Goal: Information Seeking & Learning: Learn about a topic

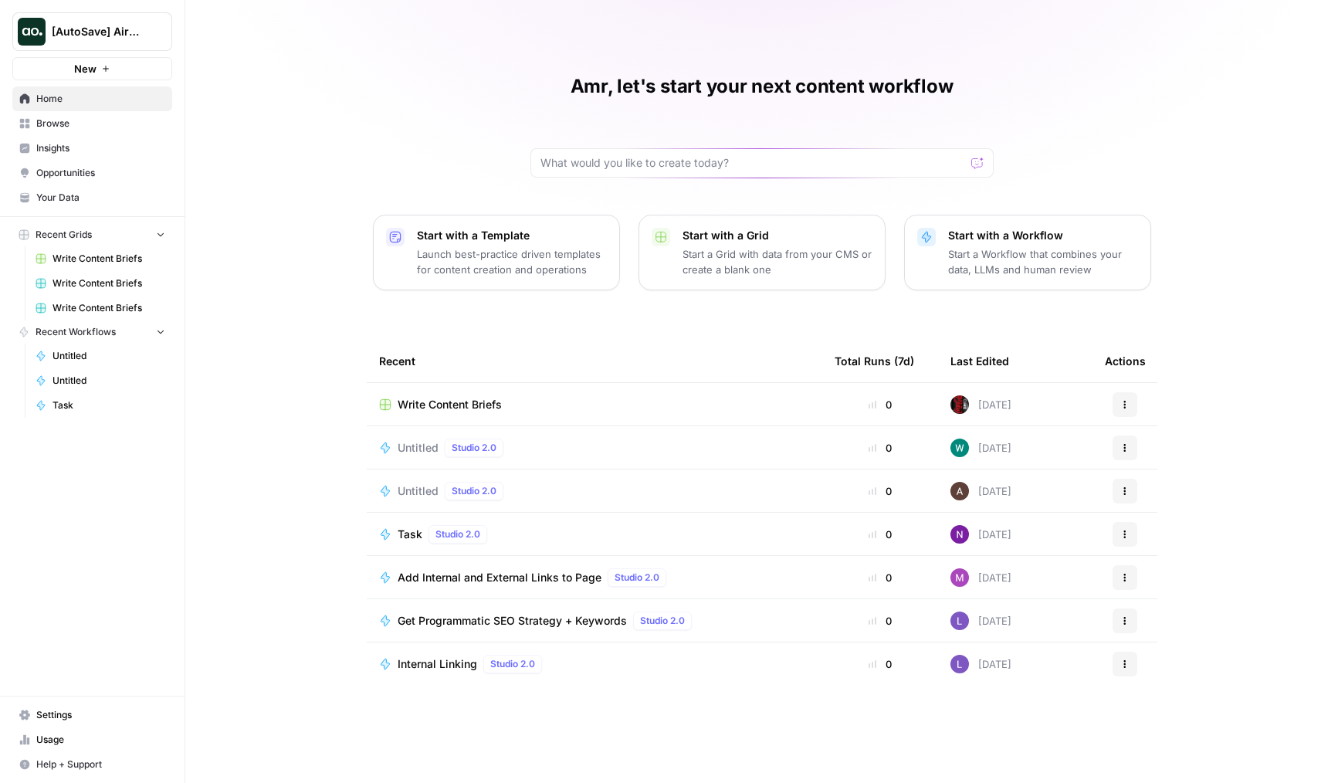
click at [127, 32] on span "[AutoSave] AirOps" at bounding box center [98, 31] width 93 height 15
type input "klav"
click at [135, 120] on span "Klaviyo" at bounding box center [149, 115] width 204 height 15
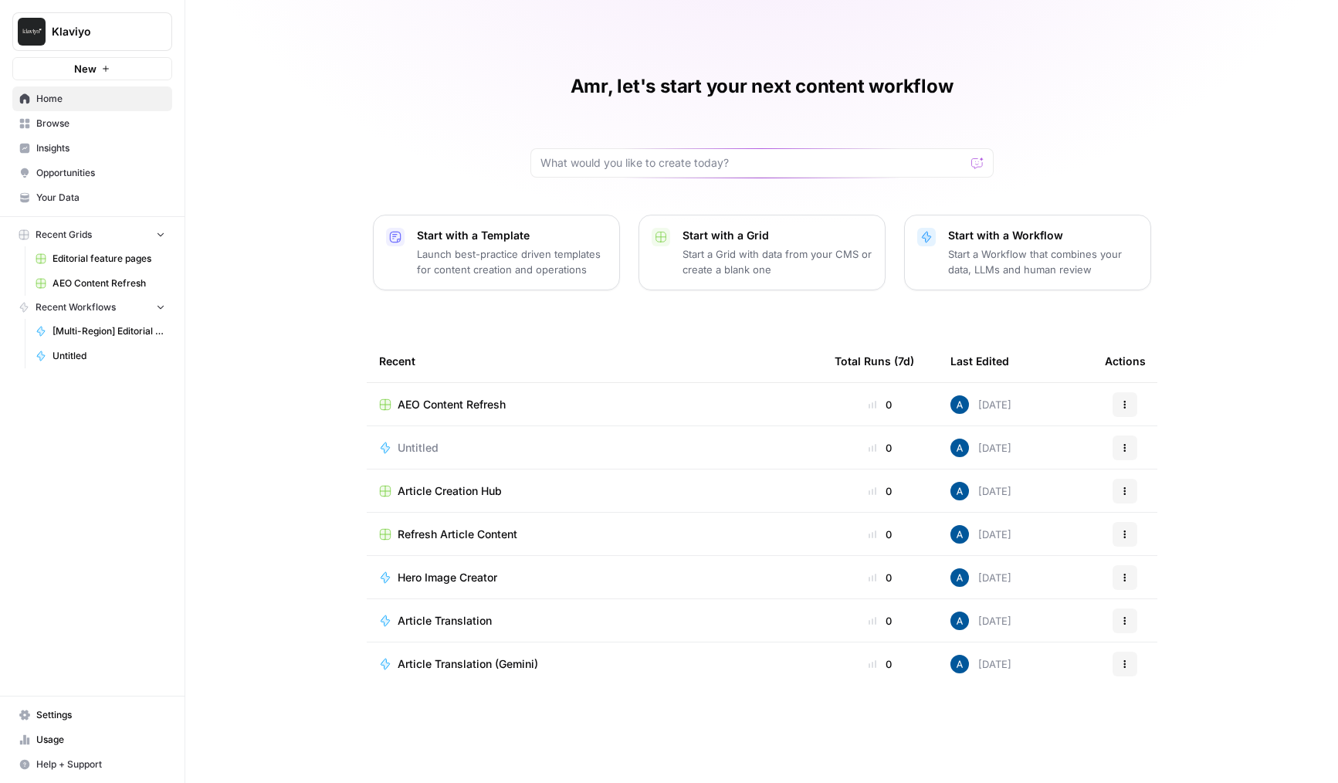
click at [86, 145] on span "Insights" at bounding box center [100, 148] width 129 height 14
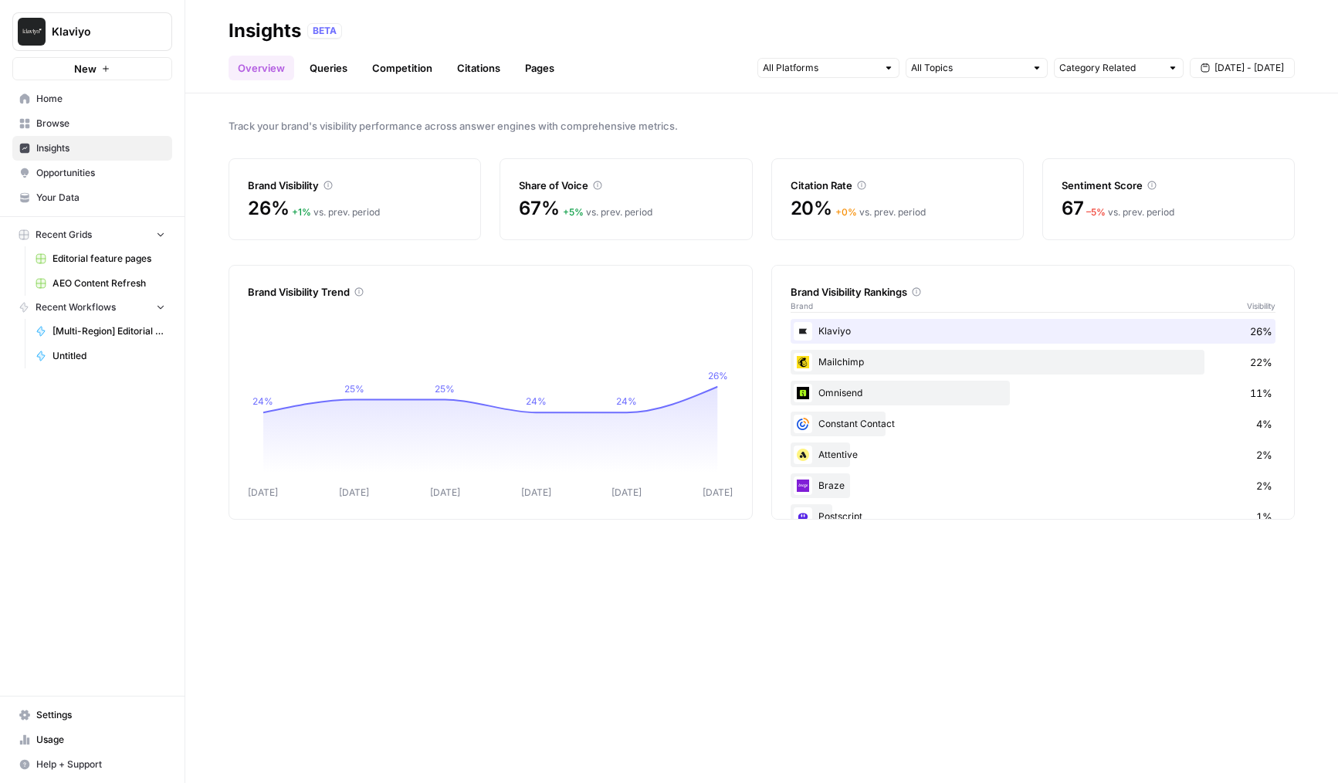
click at [350, 66] on link "Queries" at bounding box center [328, 68] width 56 height 25
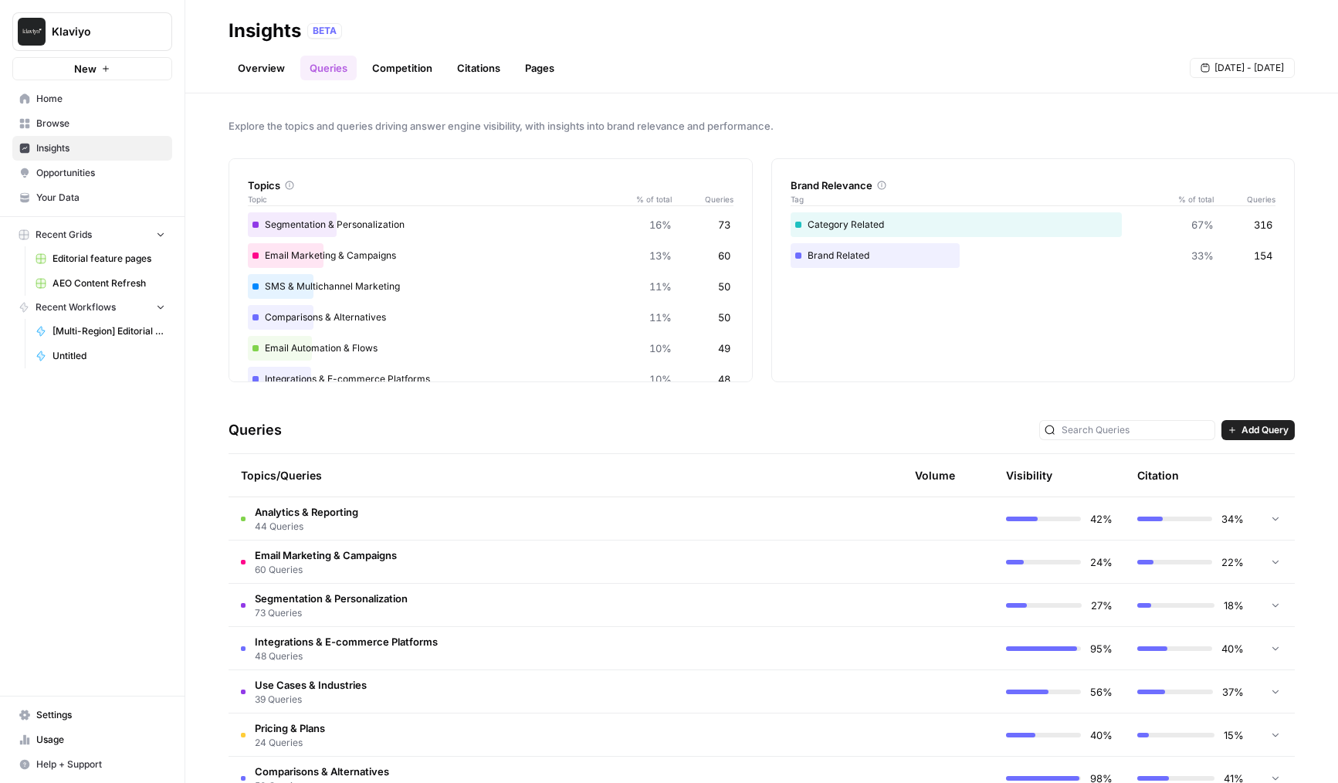
click at [387, 66] on link "Competition" at bounding box center [402, 68] width 79 height 25
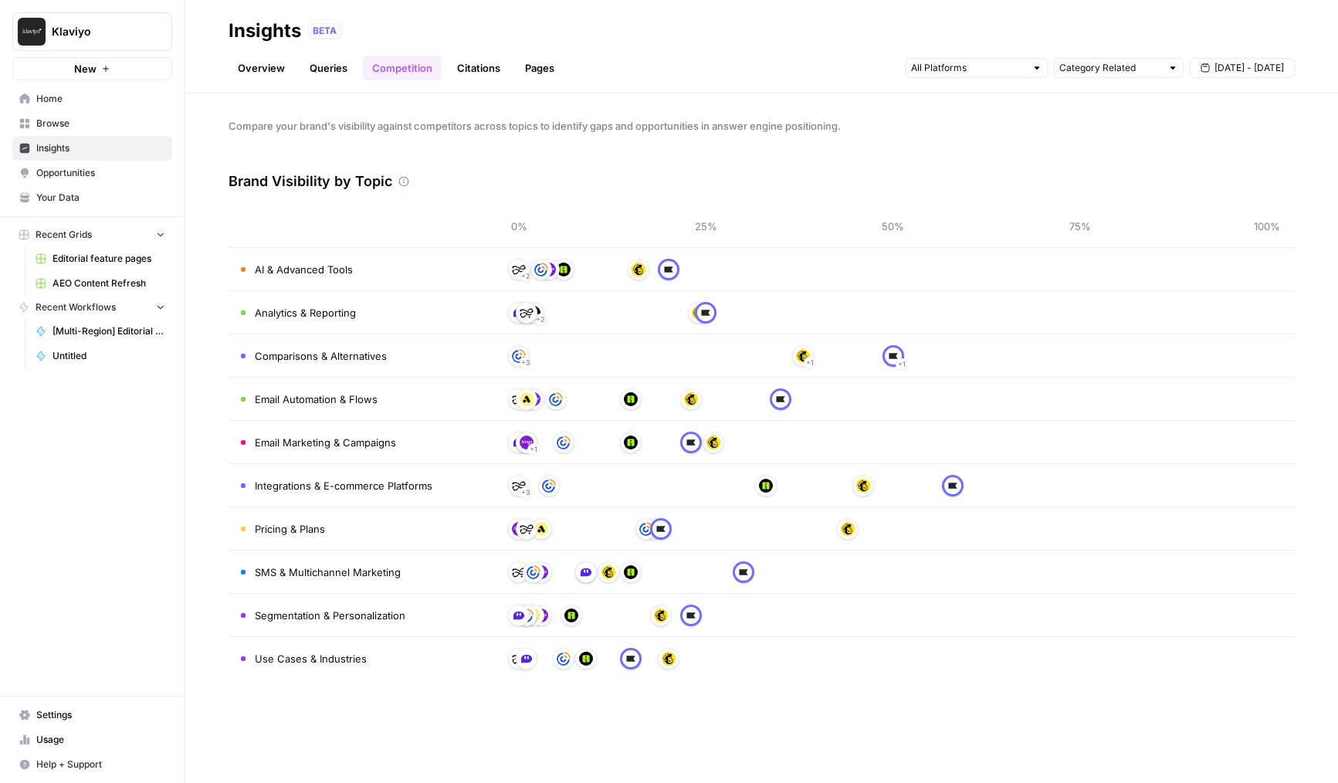
click at [432, 78] on link "Competition" at bounding box center [402, 68] width 79 height 25
click at [469, 77] on link "Citations" at bounding box center [479, 68] width 62 height 25
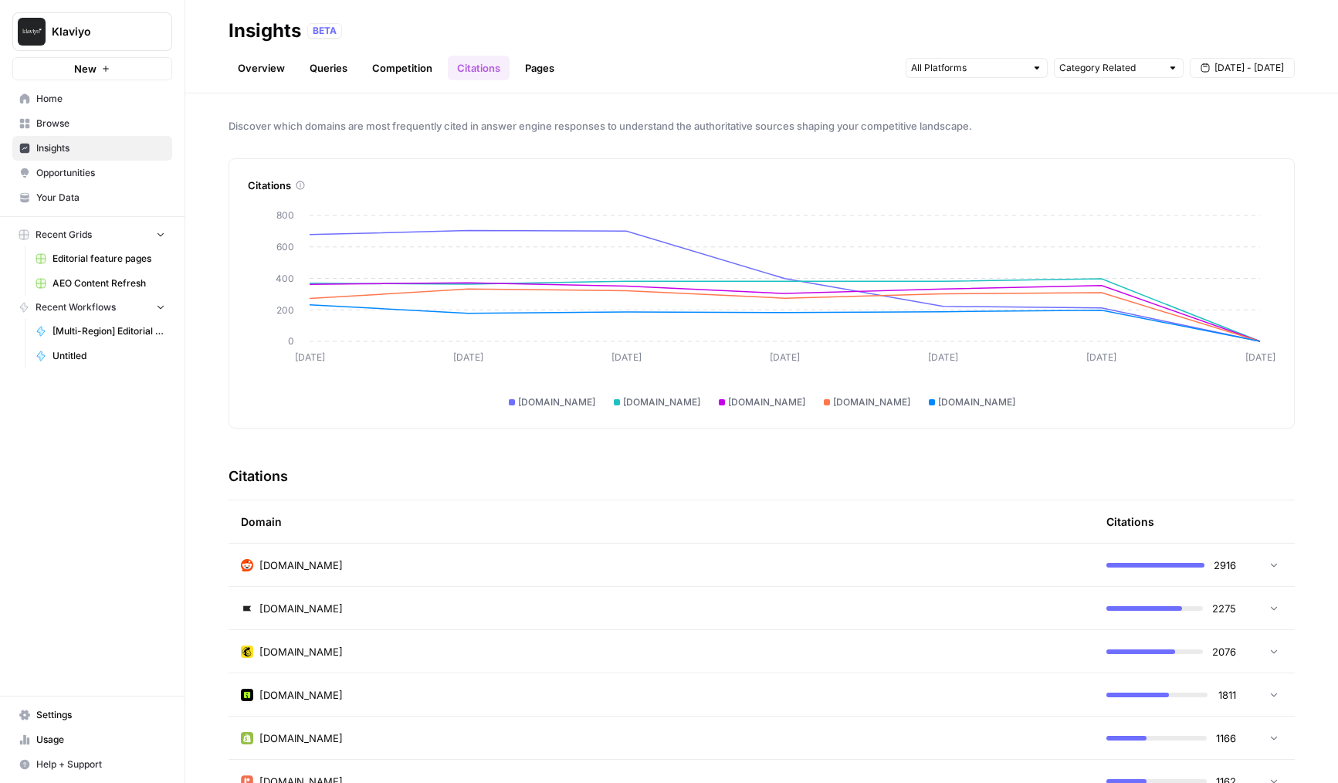
click at [524, 73] on link "Pages" at bounding box center [540, 68] width 48 height 25
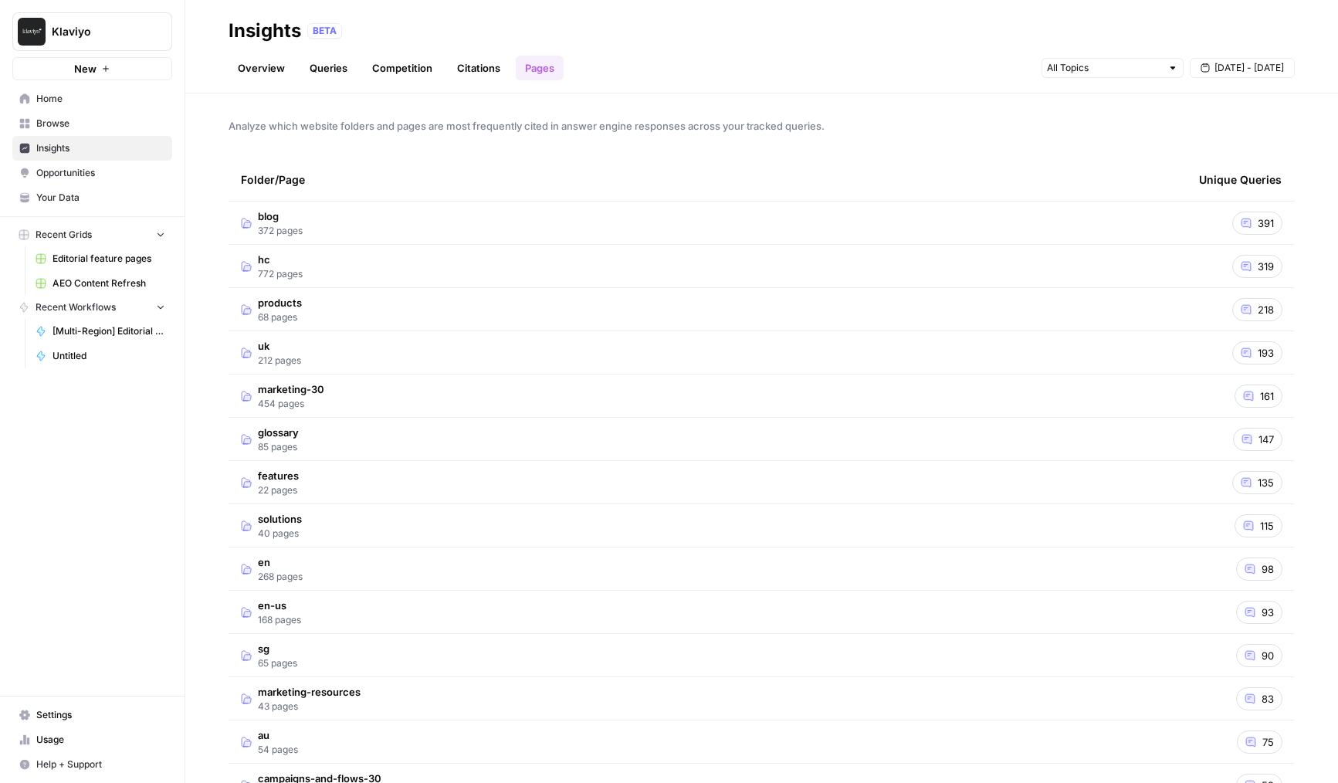
click at [423, 225] on td "blog 372 pages" at bounding box center [708, 222] width 958 height 42
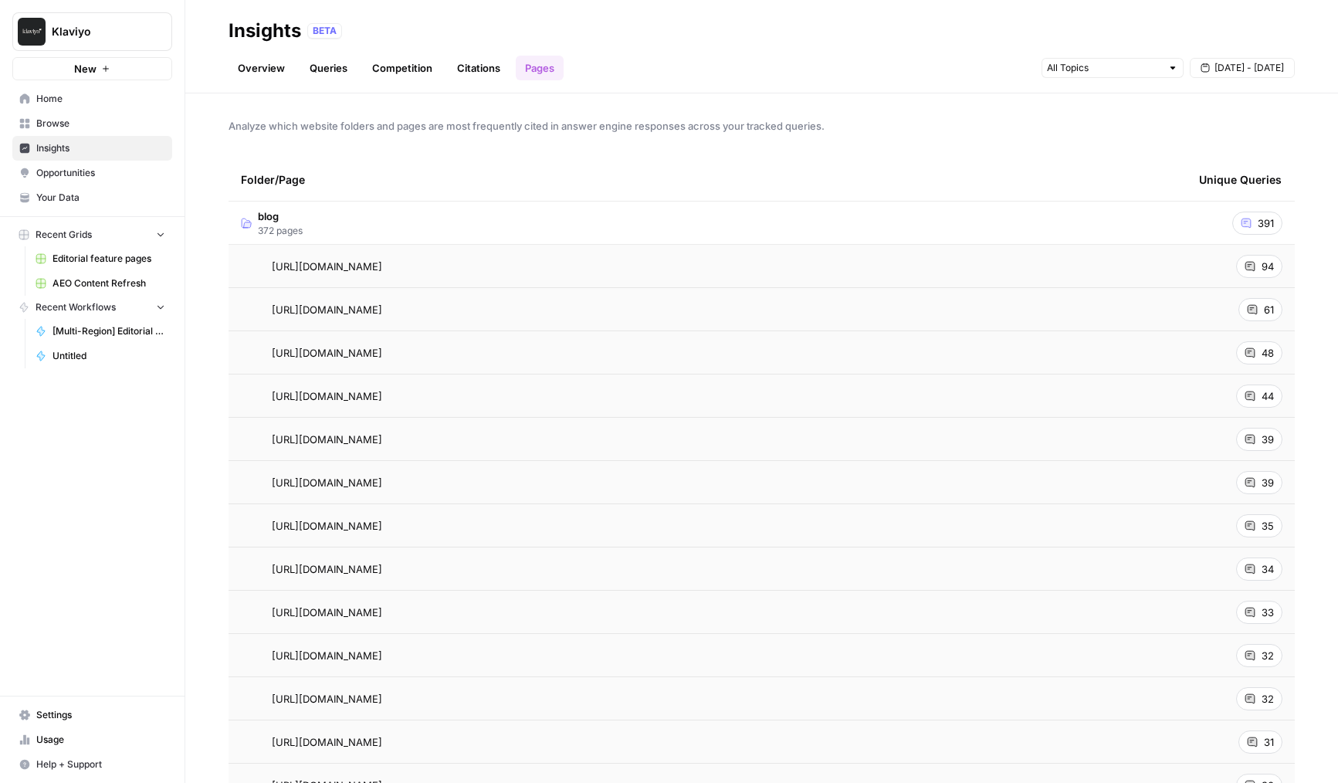
click at [423, 225] on td "blog 372 pages" at bounding box center [708, 222] width 958 height 42
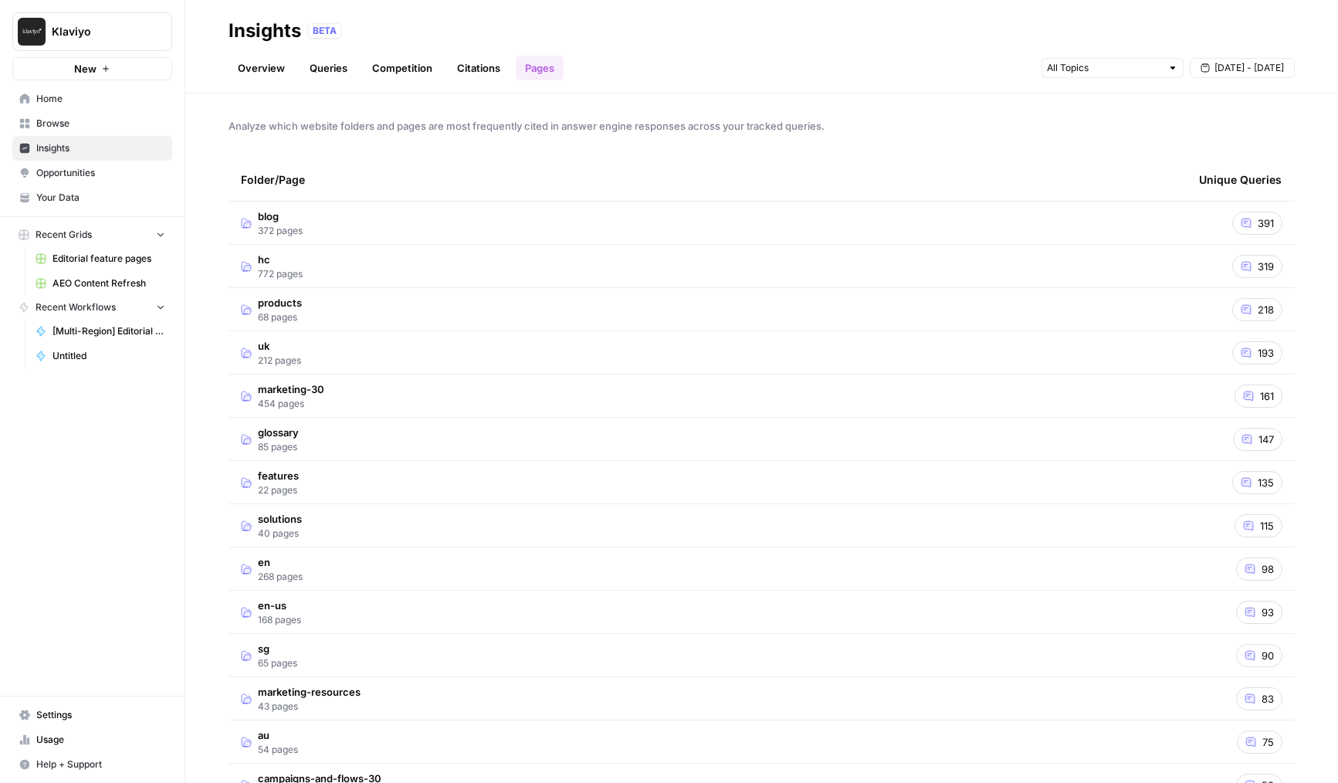
click at [406, 255] on td "hc 772 pages" at bounding box center [708, 266] width 958 height 42
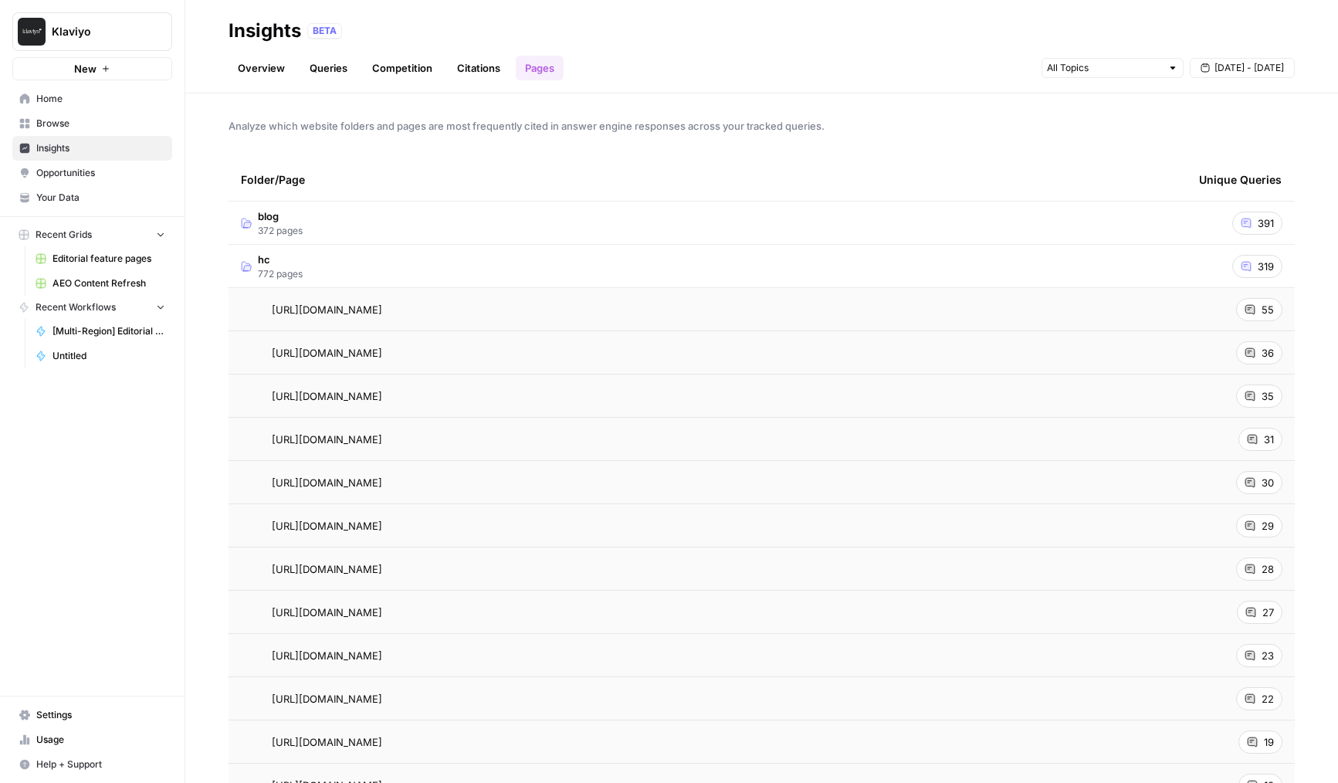
click at [406, 255] on td "hc 772 pages" at bounding box center [708, 266] width 958 height 42
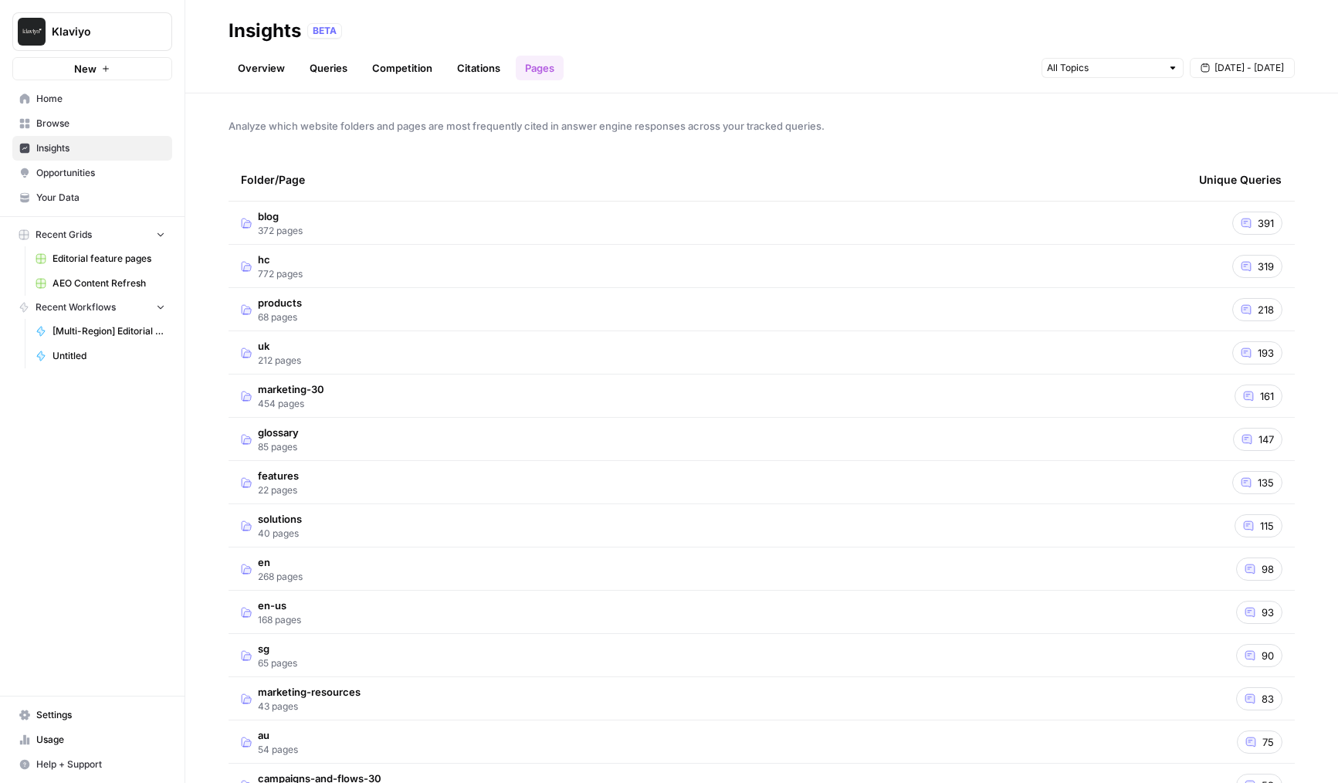
click at [405, 225] on td "blog 372 pages" at bounding box center [708, 222] width 958 height 42
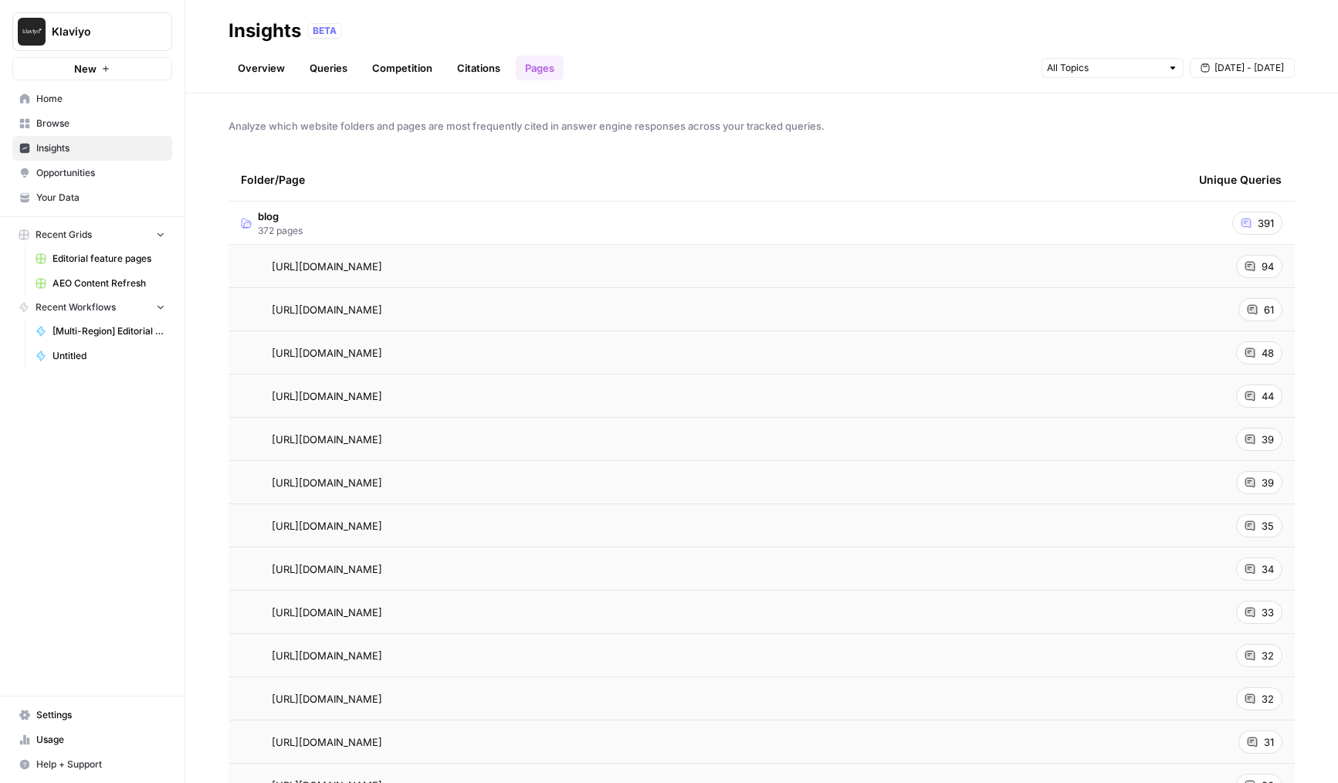
click at [404, 288] on td "[URL][DOMAIN_NAME]" at bounding box center [708, 309] width 958 height 42
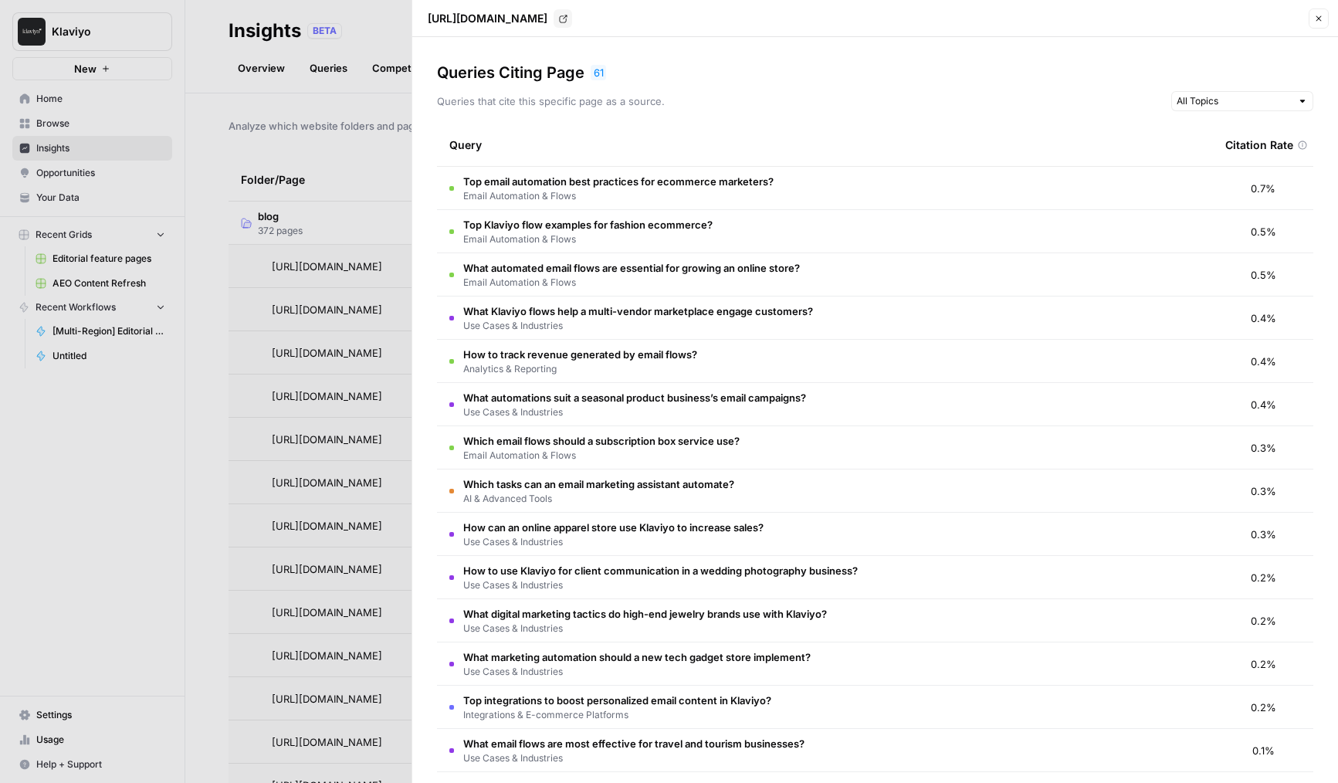
click at [334, 246] on div at bounding box center [669, 391] width 1338 height 783
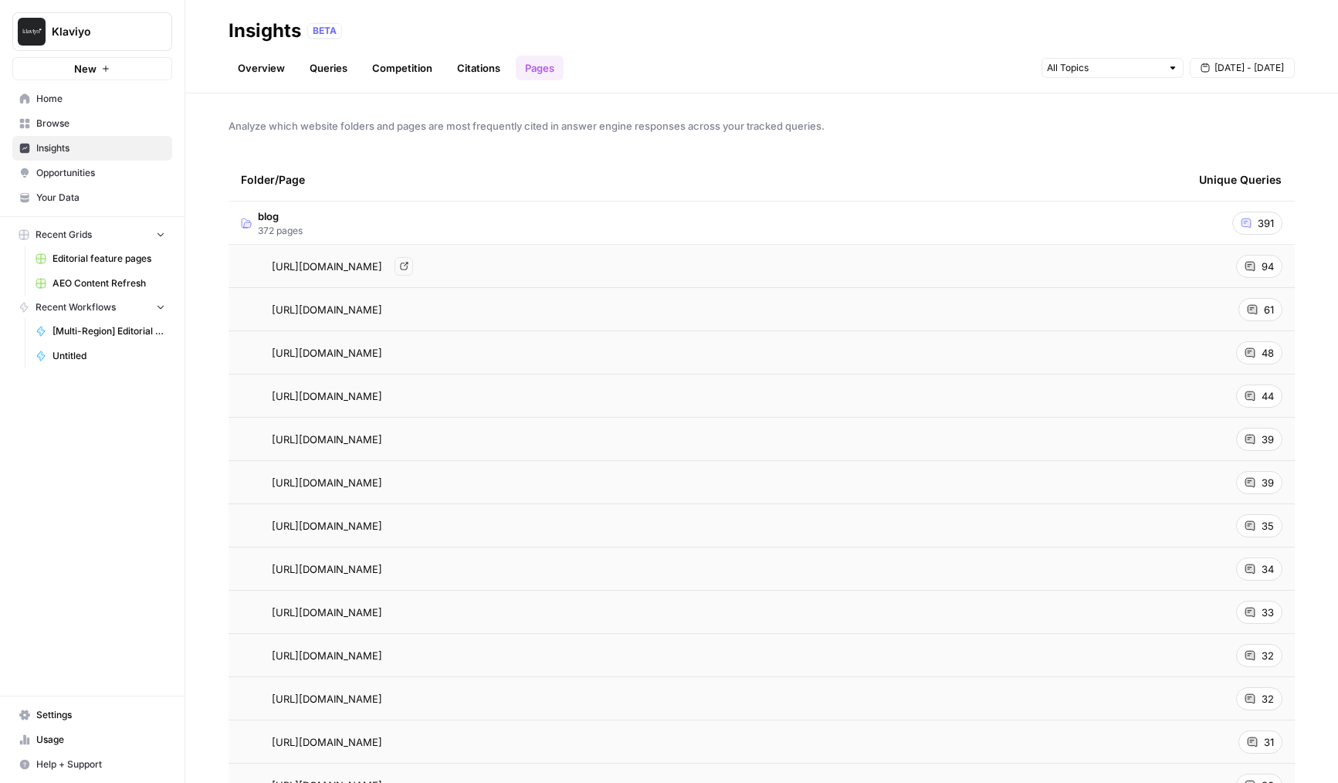
click at [332, 268] on span "[URL][DOMAIN_NAME]" at bounding box center [327, 266] width 110 height 15
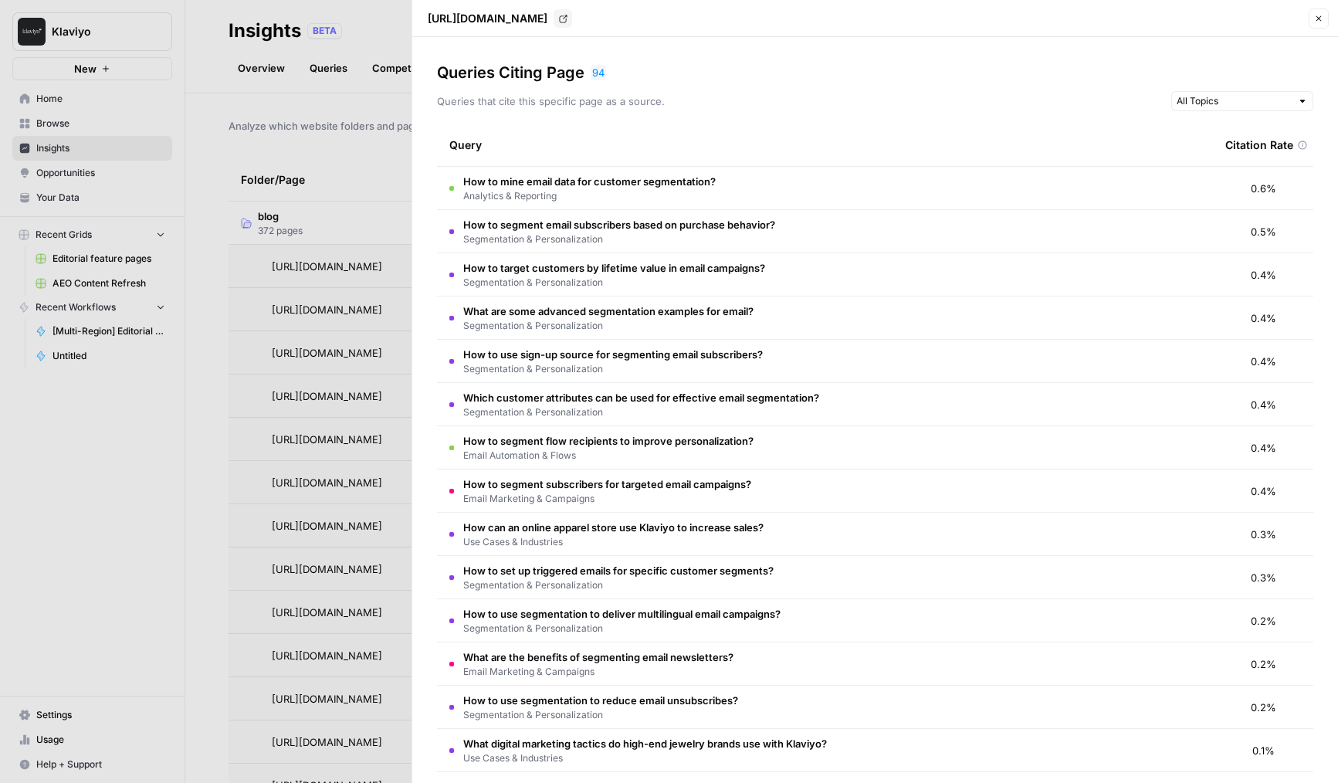
click at [333, 366] on div at bounding box center [669, 391] width 1338 height 783
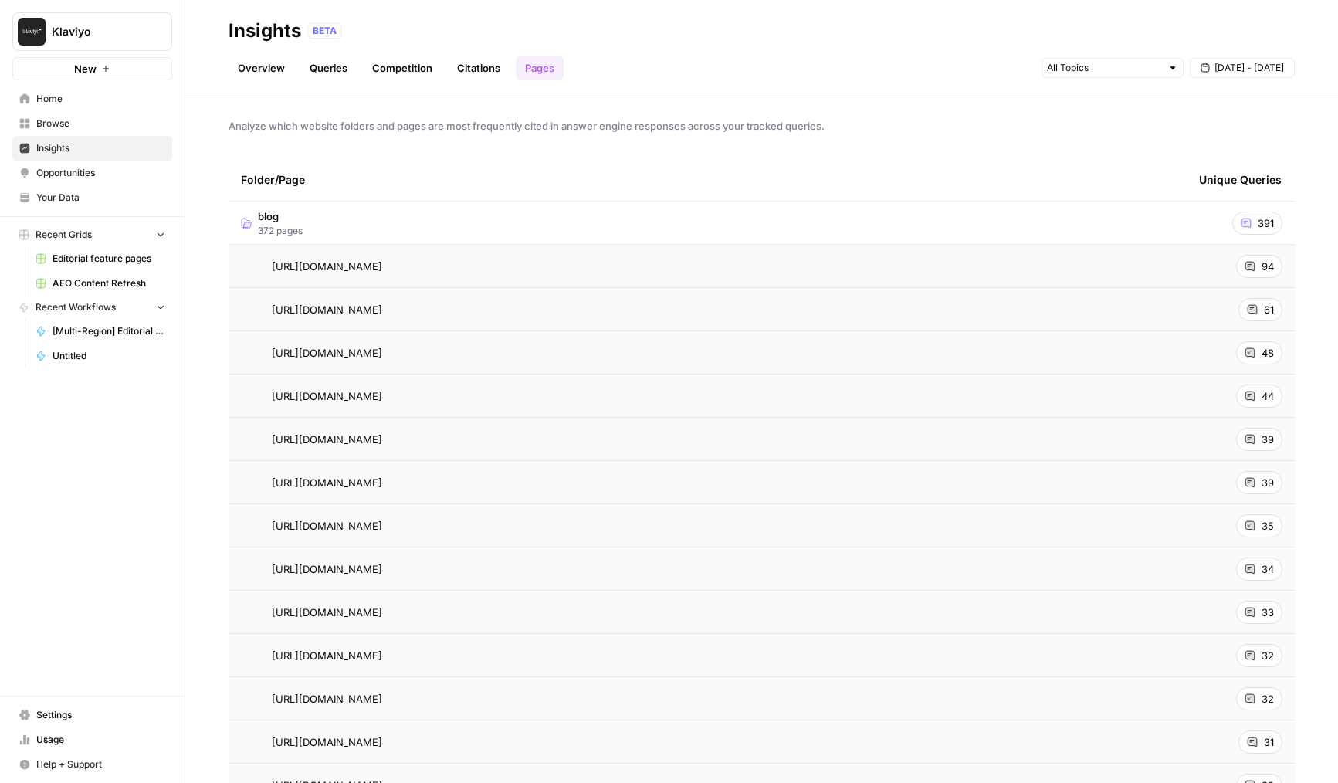
click at [276, 229] on span "372 pages" at bounding box center [280, 231] width 45 height 14
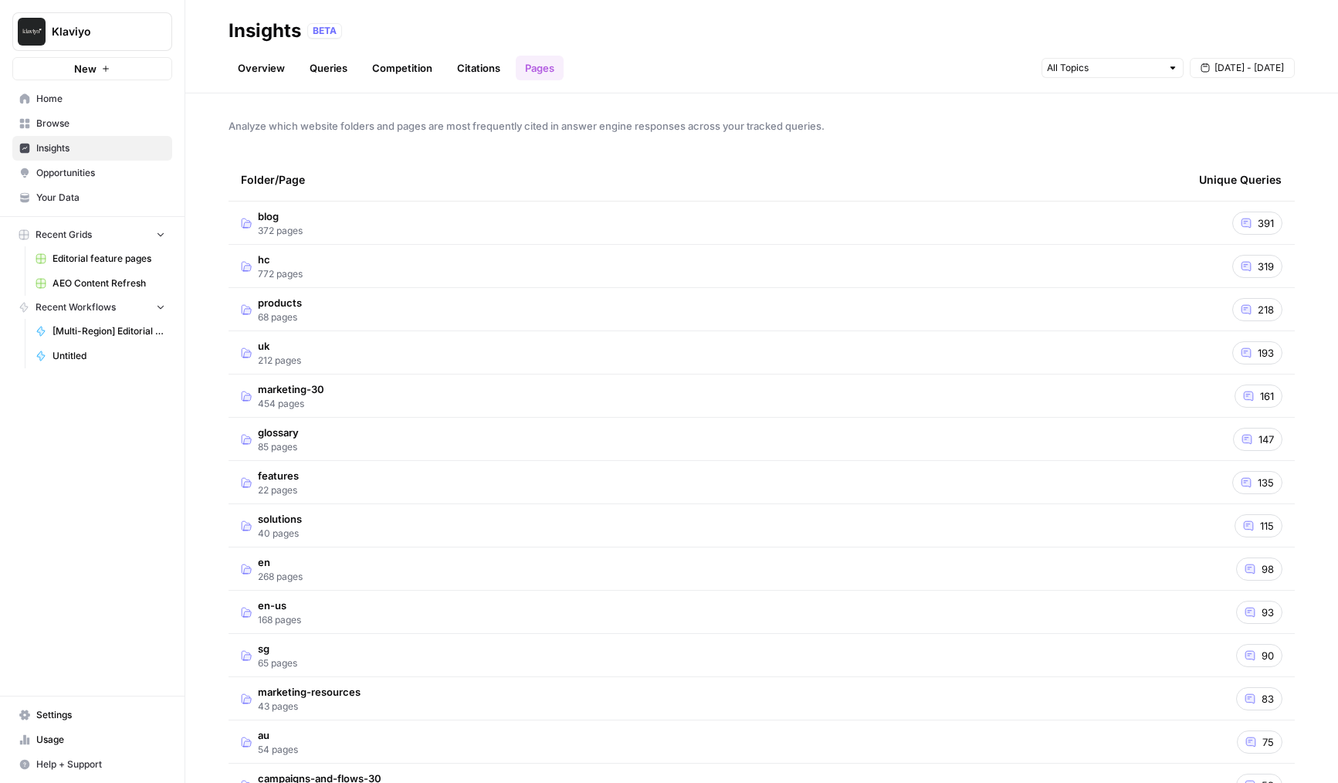
click at [268, 77] on link "Overview" at bounding box center [262, 68] width 66 height 25
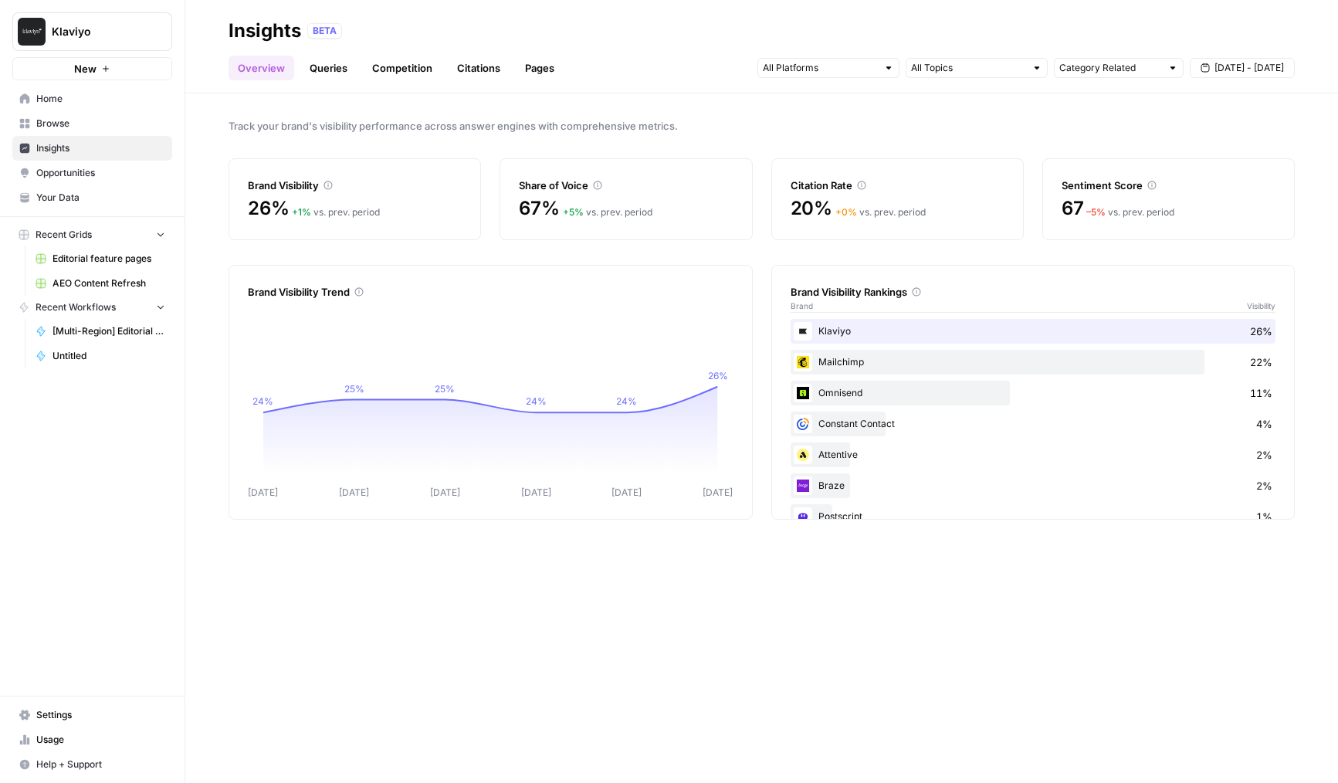
click at [113, 181] on link "Opportunities" at bounding box center [92, 173] width 160 height 25
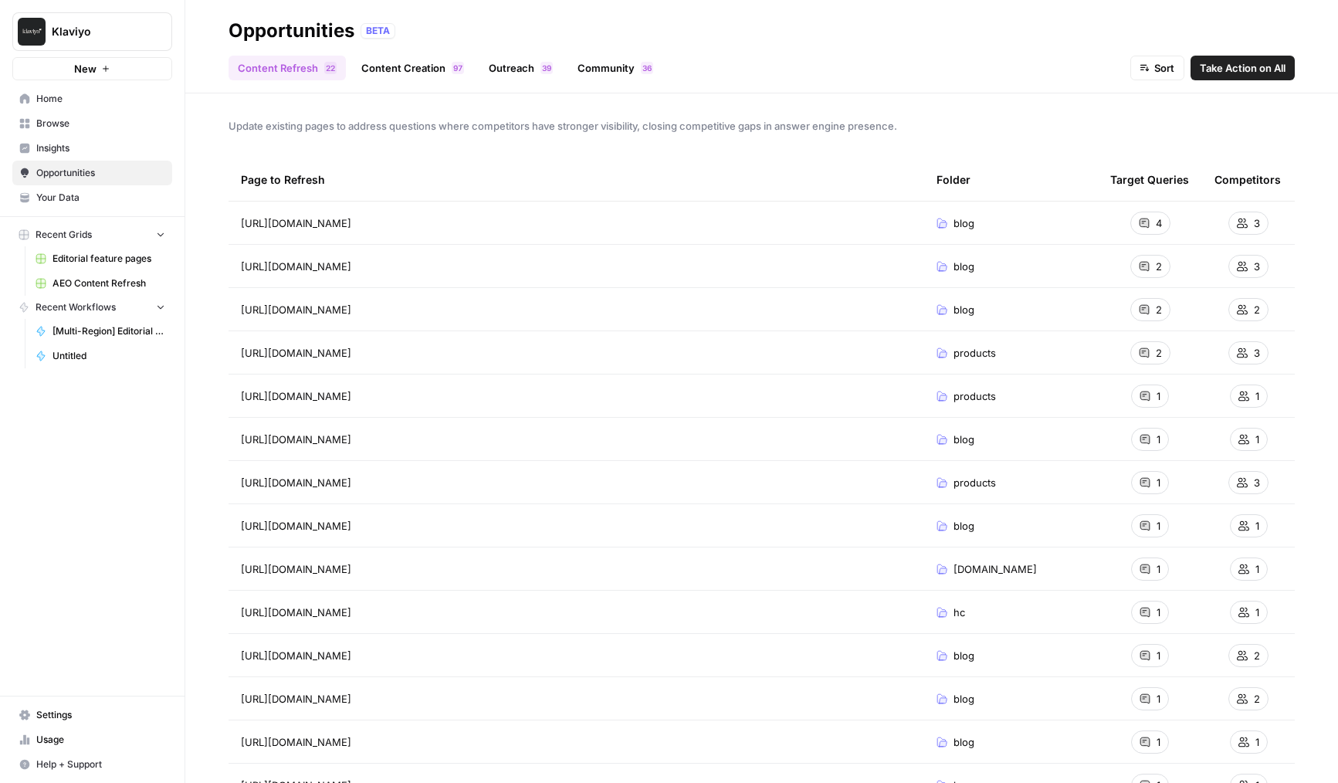
click at [394, 76] on link "Content Creation 7 9" at bounding box center [412, 68] width 121 height 25
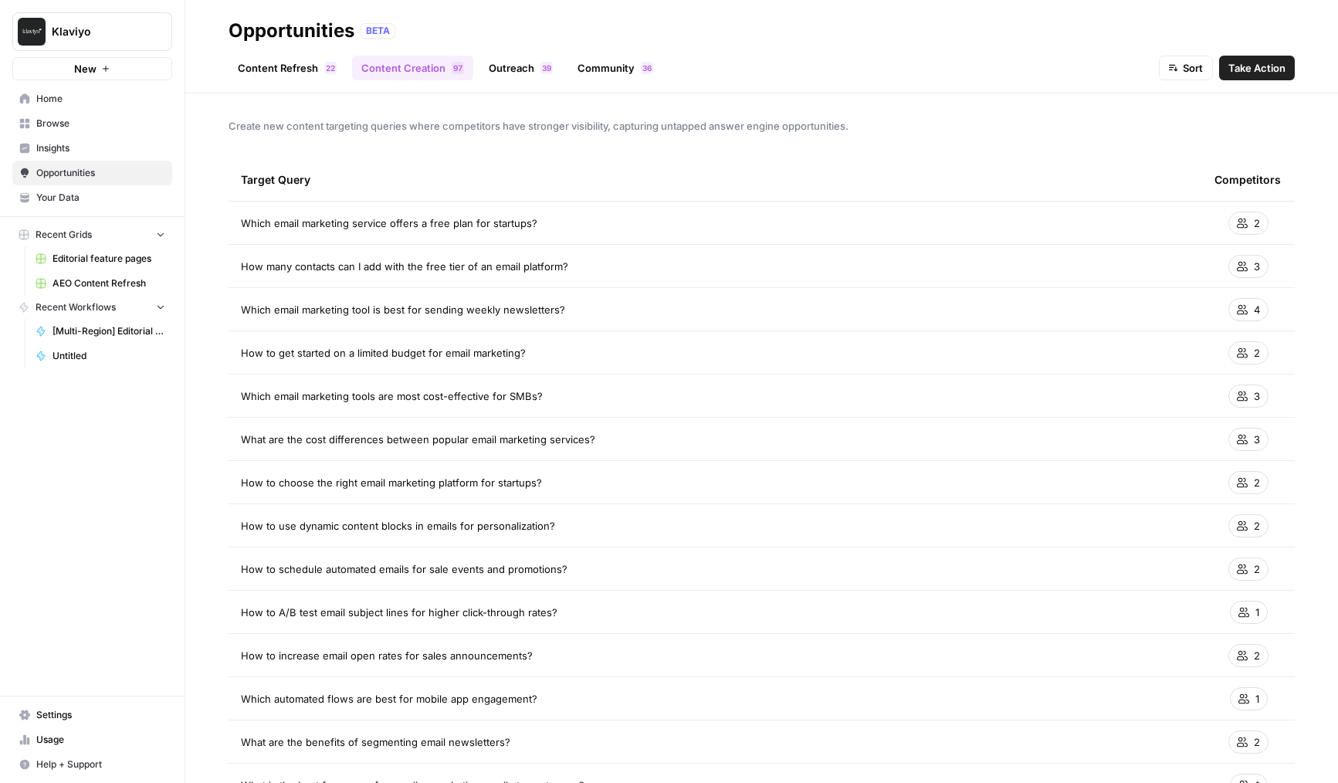
click at [1190, 88] on header "Opportunities BETA Content Refresh 2 2 Content Creation 7 9 Outreach 9 3 Commun…" at bounding box center [761, 46] width 1153 height 93
click at [1184, 73] on span "Sort" at bounding box center [1193, 67] width 20 height 15
click at [1043, 63] on div "Content Refresh 2 2 Content Creation 7 9 Outreach 9 3 Community 6 3 Sort Take A…" at bounding box center [762, 61] width 1066 height 37
click at [514, 77] on link "Outreach 9 3" at bounding box center [520, 68] width 83 height 25
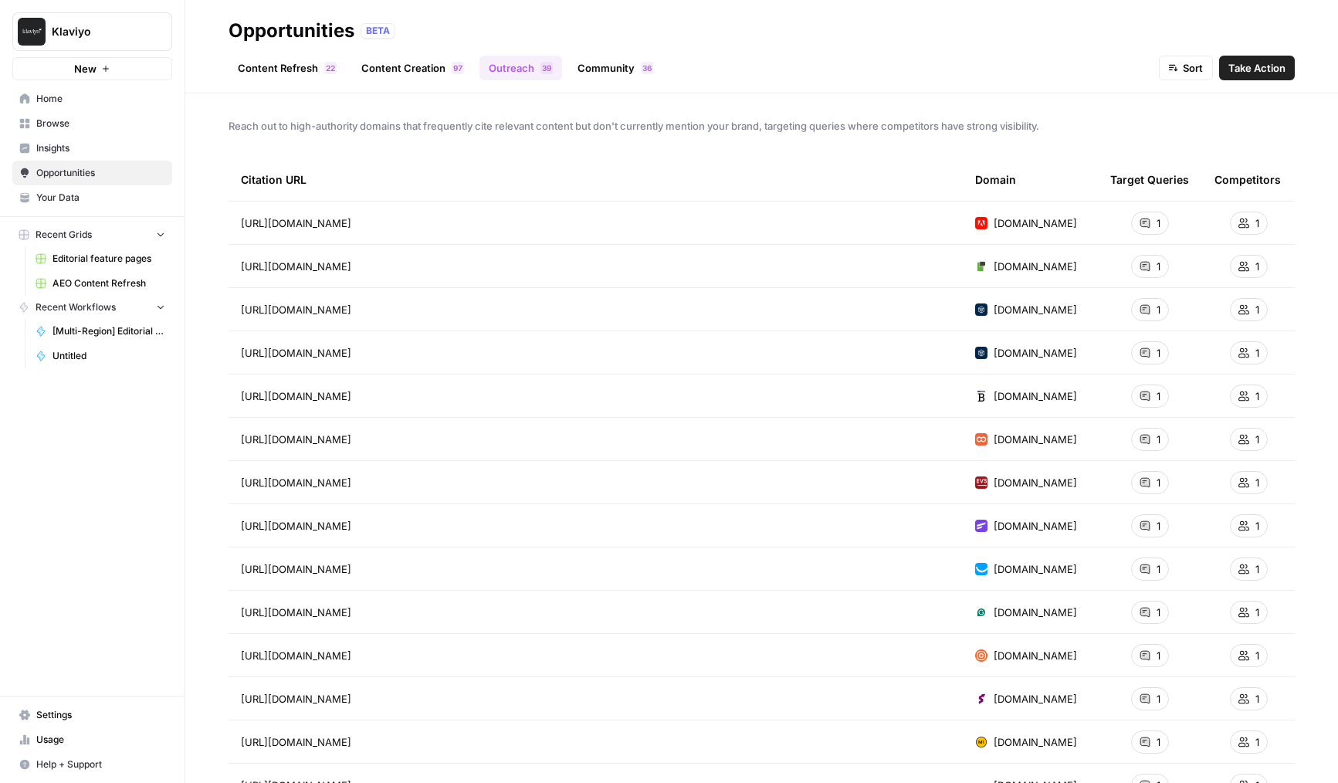
click at [297, 76] on link "Content Refresh 2 2" at bounding box center [287, 68] width 117 height 25
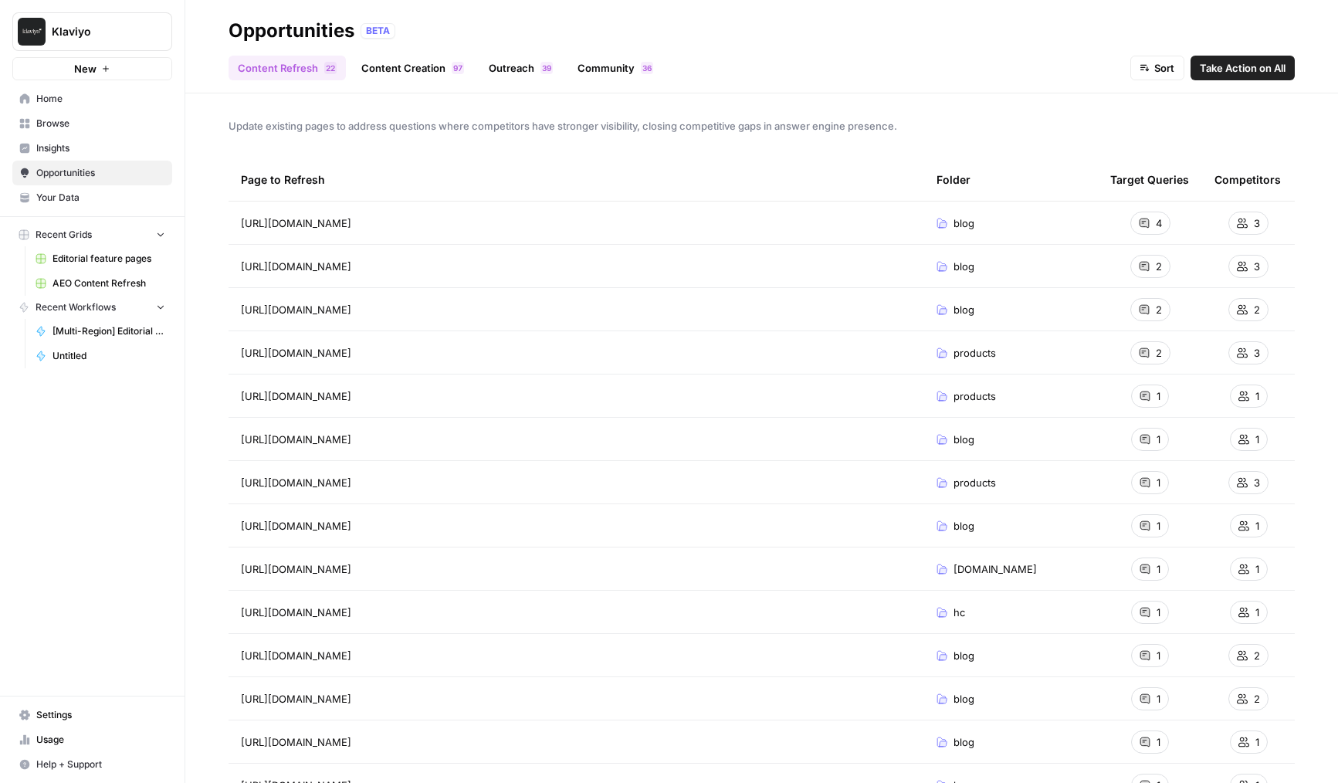
click at [387, 66] on link "Content Creation 7 9" at bounding box center [412, 68] width 121 height 25
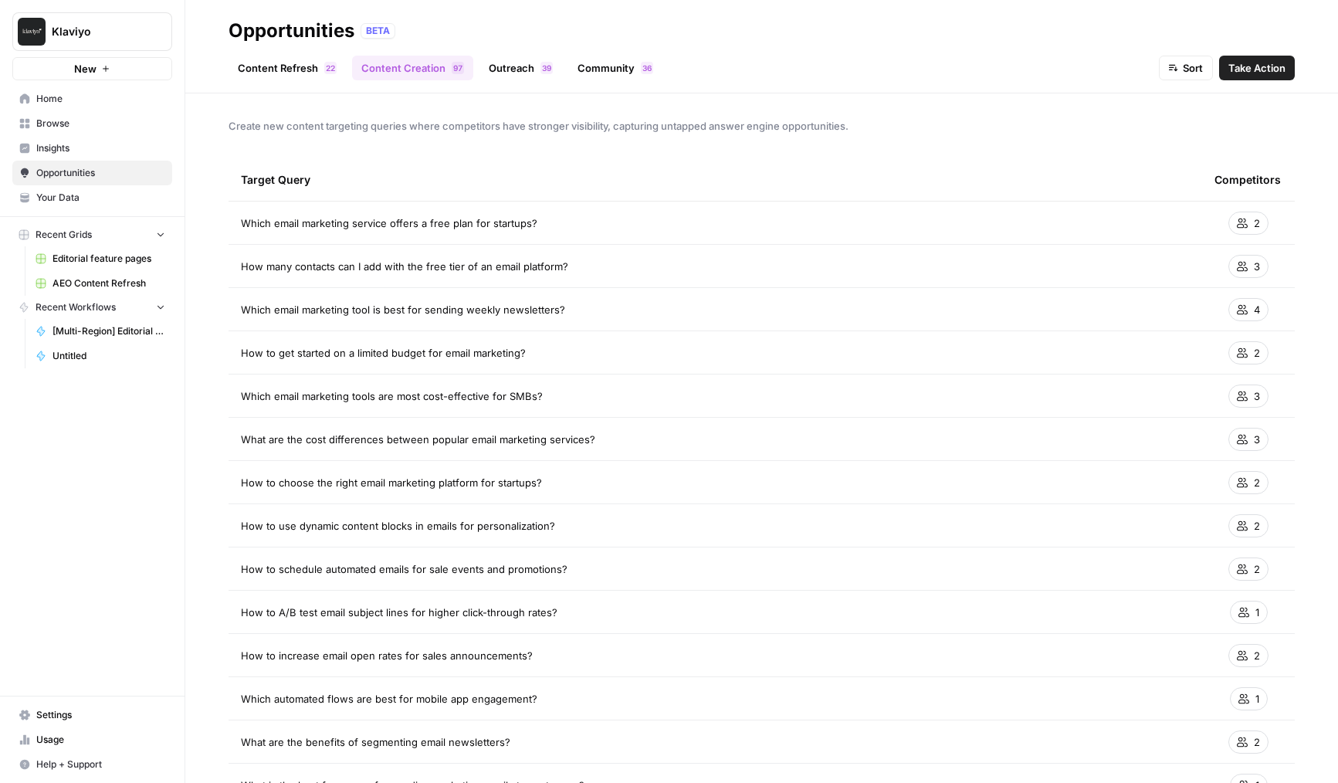
click at [516, 63] on link "Outreach 9 3" at bounding box center [520, 68] width 83 height 25
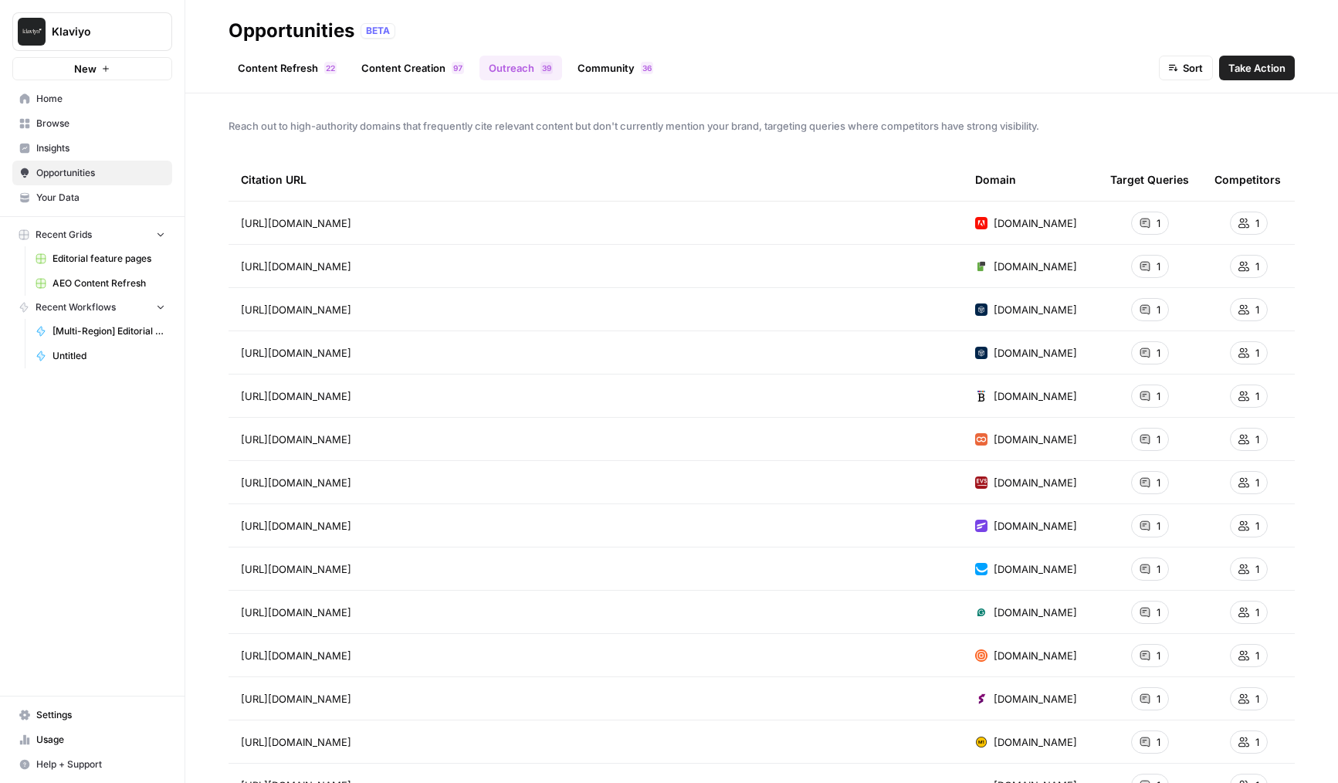
click at [576, 65] on link "Community 6 3" at bounding box center [615, 68] width 94 height 25
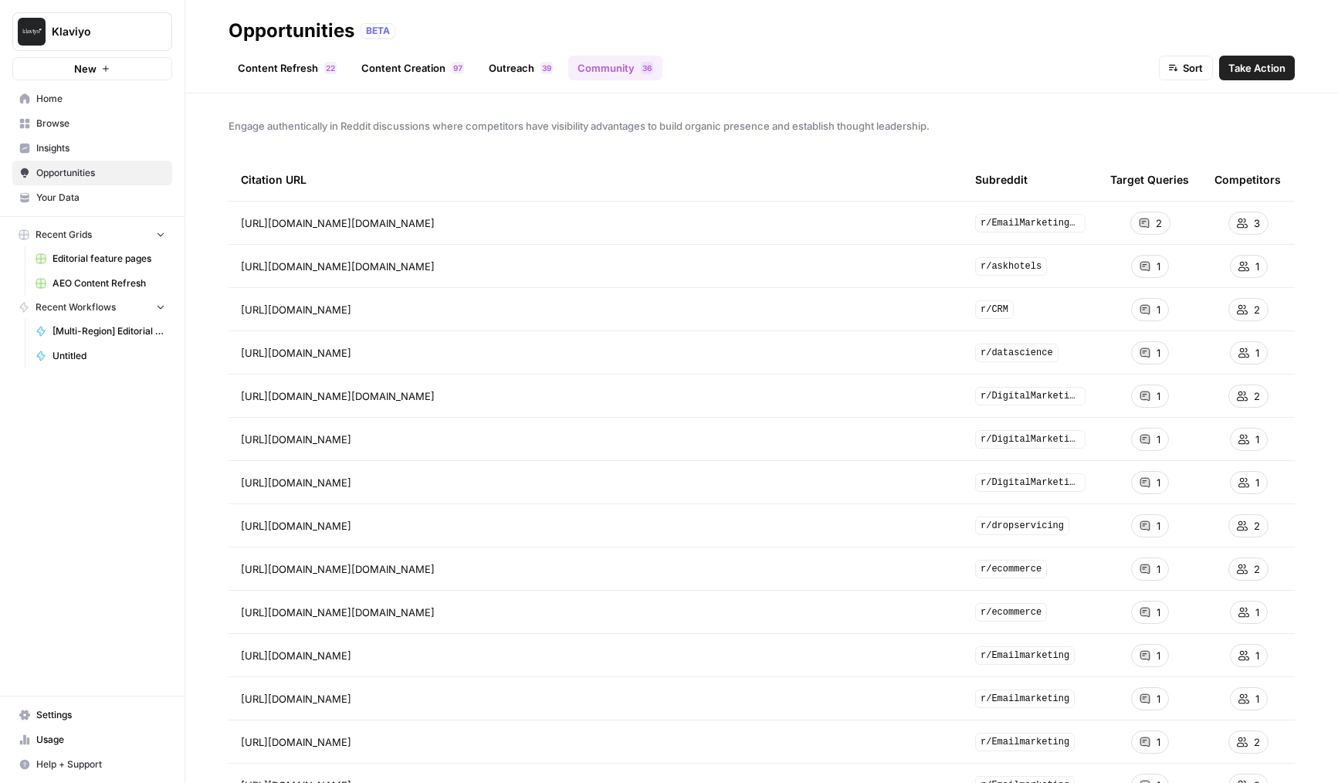
click at [291, 76] on link "Content Refresh 2 2" at bounding box center [287, 68] width 117 height 25
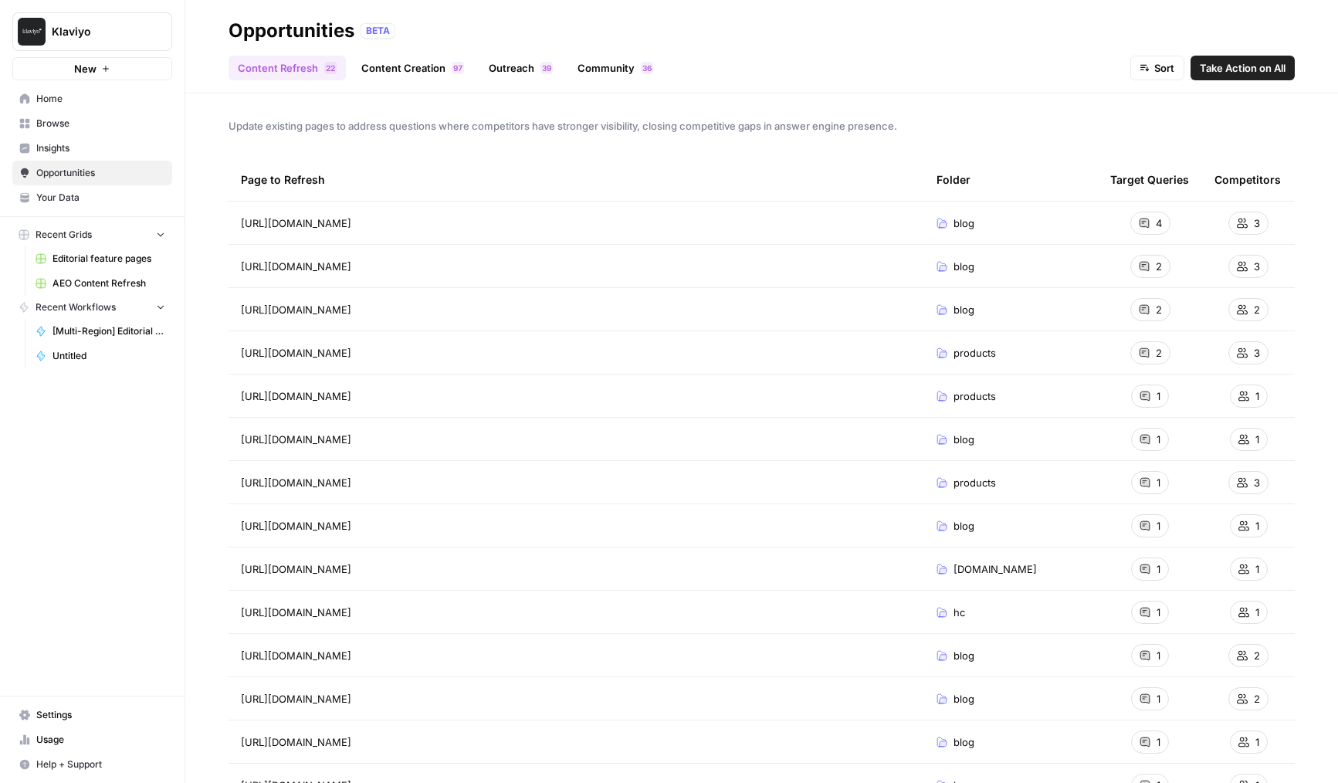
click at [77, 138] on link "Insights" at bounding box center [92, 148] width 160 height 25
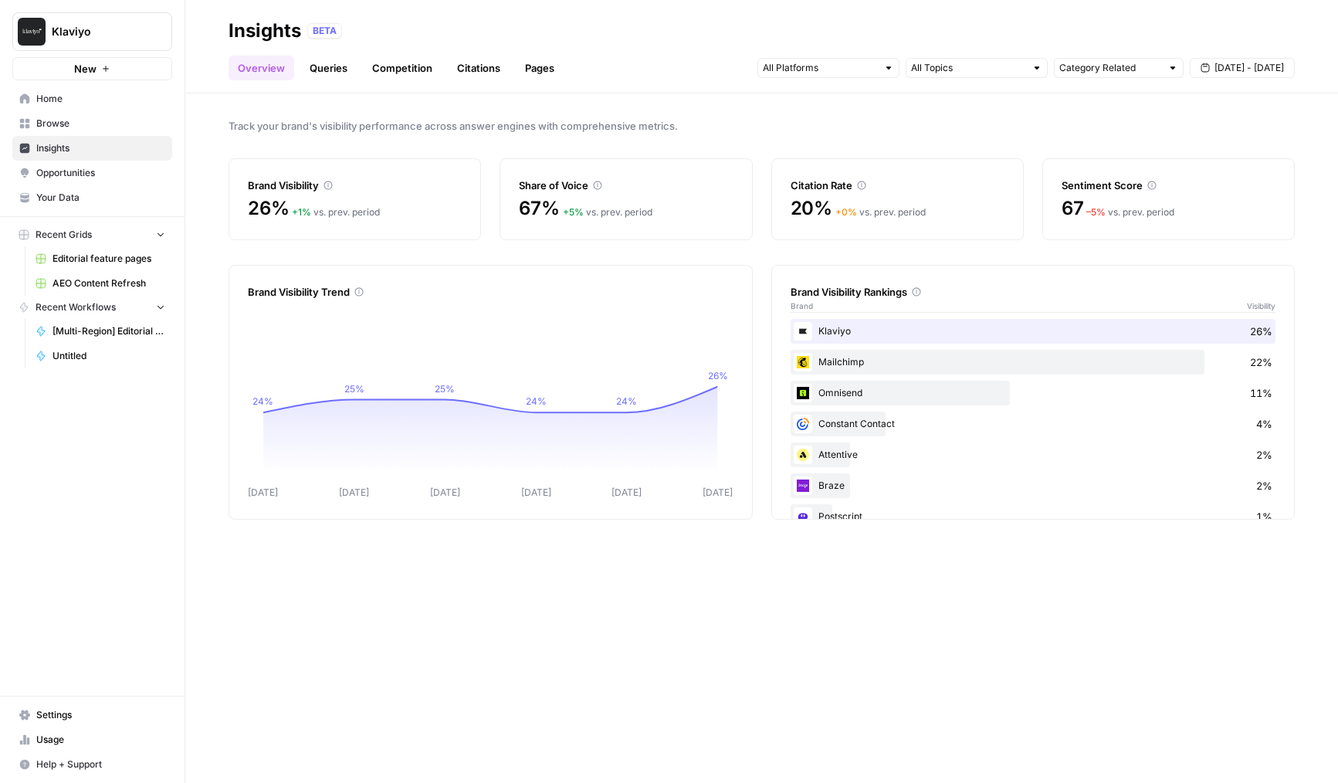
click at [61, 128] on span "Browse" at bounding box center [100, 124] width 129 height 14
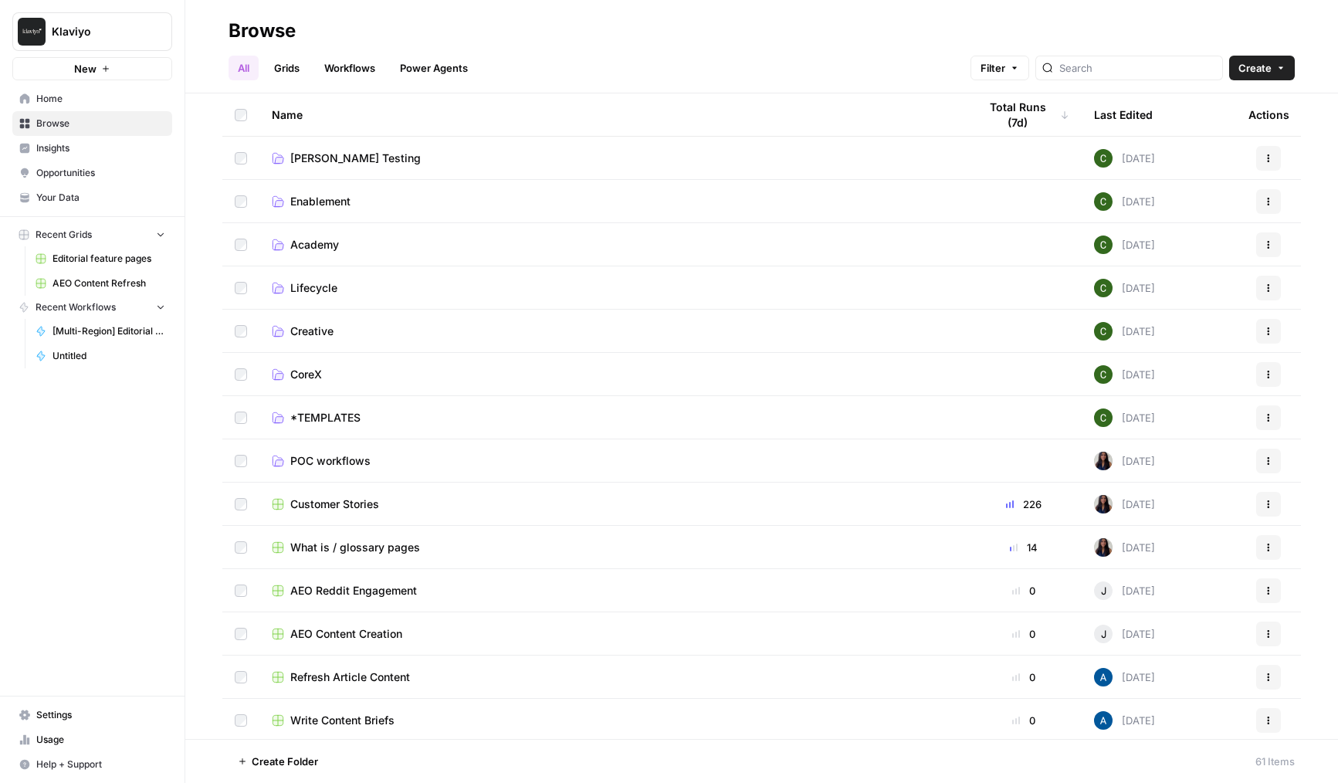
click at [288, 62] on link "Grids" at bounding box center [287, 68] width 44 height 25
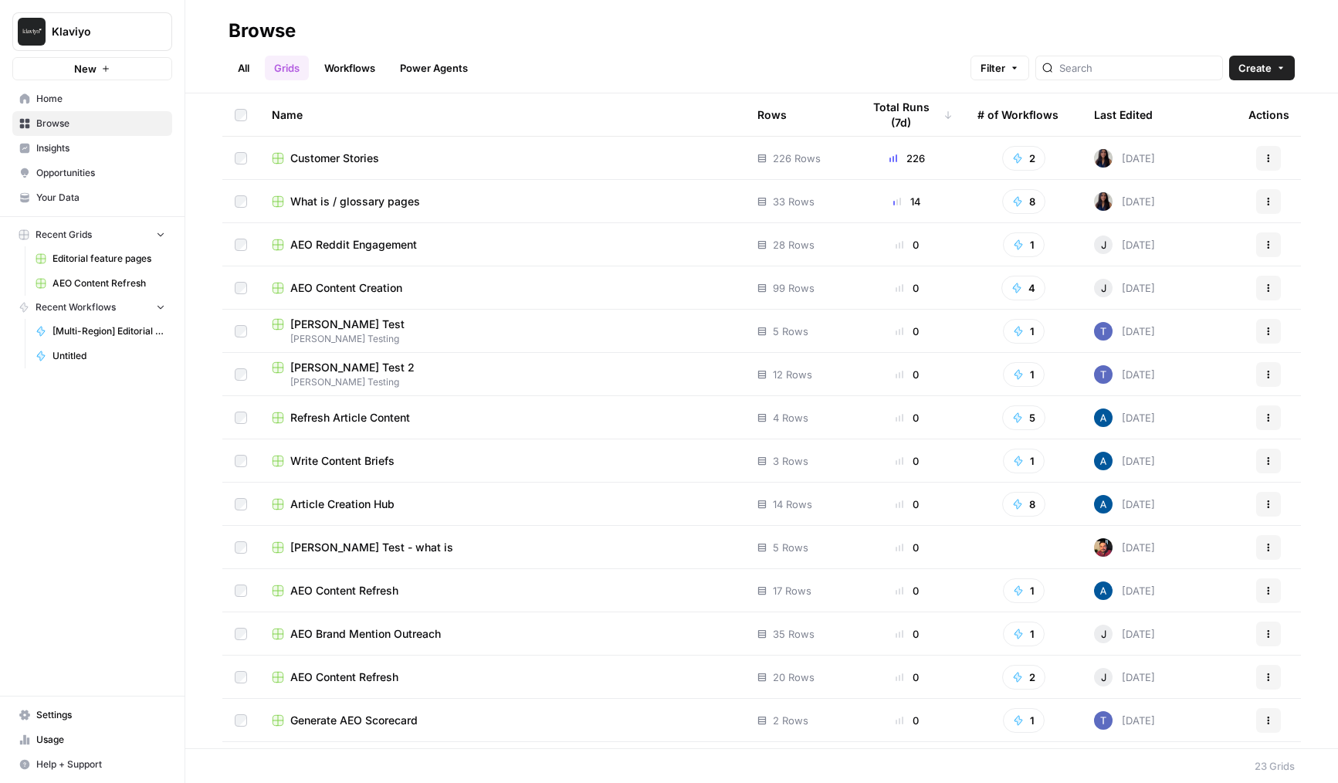
click at [341, 59] on link "Workflows" at bounding box center [349, 68] width 69 height 25
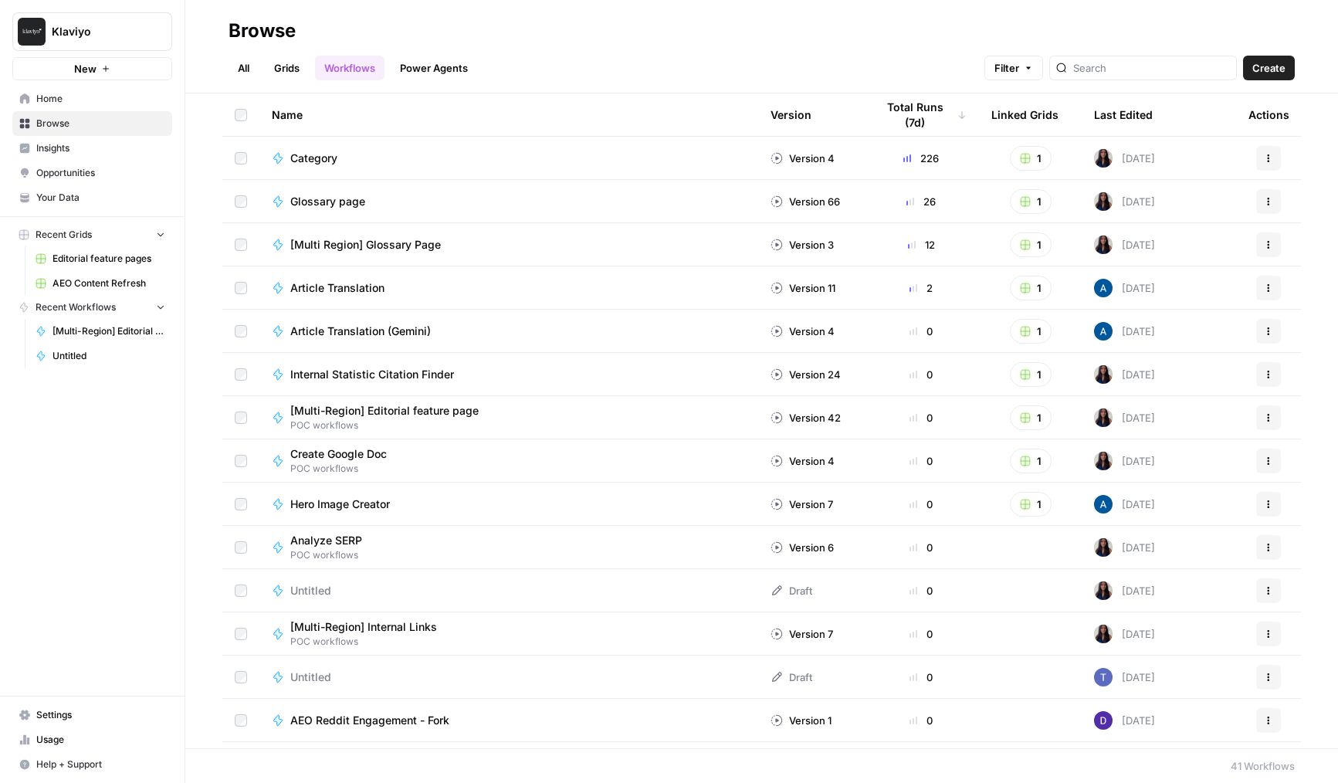
click at [395, 66] on link "Power Agents" at bounding box center [434, 68] width 86 height 25
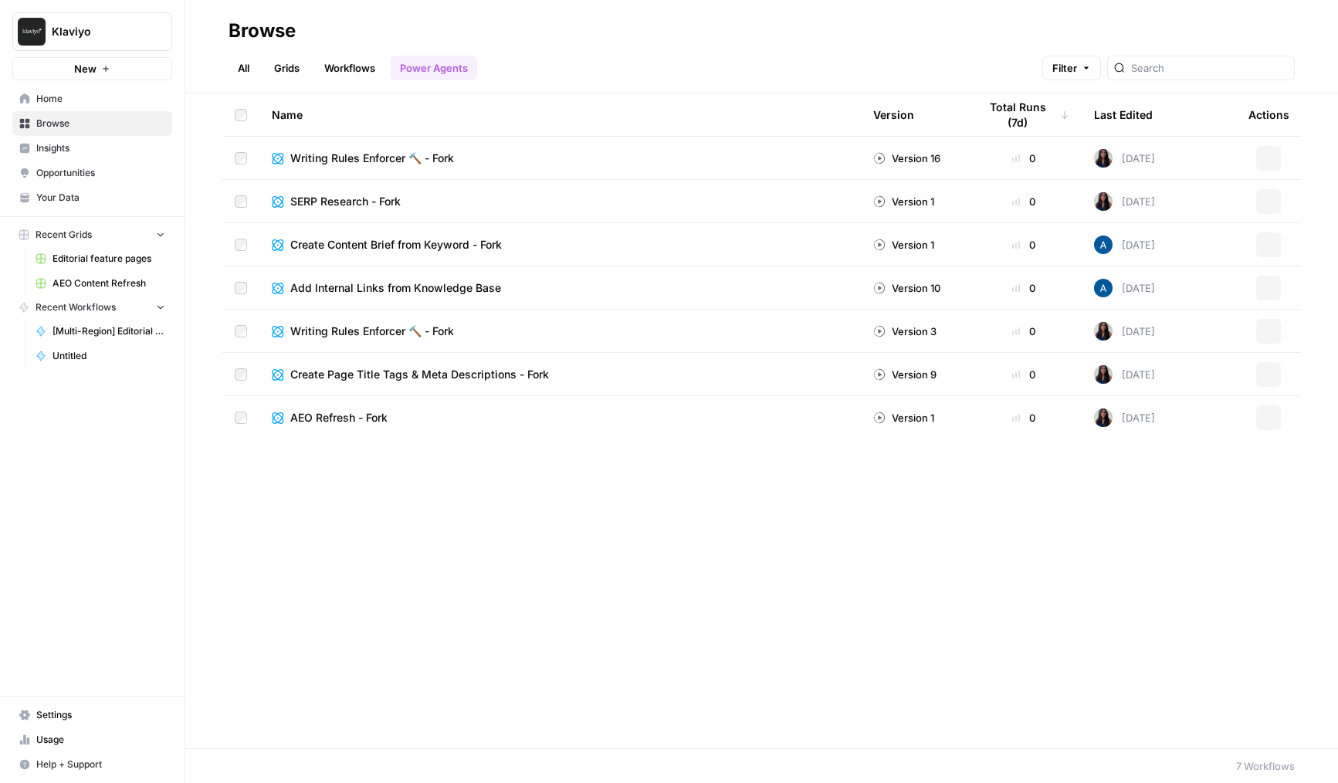
click at [97, 154] on span "Insights" at bounding box center [100, 148] width 129 height 14
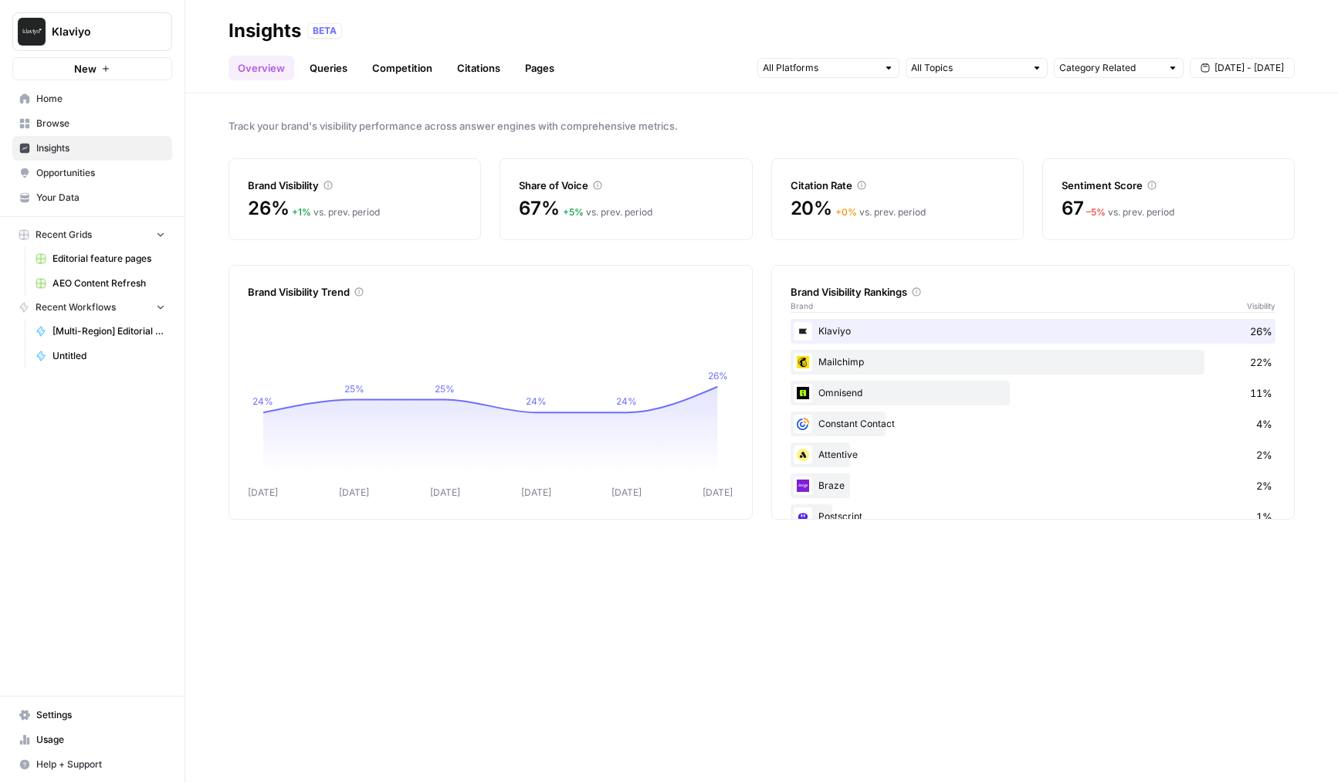
click at [317, 84] on header "Insights BETA Overview Queries Competition Citations Pages Category Related [DA…" at bounding box center [761, 46] width 1153 height 93
click at [325, 74] on link "Queries" at bounding box center [328, 68] width 56 height 25
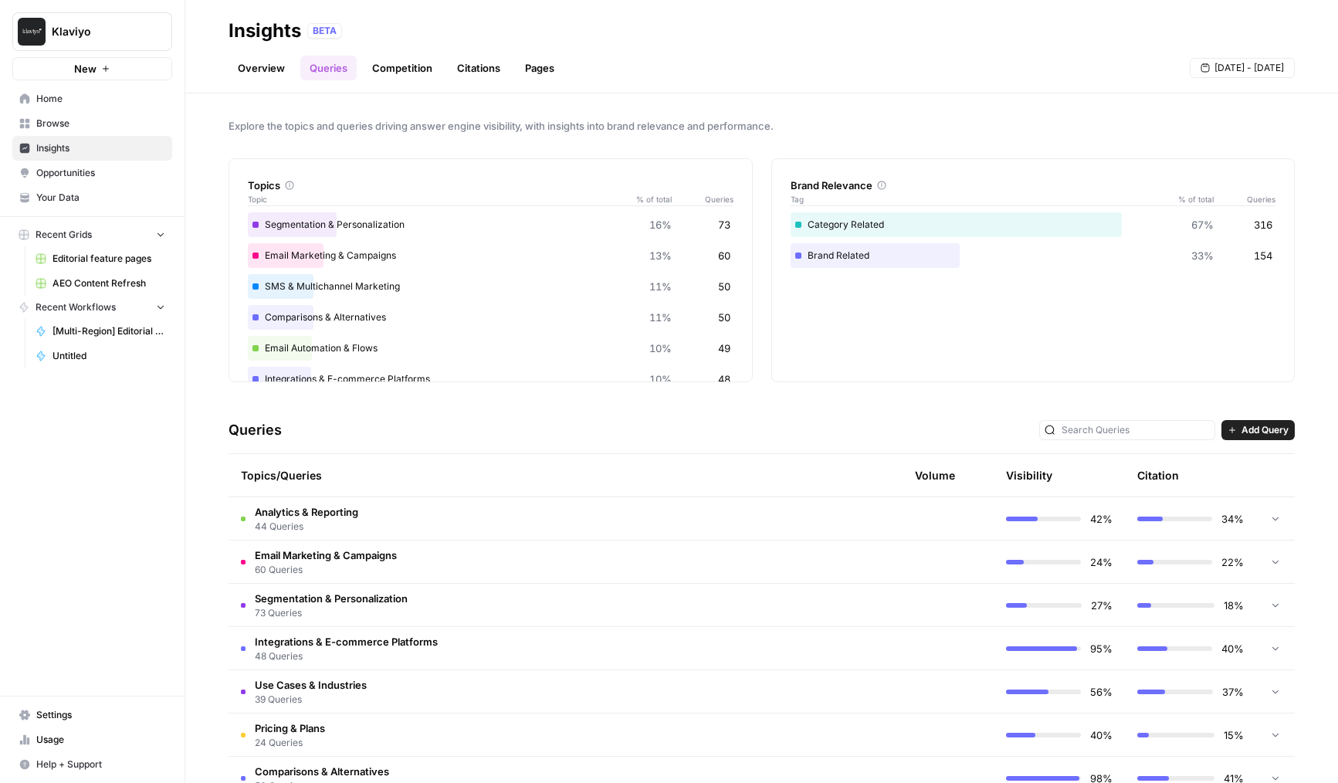
click at [395, 72] on link "Competition" at bounding box center [402, 68] width 79 height 25
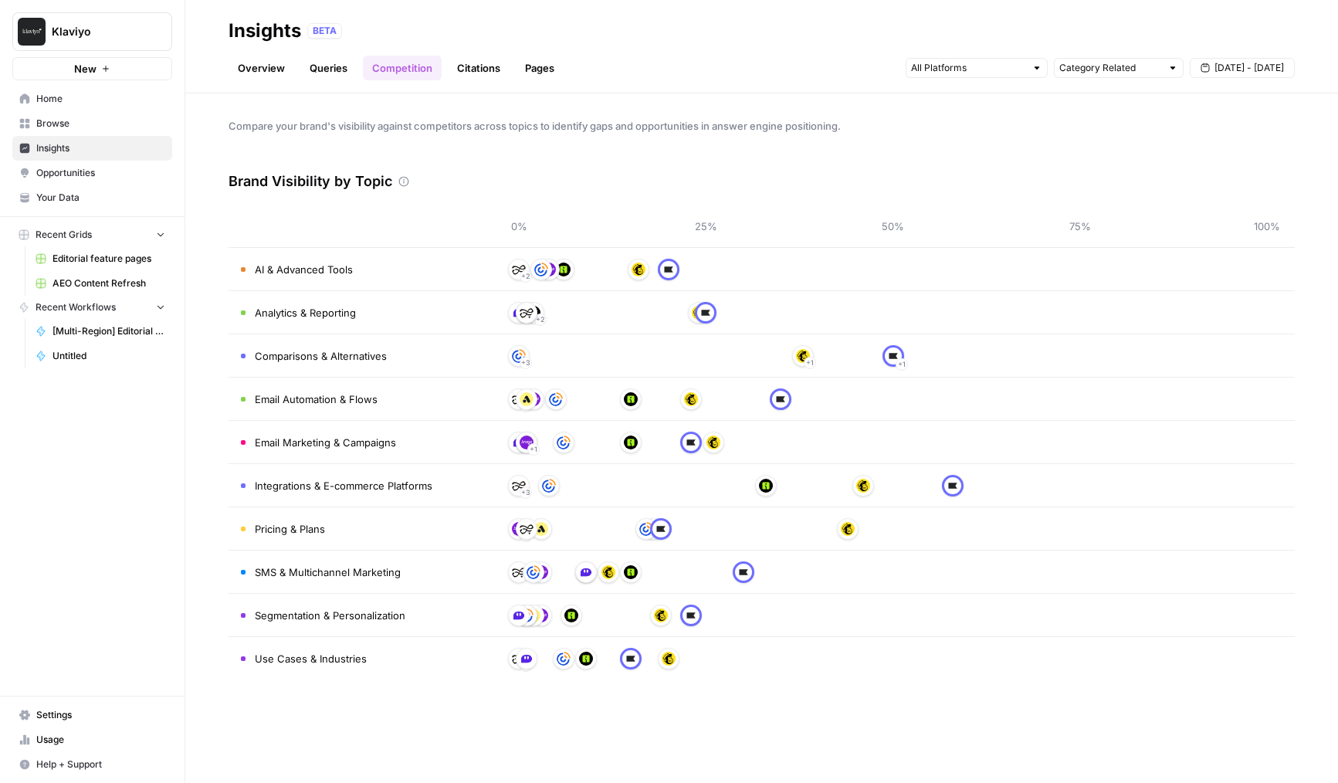
click at [308, 82] on header "Insights BETA Overview Queries Competition Citations Pages Category Related [DA…" at bounding box center [761, 46] width 1153 height 93
click at [319, 70] on link "Queries" at bounding box center [328, 68] width 56 height 25
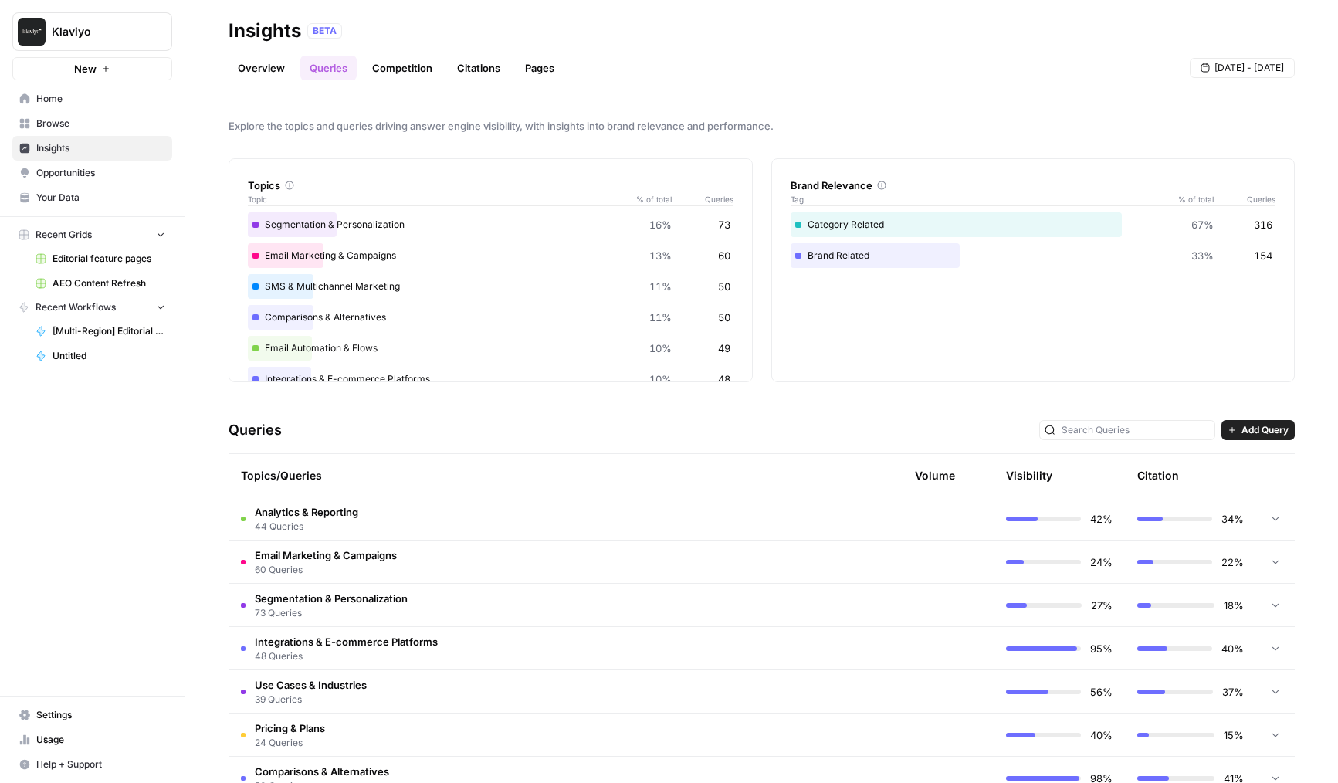
click at [450, 515] on td "Analytics & Reporting 44 Queries" at bounding box center [488, 518] width 518 height 42
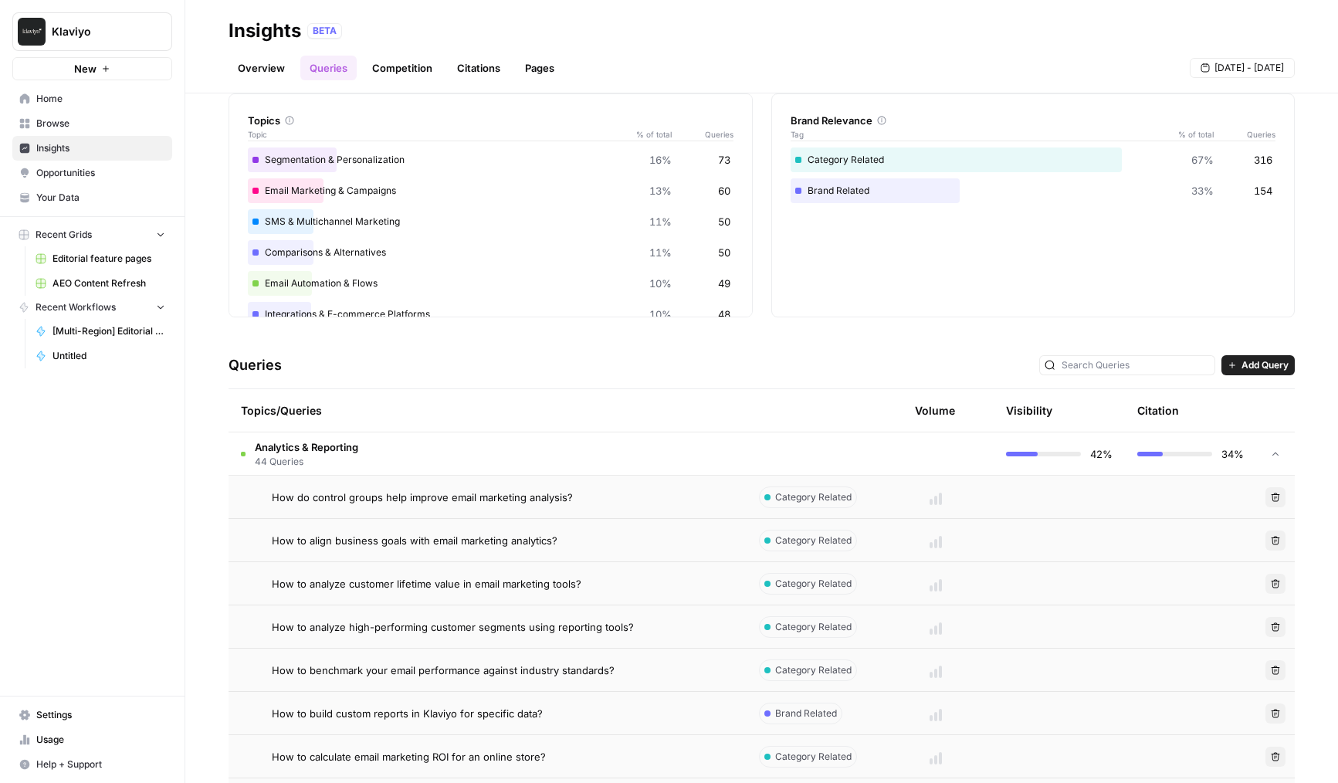
scroll to position [99, 0]
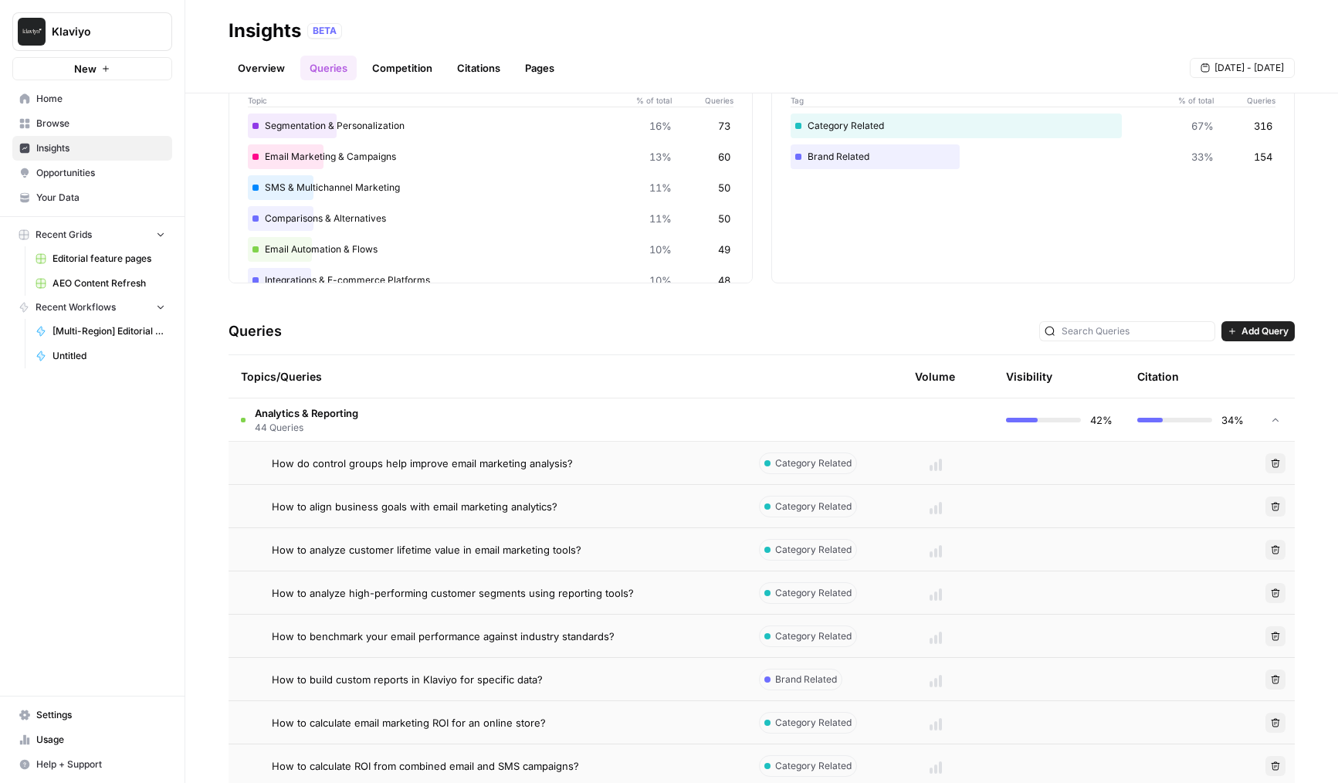
click at [454, 414] on td "Analytics & Reporting 44 Queries" at bounding box center [488, 419] width 518 height 42
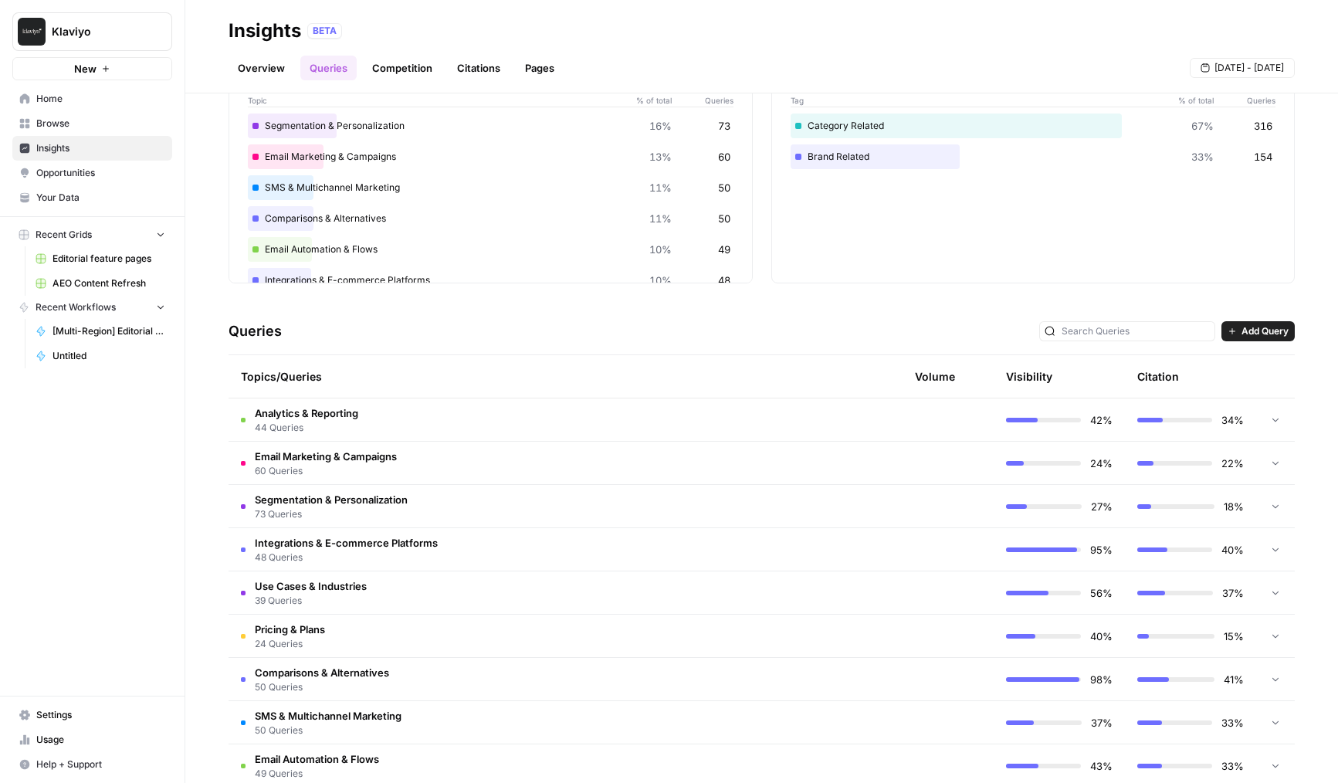
click at [501, 445] on td "Email Marketing & Campaigns 60 Queries" at bounding box center [488, 463] width 518 height 42
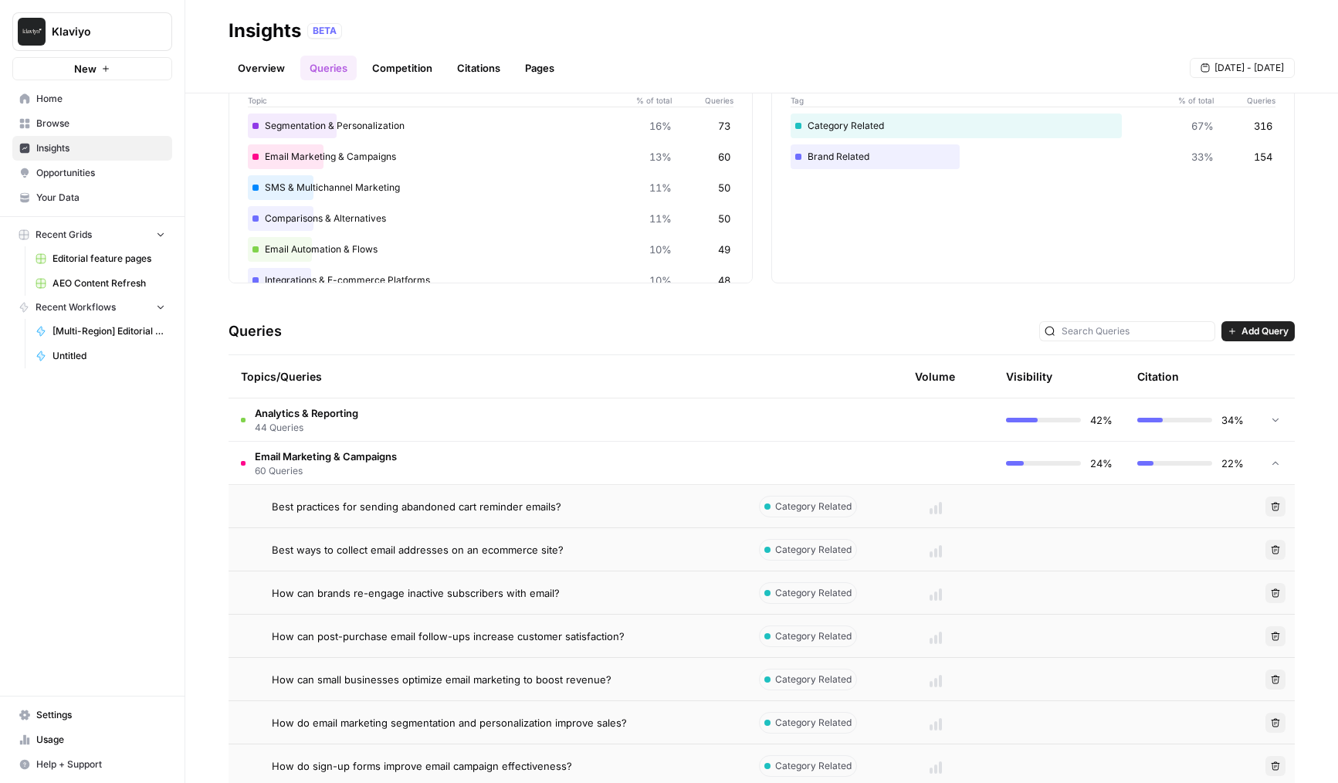
click at [514, 506] on span "Best practices for sending abandoned cart reminder emails?" at bounding box center [417, 506] width 290 height 15
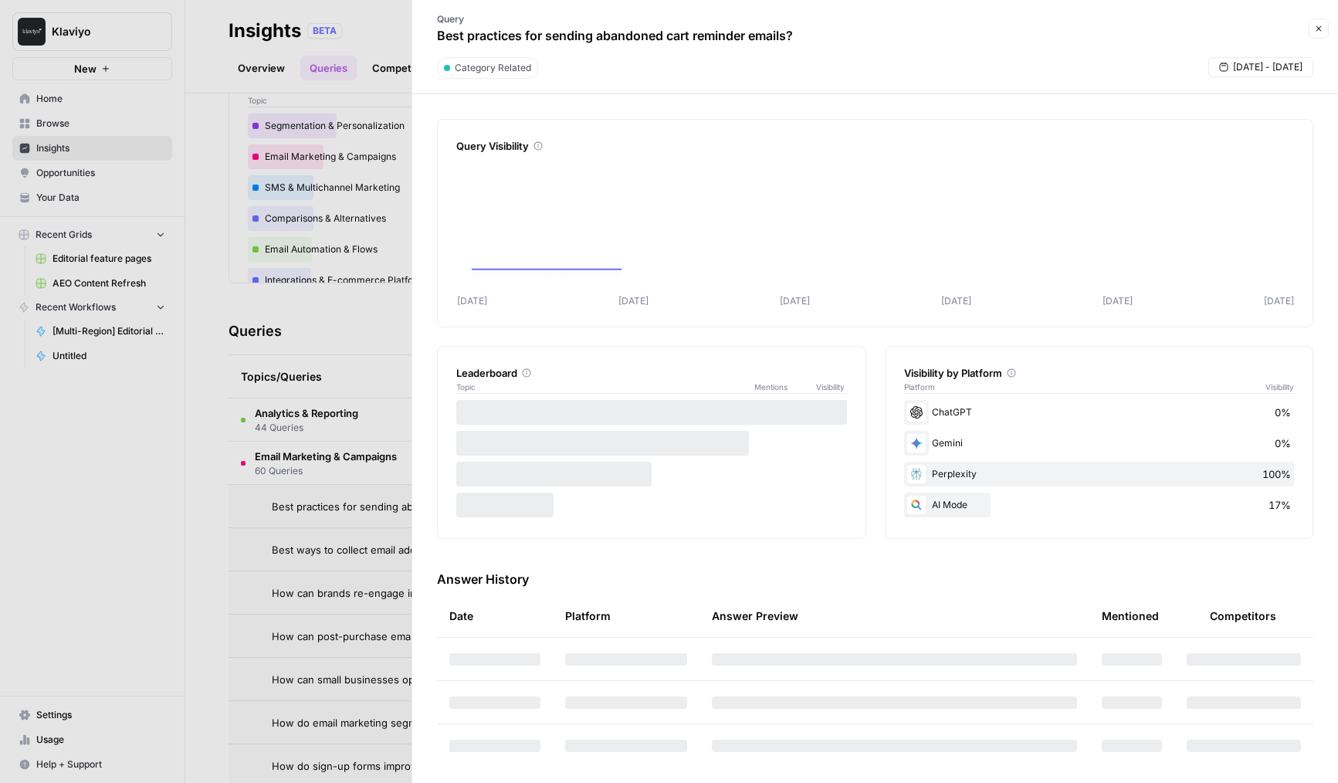
click at [364, 533] on div at bounding box center [669, 391] width 1338 height 783
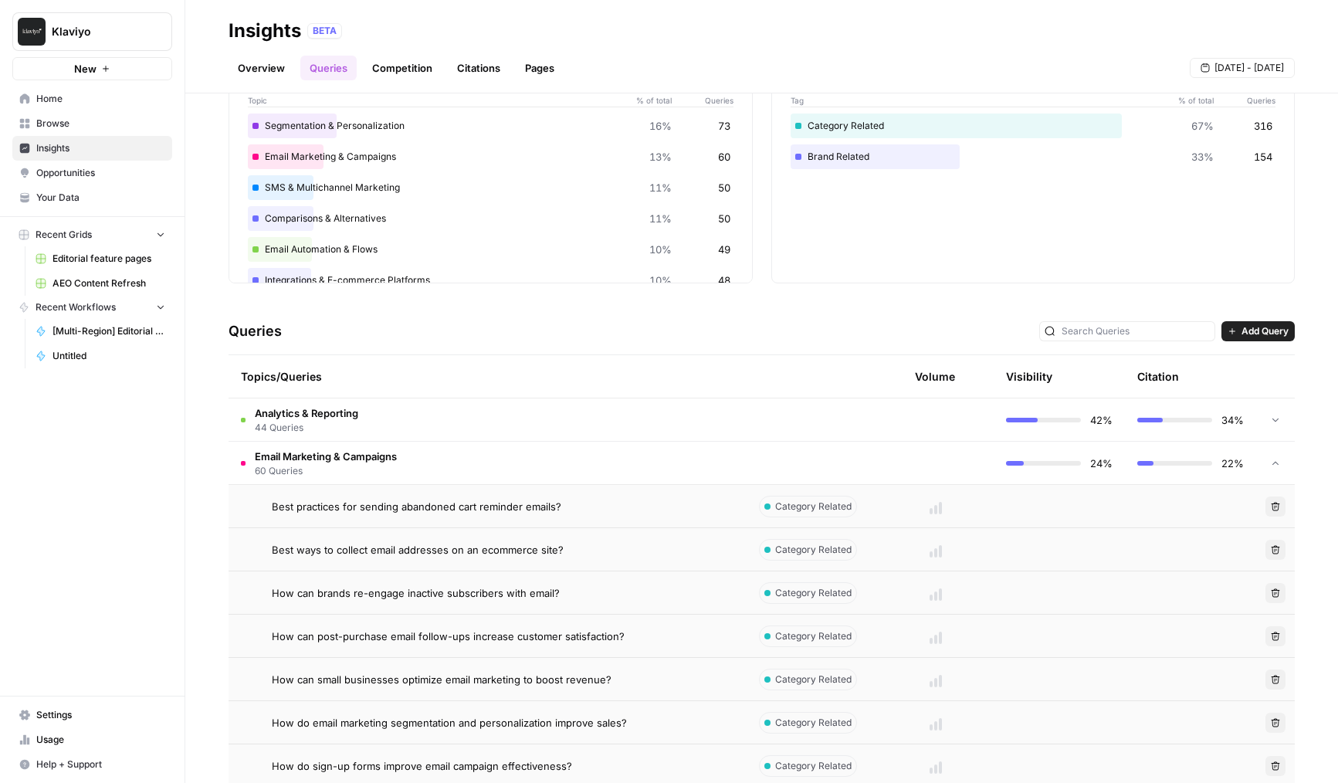
click at [892, 495] on td at bounding box center [936, 506] width 116 height 42
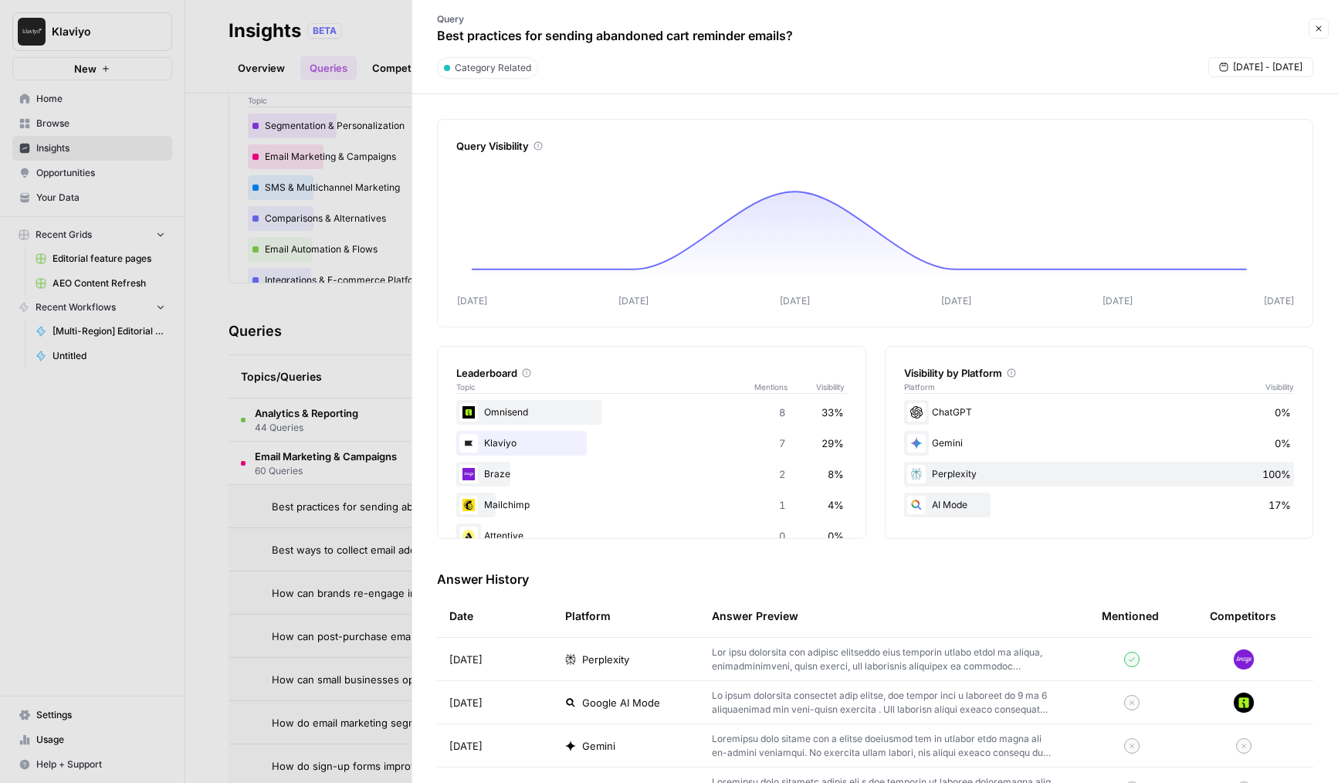
click at [332, 559] on div at bounding box center [669, 391] width 1338 height 783
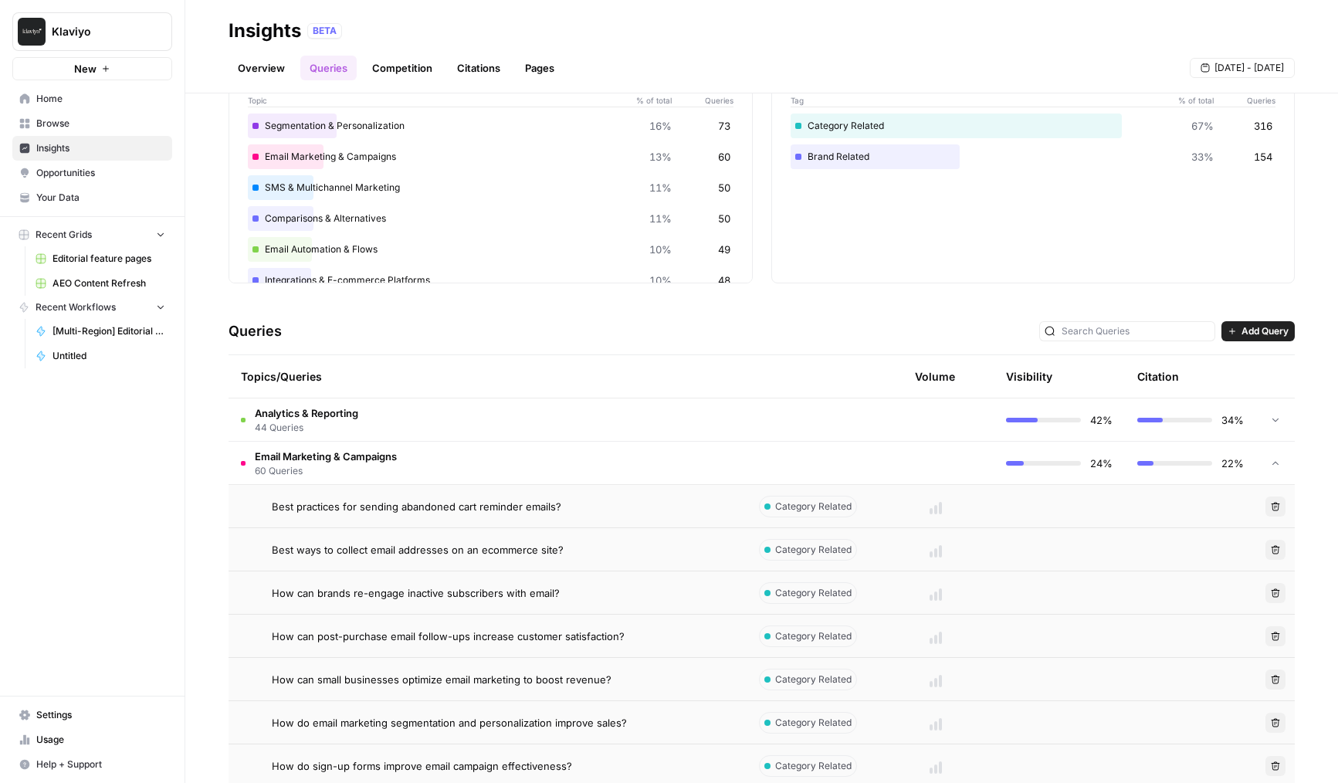
click at [451, 461] on td "Email Marketing & Campaigns 60 Queries" at bounding box center [488, 463] width 518 height 42
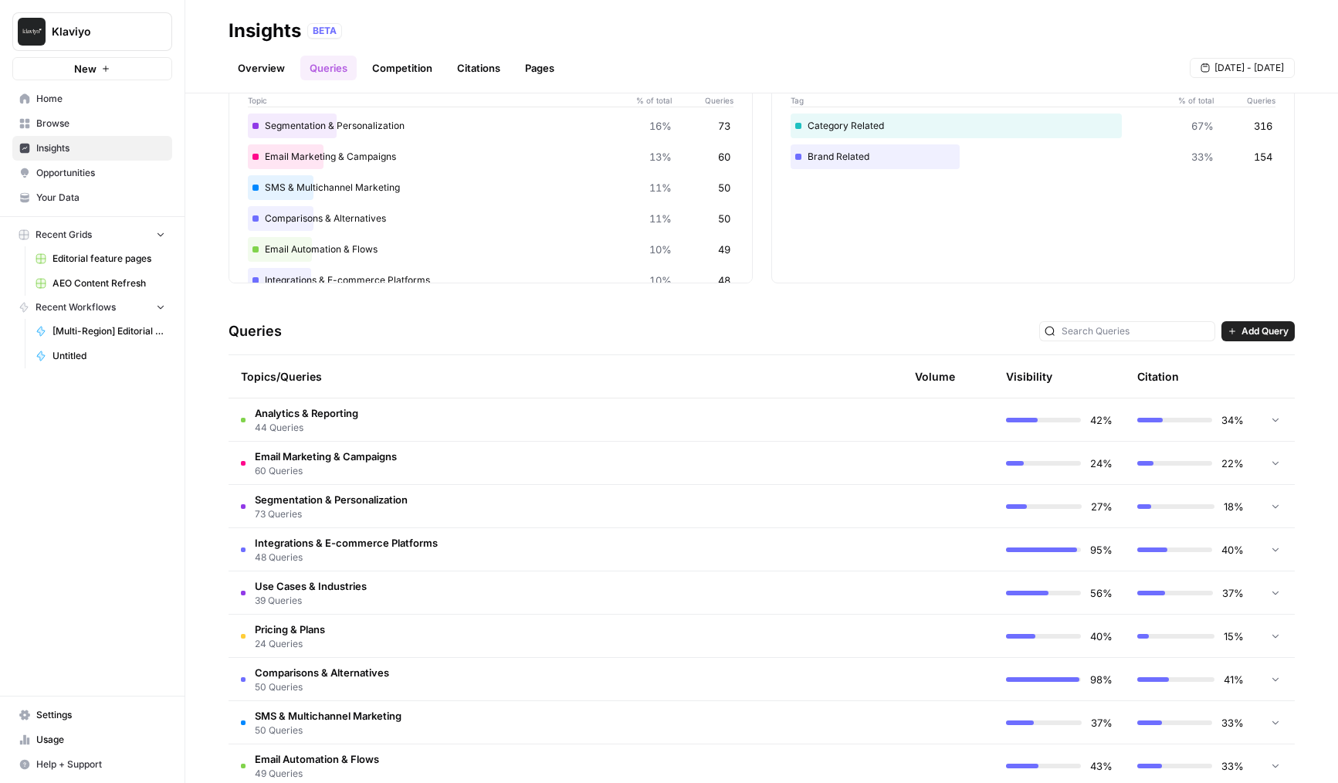
click at [499, 422] on td "Analytics & Reporting 44 Queries" at bounding box center [488, 419] width 518 height 42
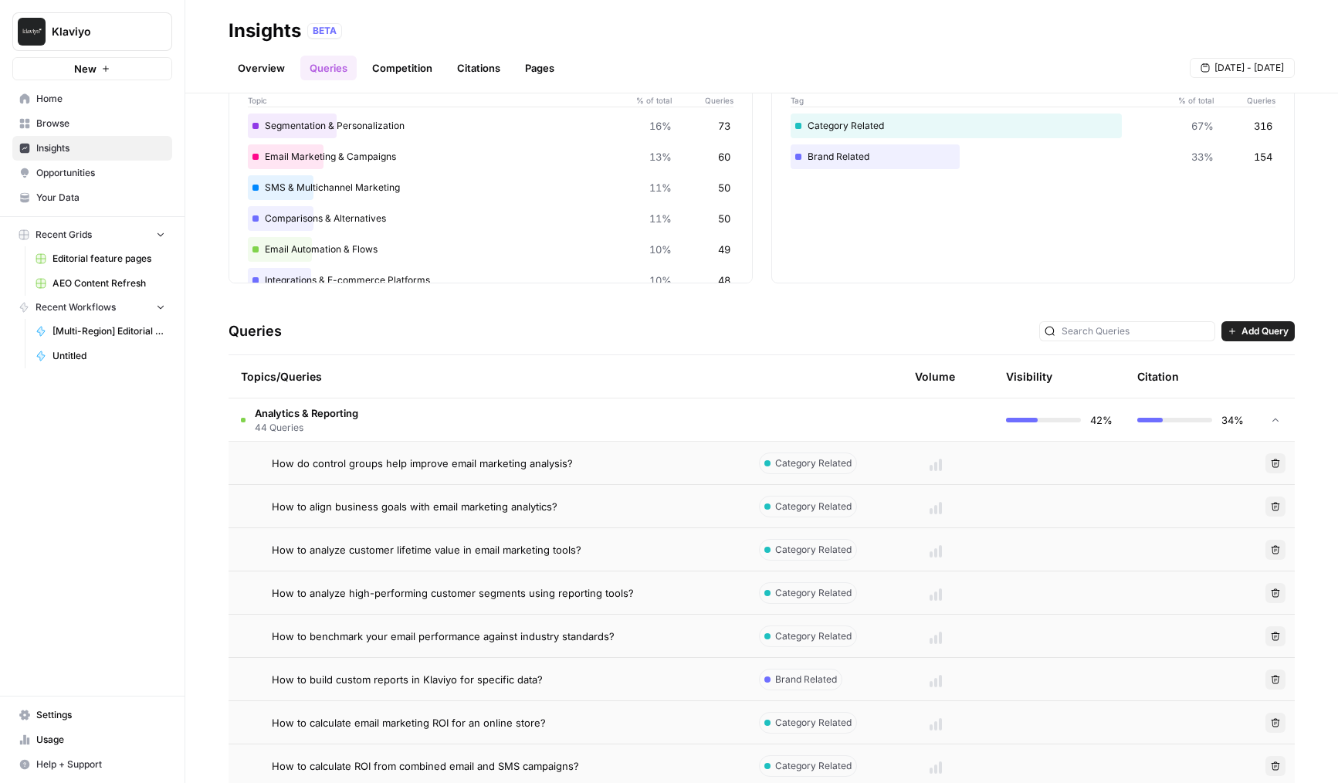
click at [921, 431] on td at bounding box center [936, 419] width 116 height 42
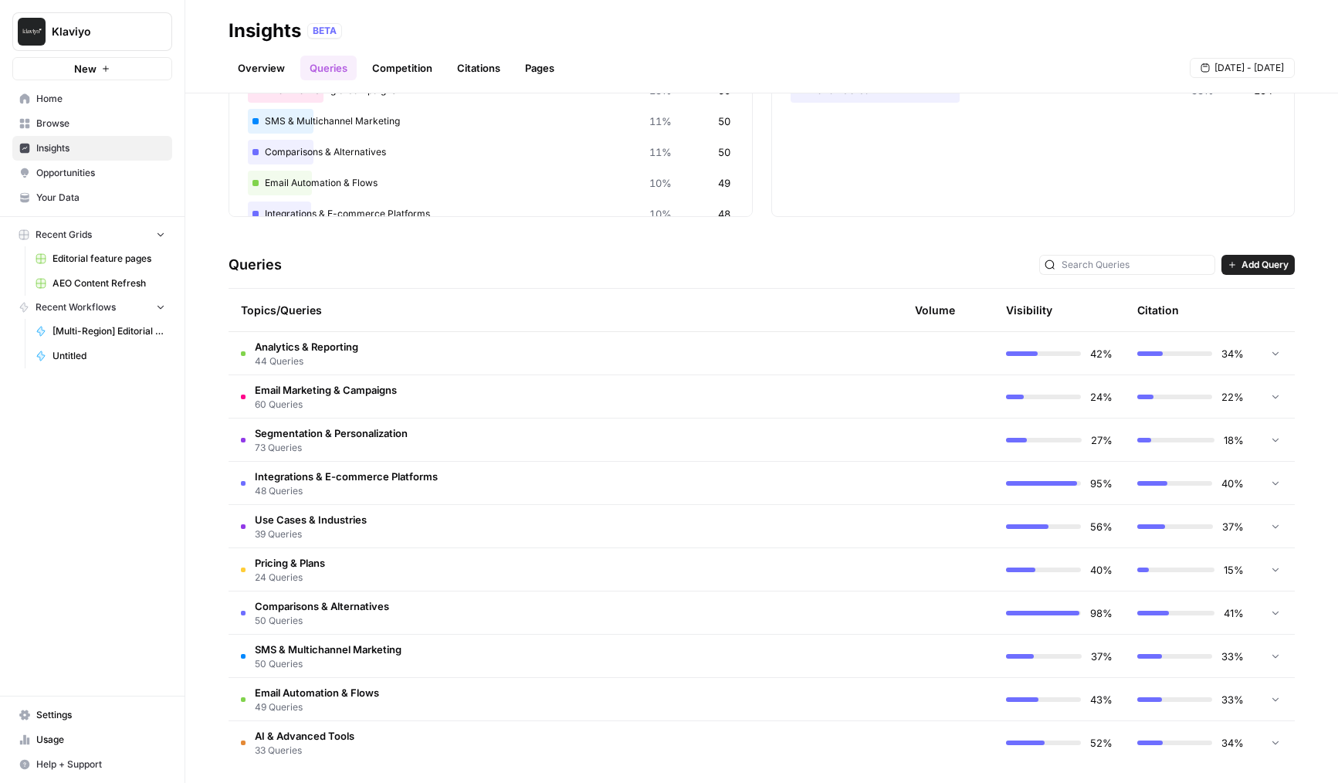
scroll to position [171, 0]
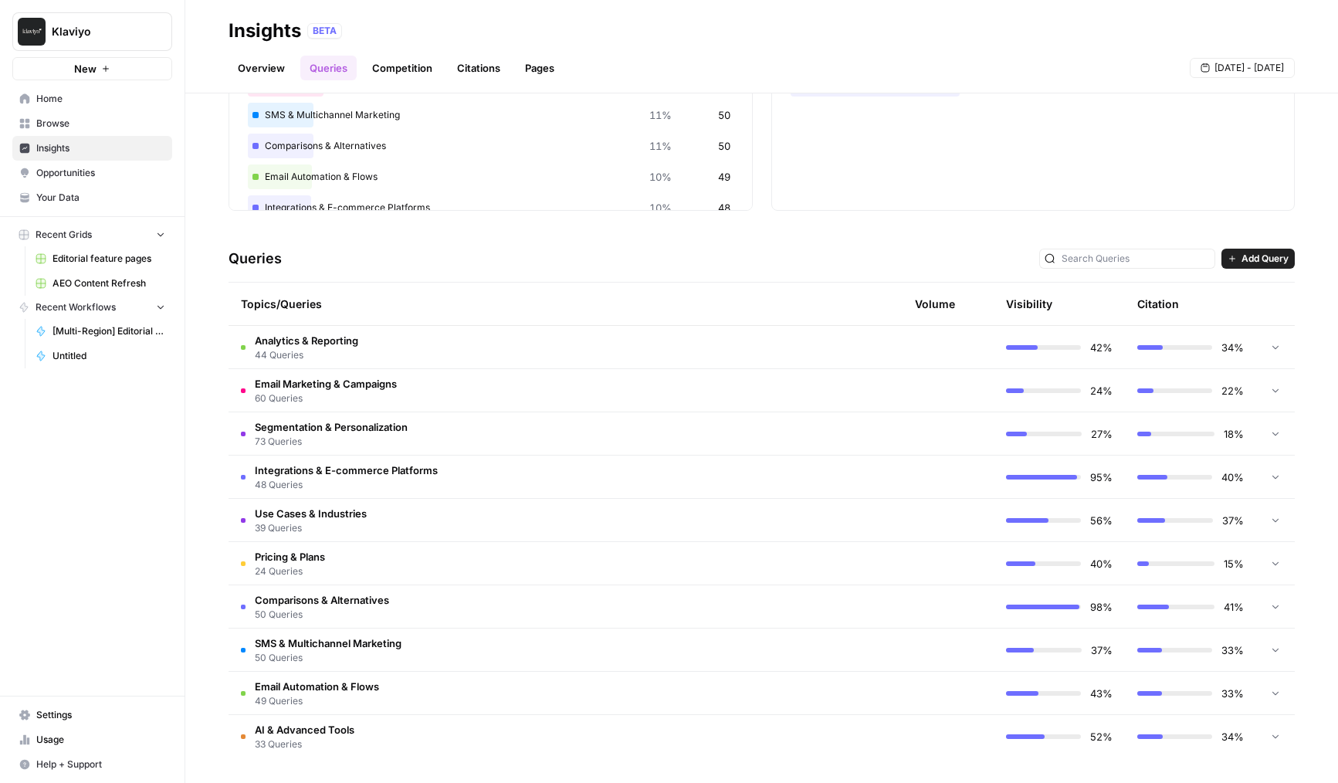
click at [899, 581] on td at bounding box center [936, 563] width 116 height 42
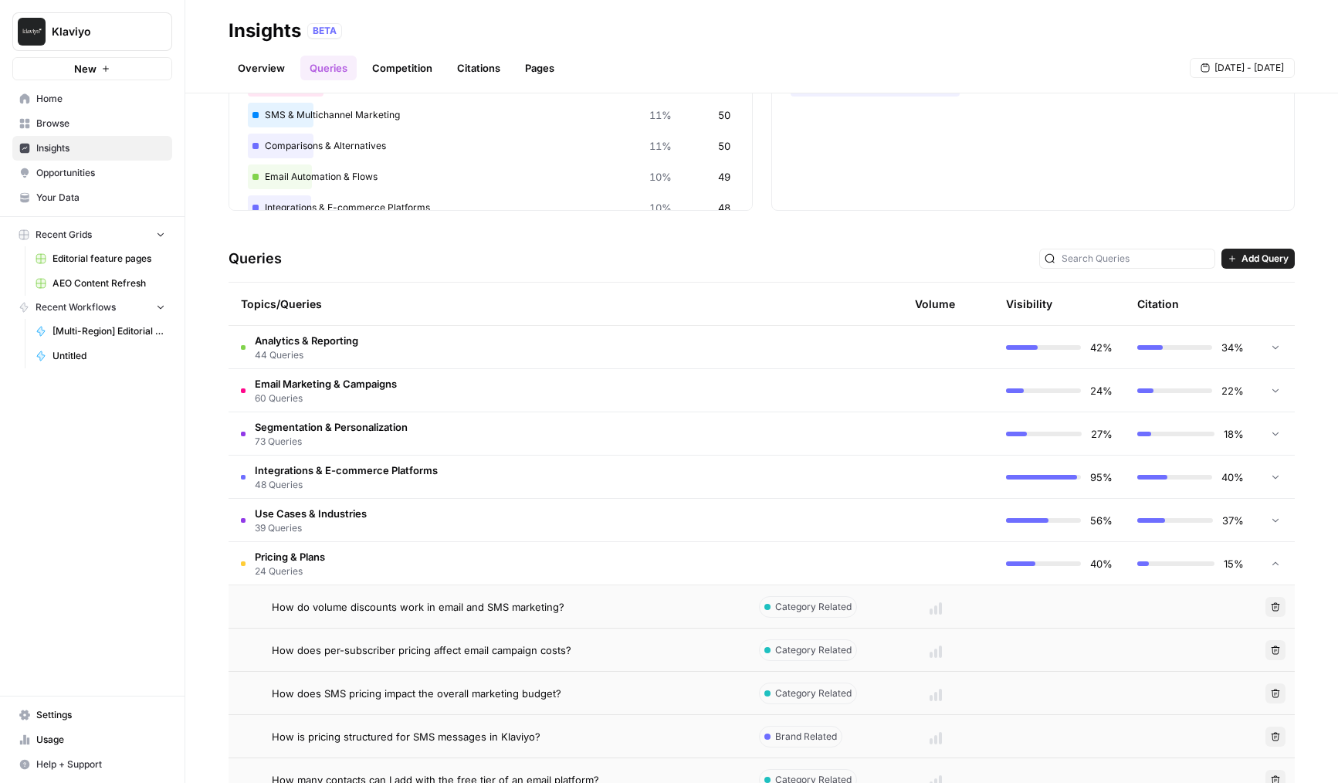
click at [920, 570] on td at bounding box center [936, 563] width 116 height 42
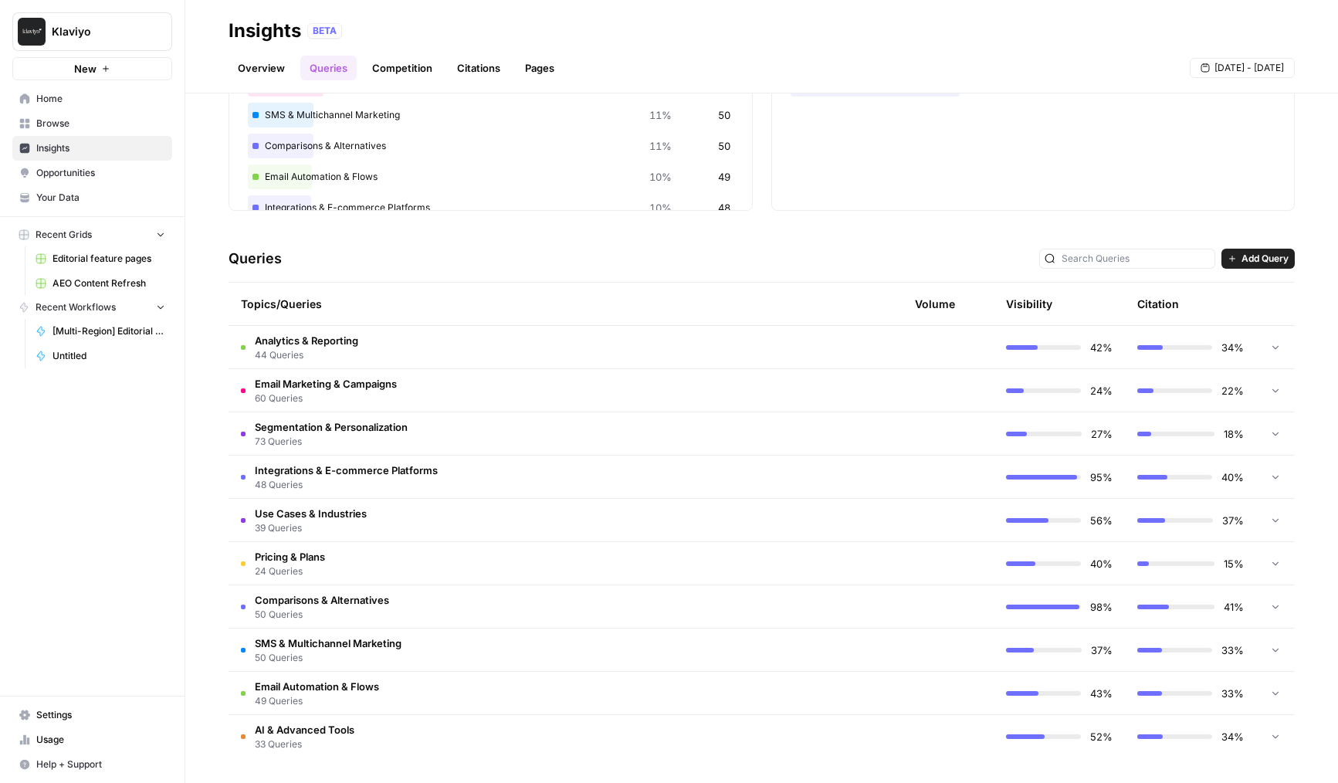
click at [801, 648] on td at bounding box center [812, 649] width 131 height 42
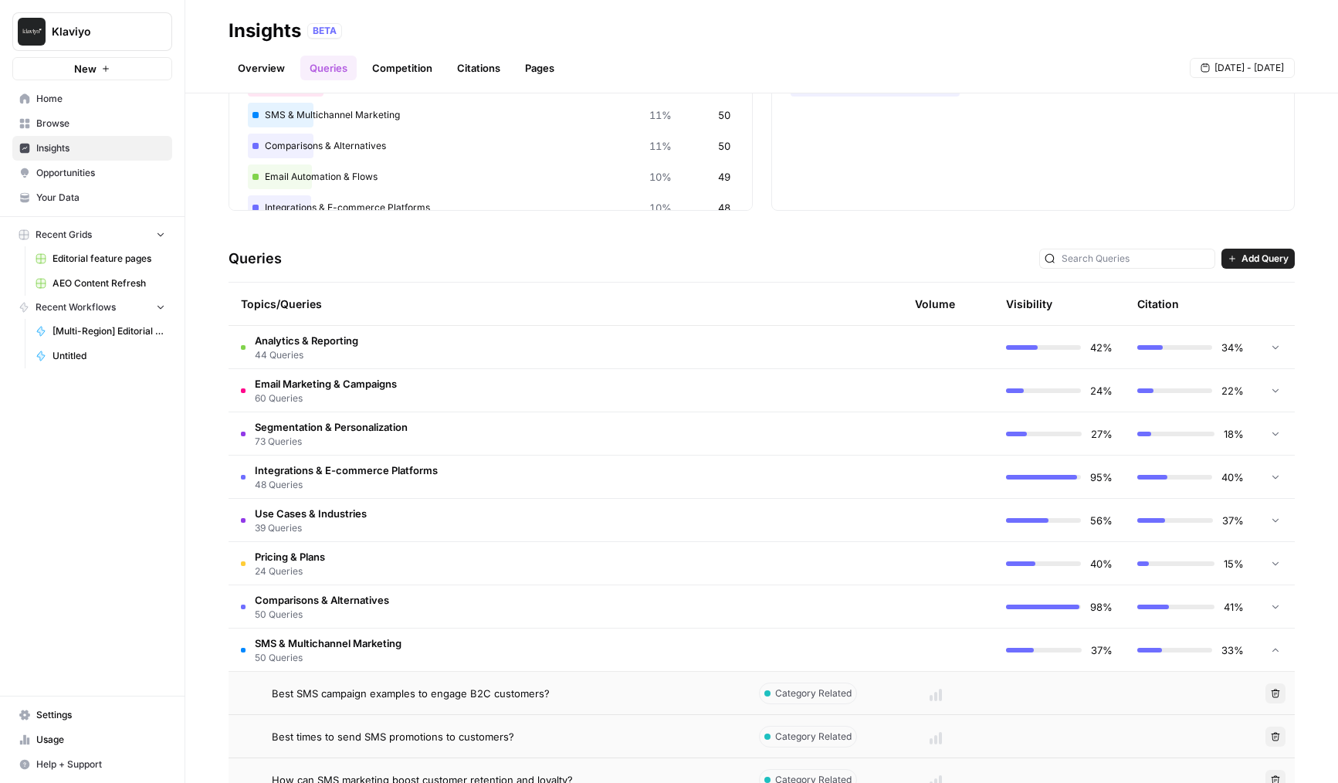
click at [839, 648] on td at bounding box center [812, 649] width 131 height 42
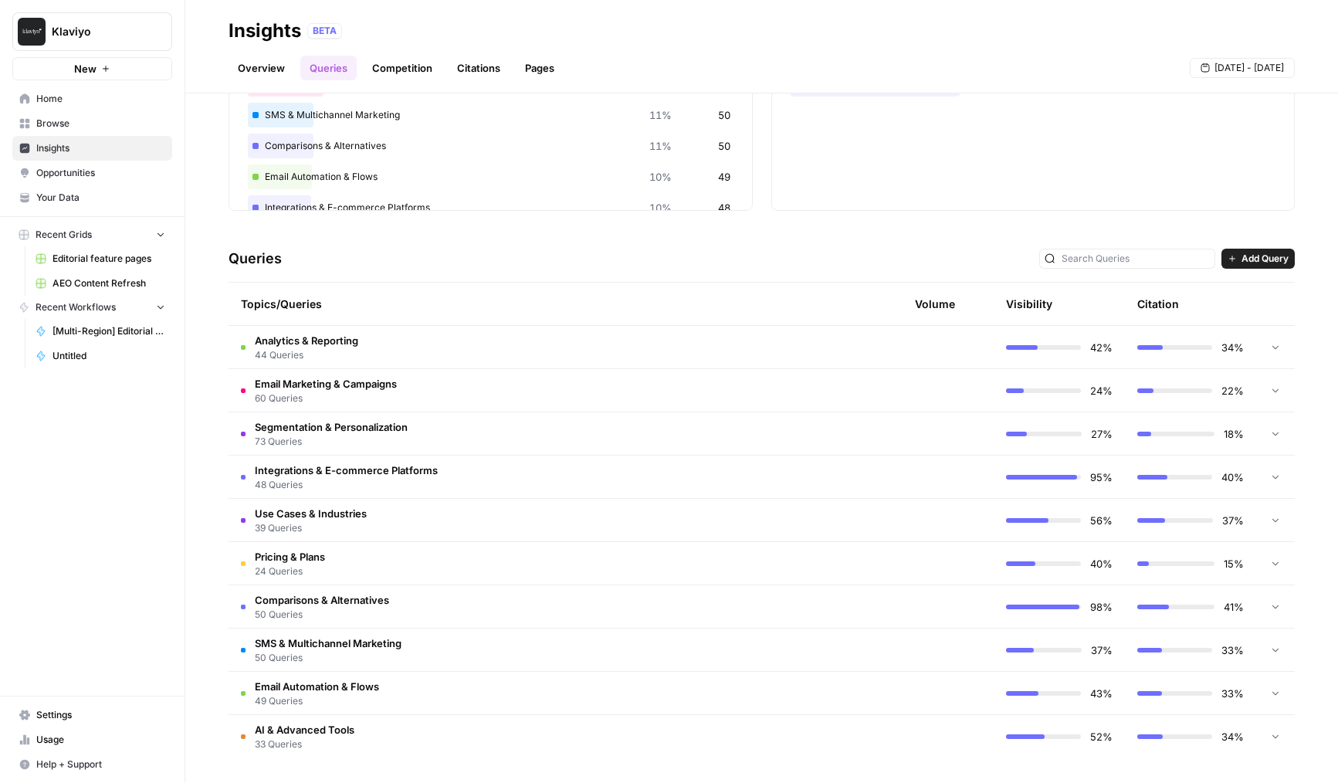
click at [781, 303] on th at bounding box center [812, 304] width 131 height 42
click at [955, 412] on td at bounding box center [936, 433] width 116 height 42
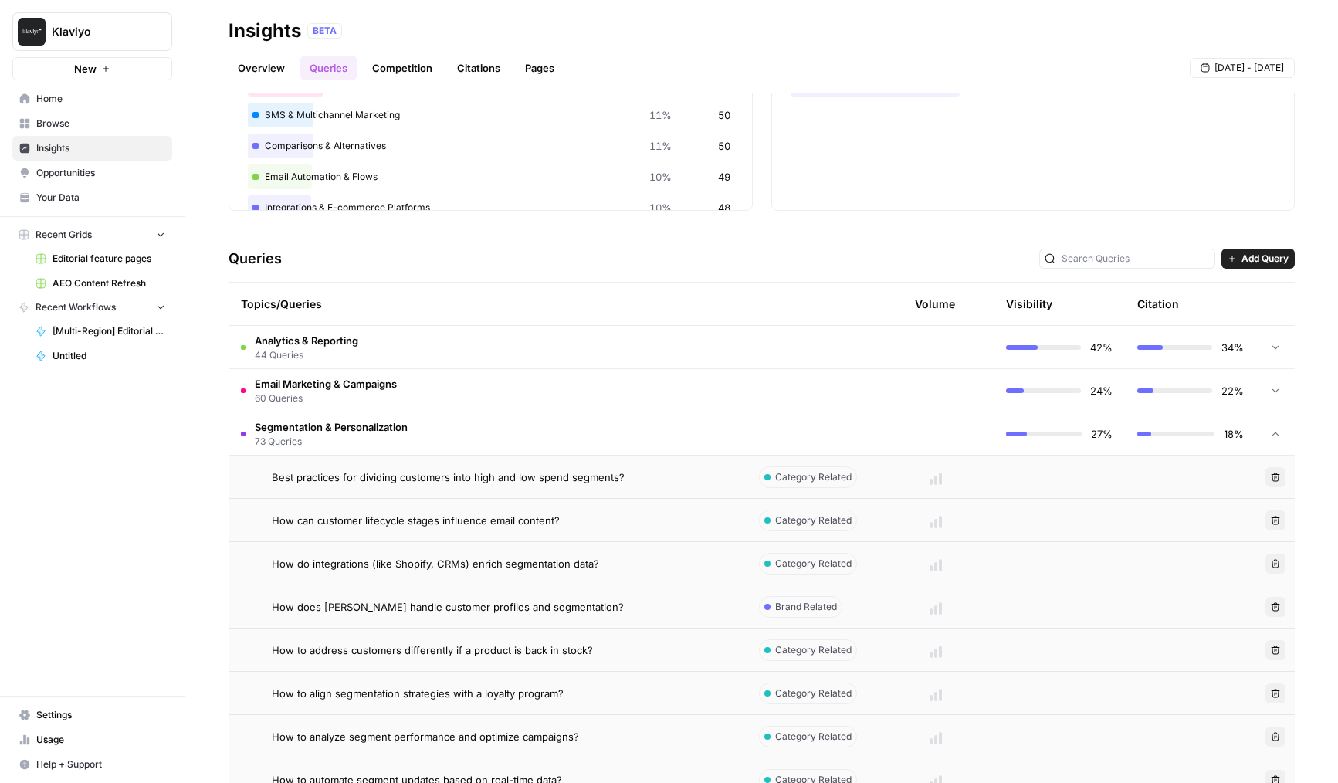
click at [934, 425] on td at bounding box center [936, 433] width 116 height 42
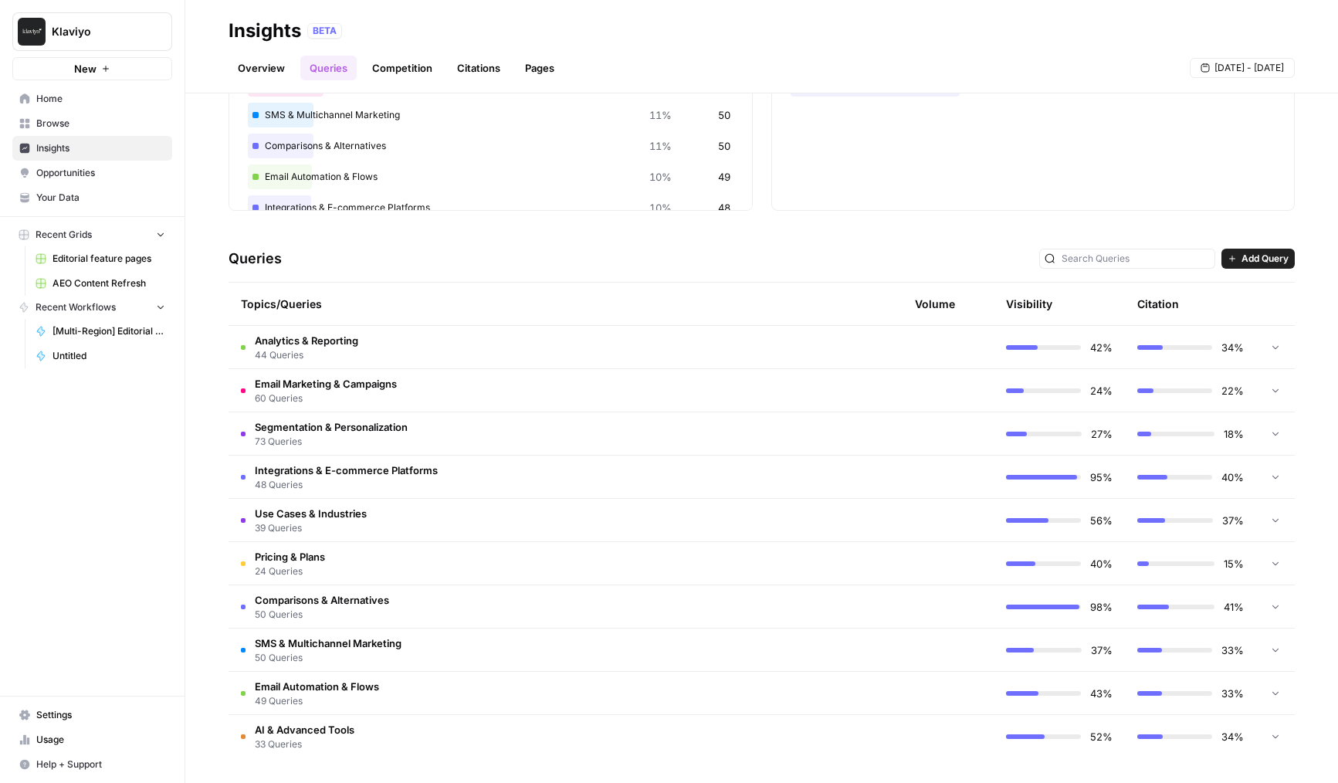
click at [894, 484] on td at bounding box center [936, 476] width 116 height 42
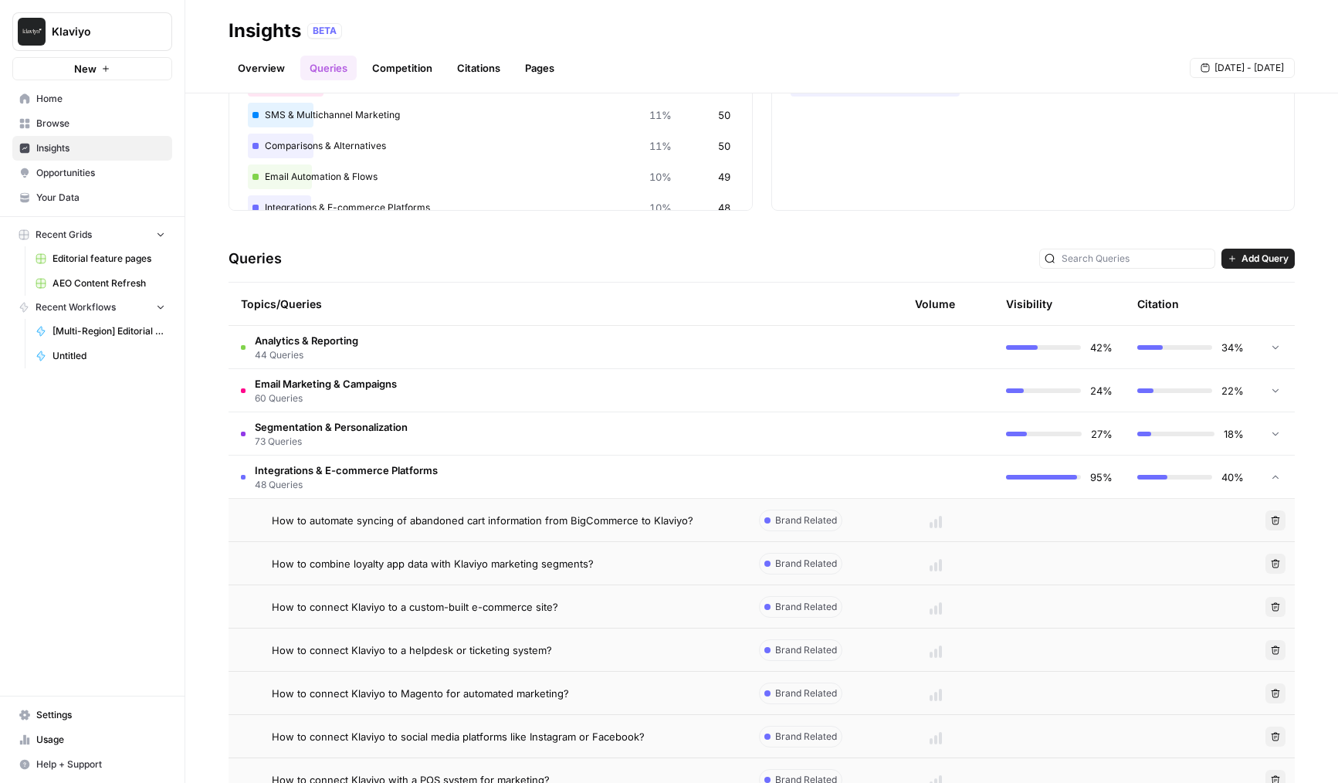
click at [929, 481] on td at bounding box center [936, 476] width 116 height 42
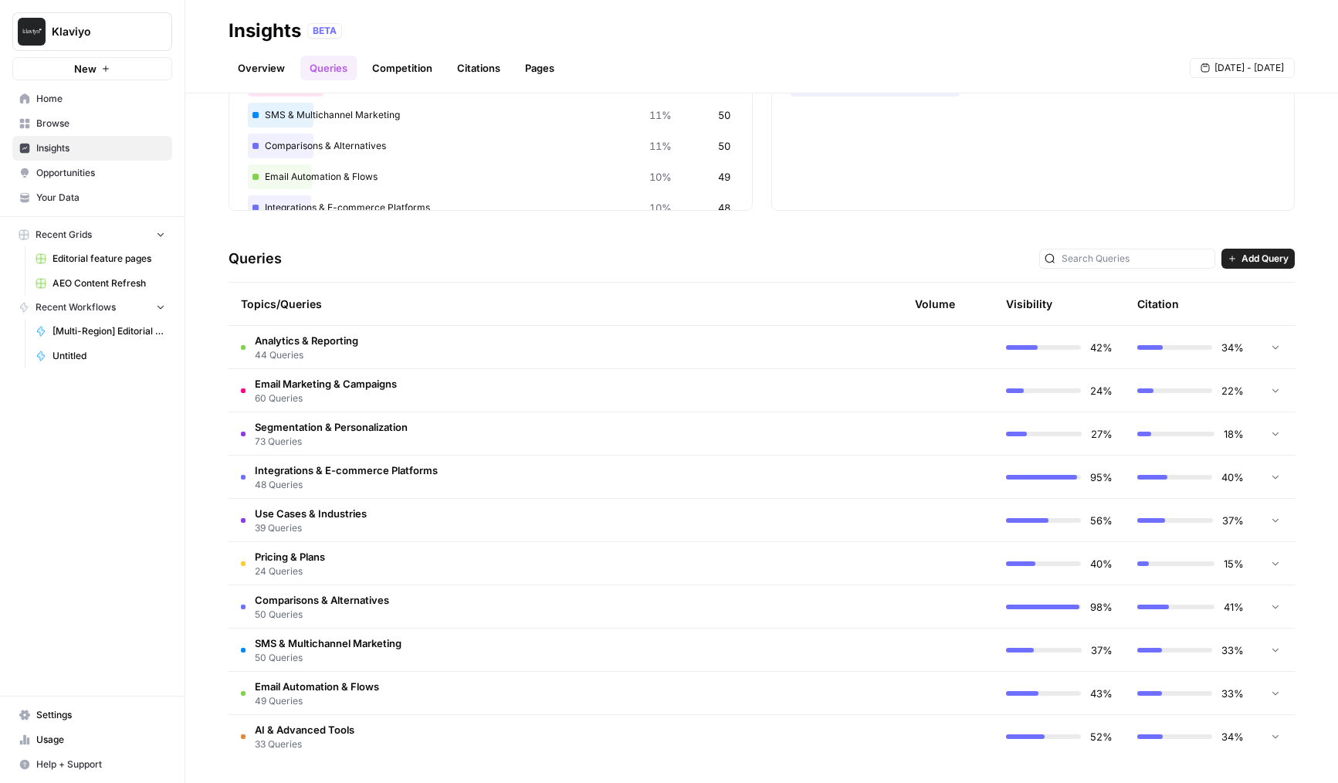
click at [926, 645] on td at bounding box center [936, 649] width 116 height 42
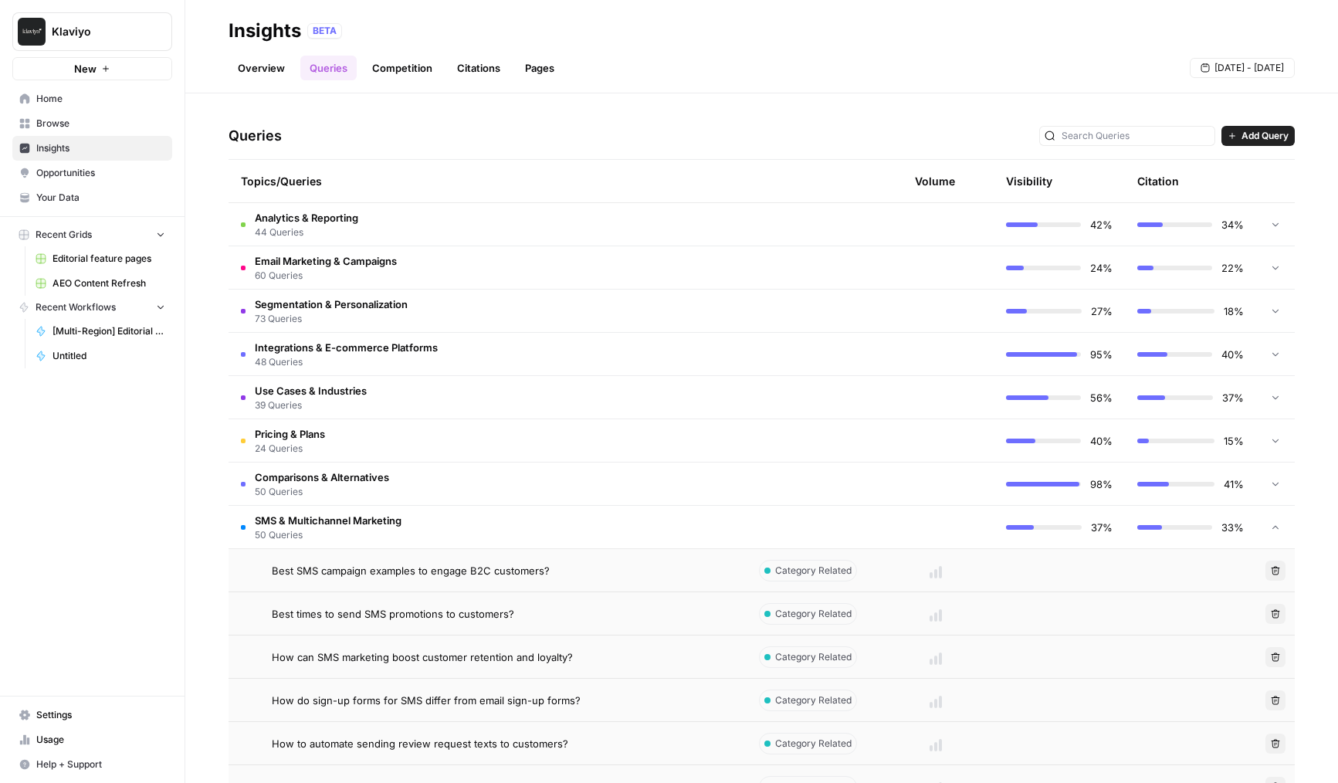
scroll to position [422, 0]
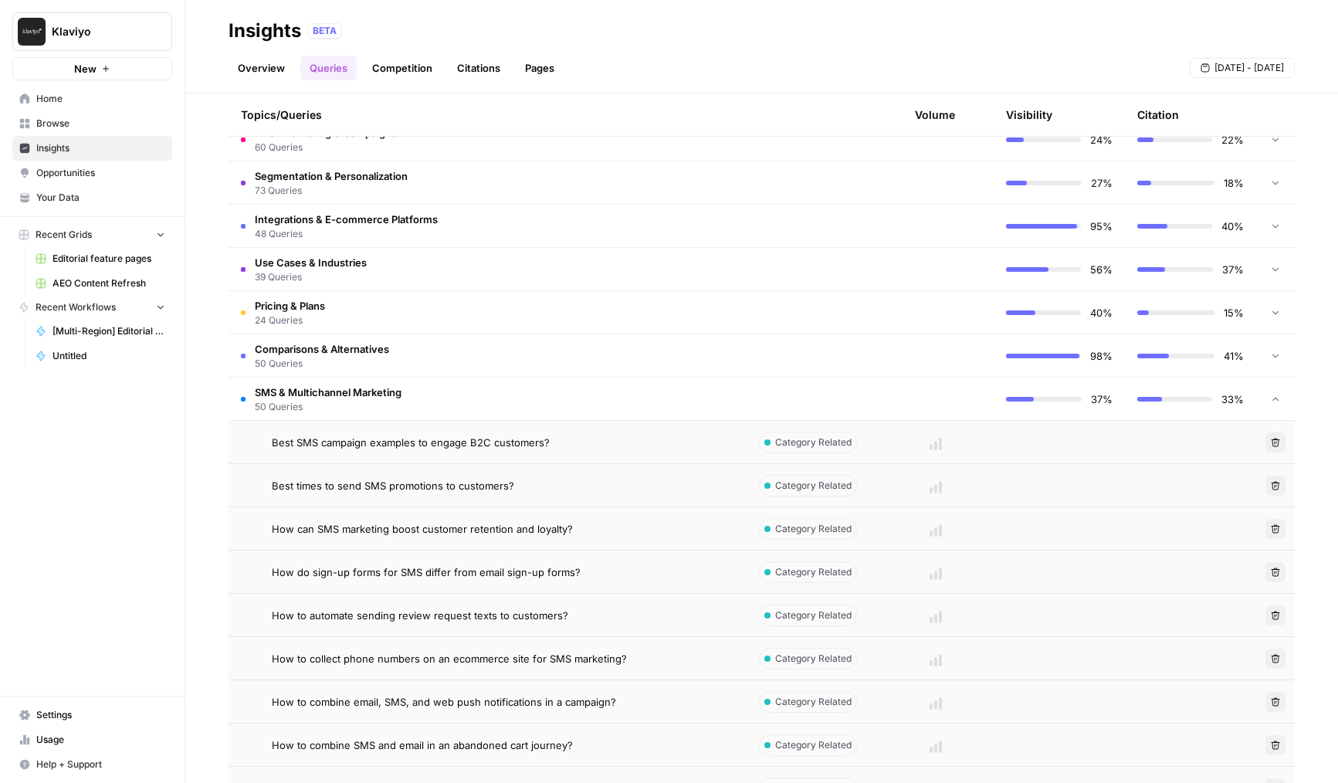
click at [925, 400] on td at bounding box center [936, 399] width 116 height 42
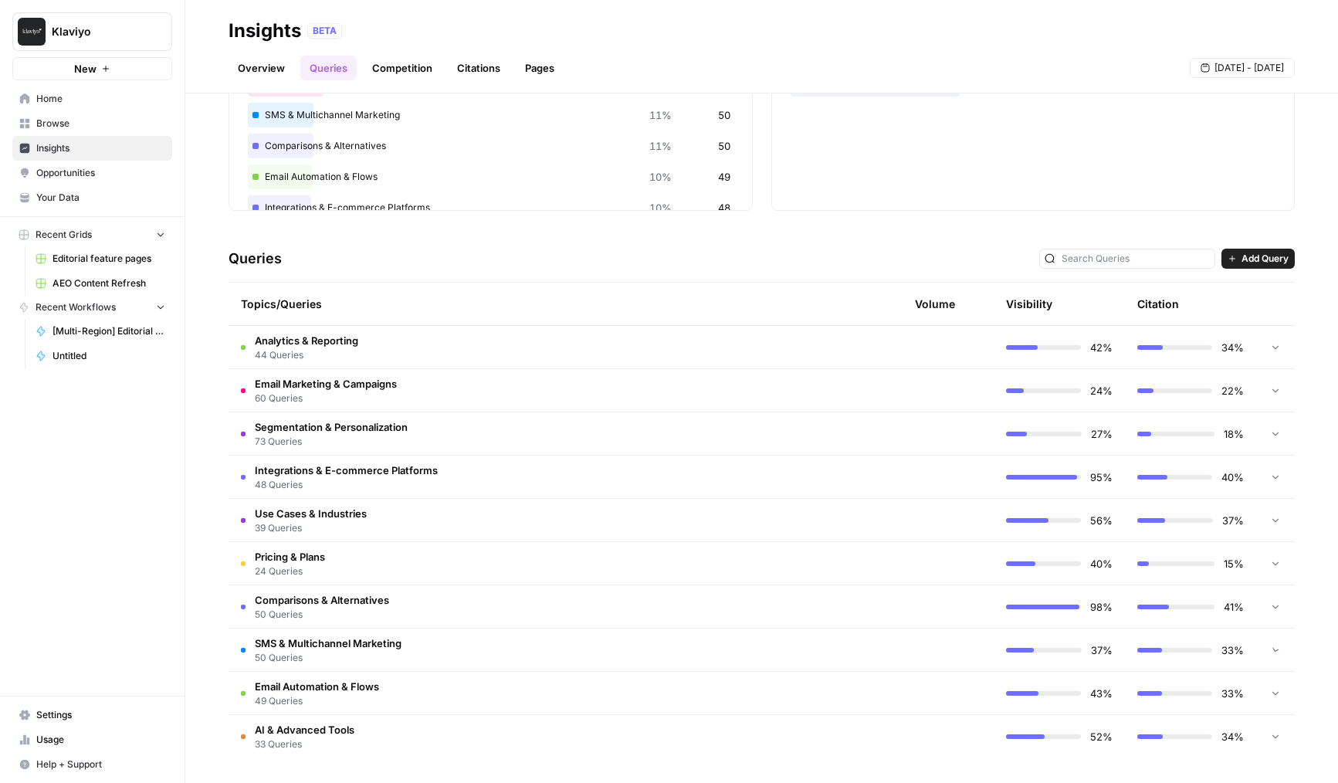
click at [925, 369] on tr "Email Marketing & Campaigns 60 Queries 24% 22%" at bounding box center [762, 390] width 1066 height 43
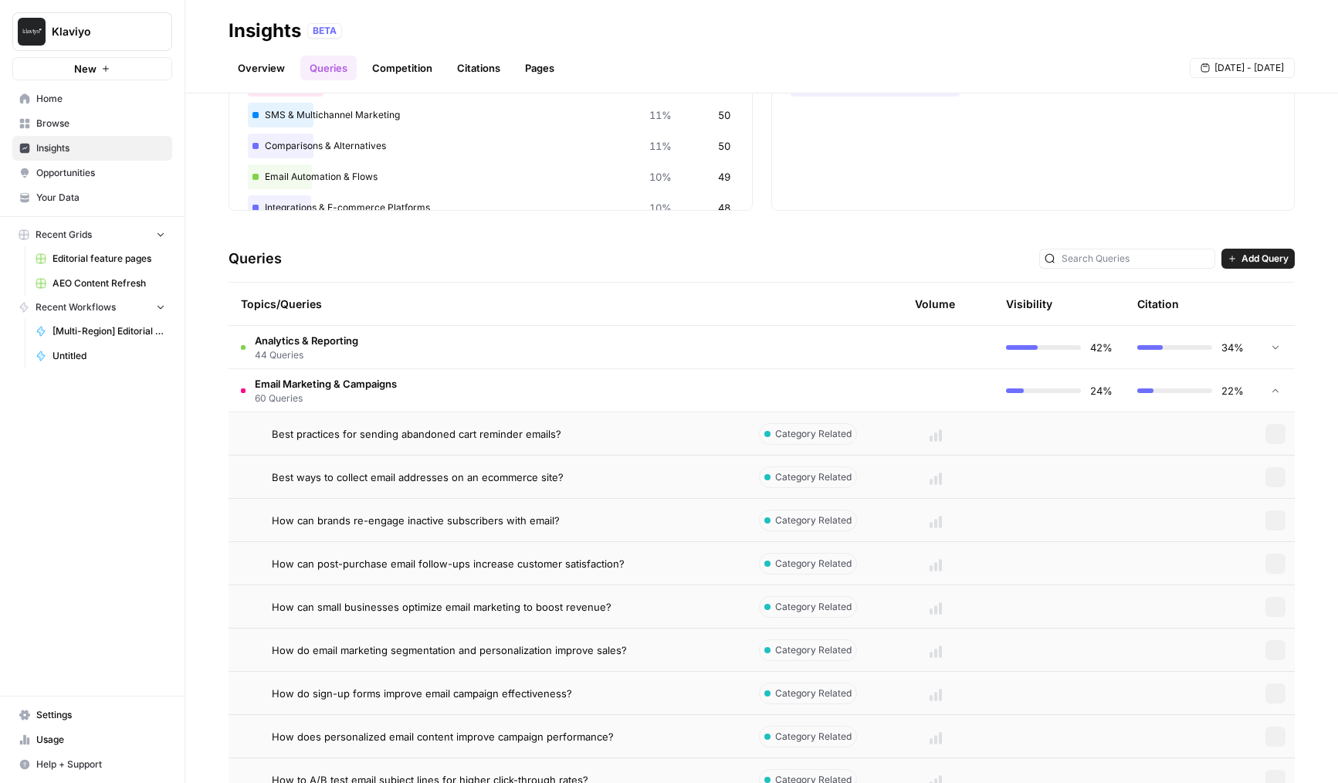
click at [925, 388] on td at bounding box center [936, 390] width 116 height 42
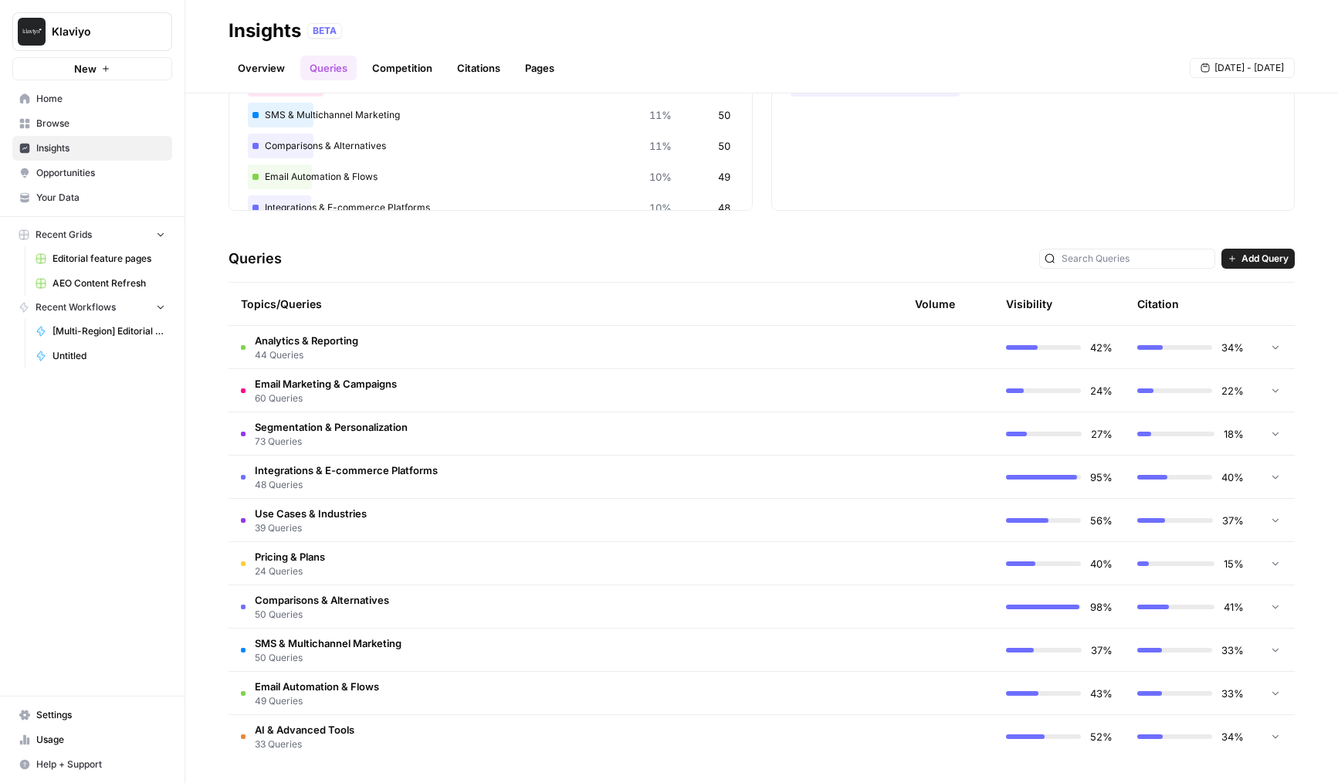
click at [912, 723] on td at bounding box center [936, 736] width 116 height 43
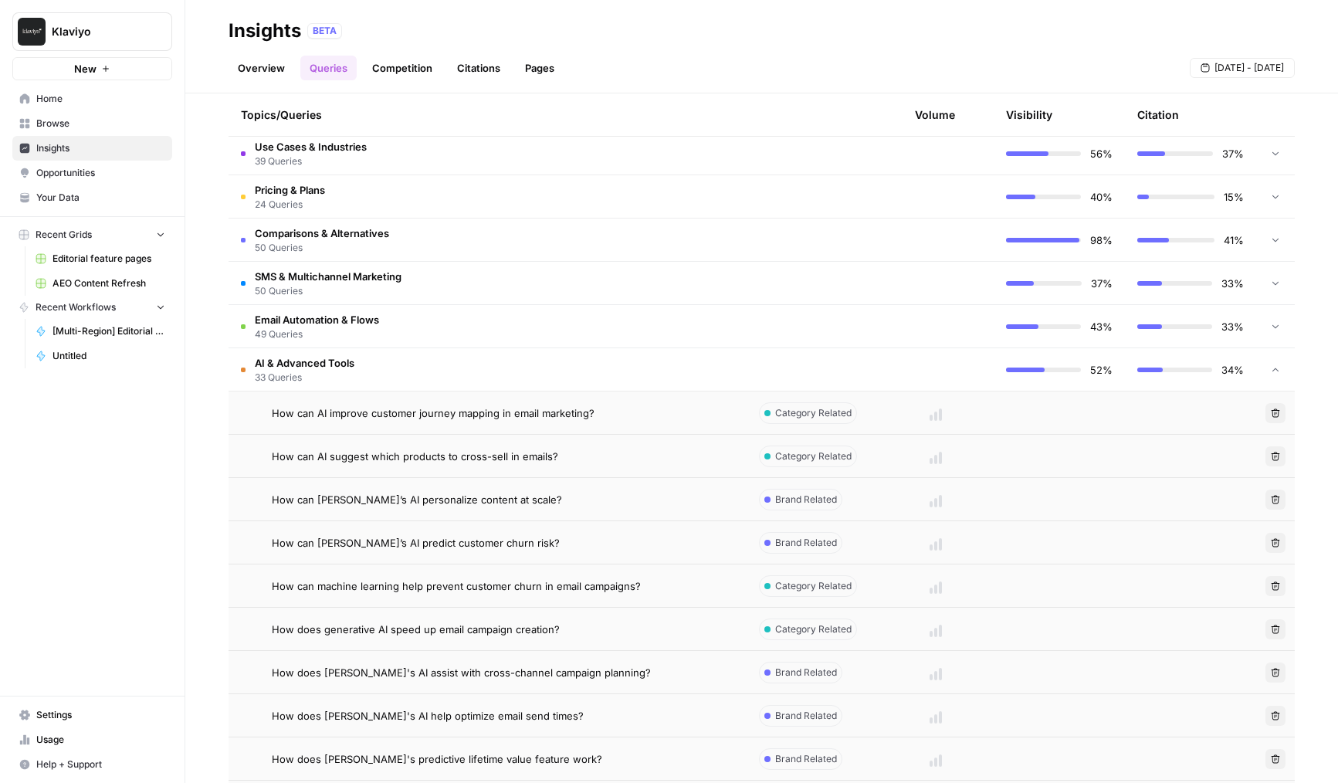
click at [926, 372] on td at bounding box center [936, 369] width 116 height 42
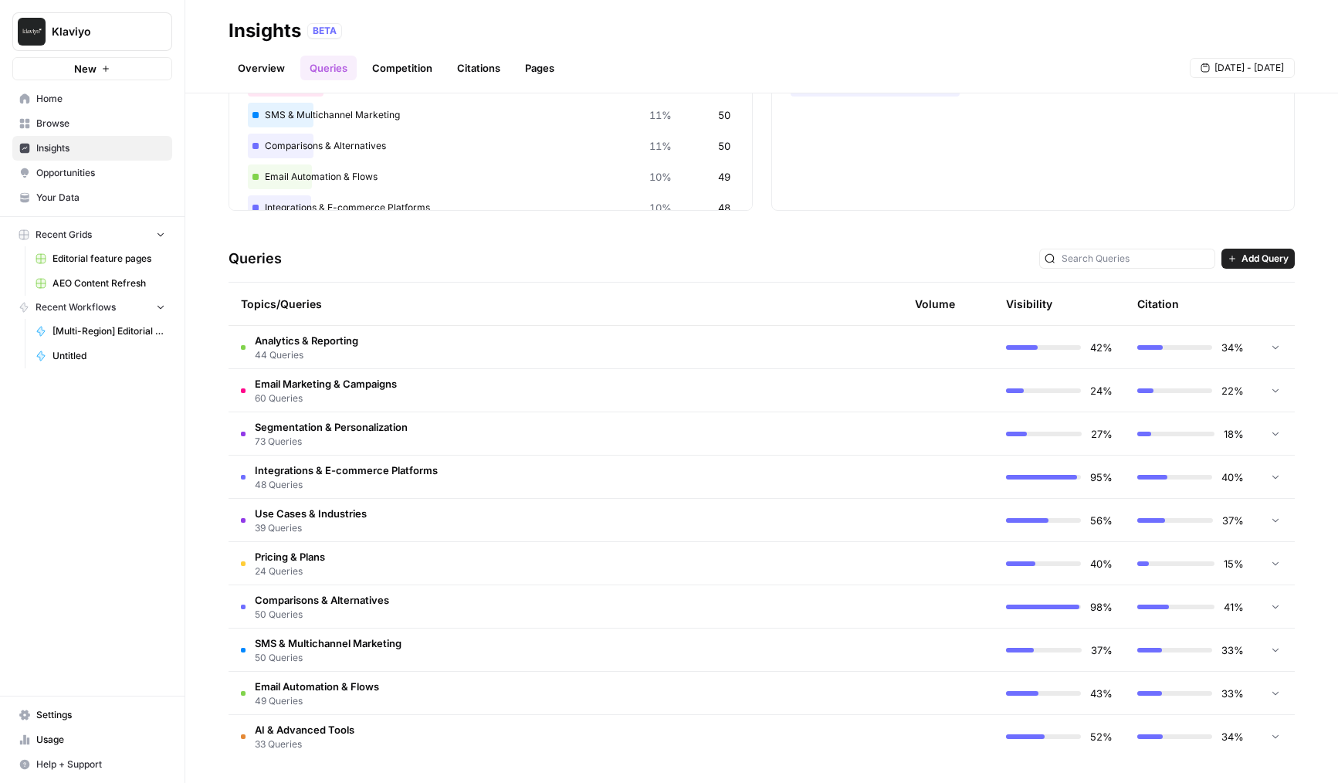
click at [893, 735] on td at bounding box center [936, 736] width 116 height 43
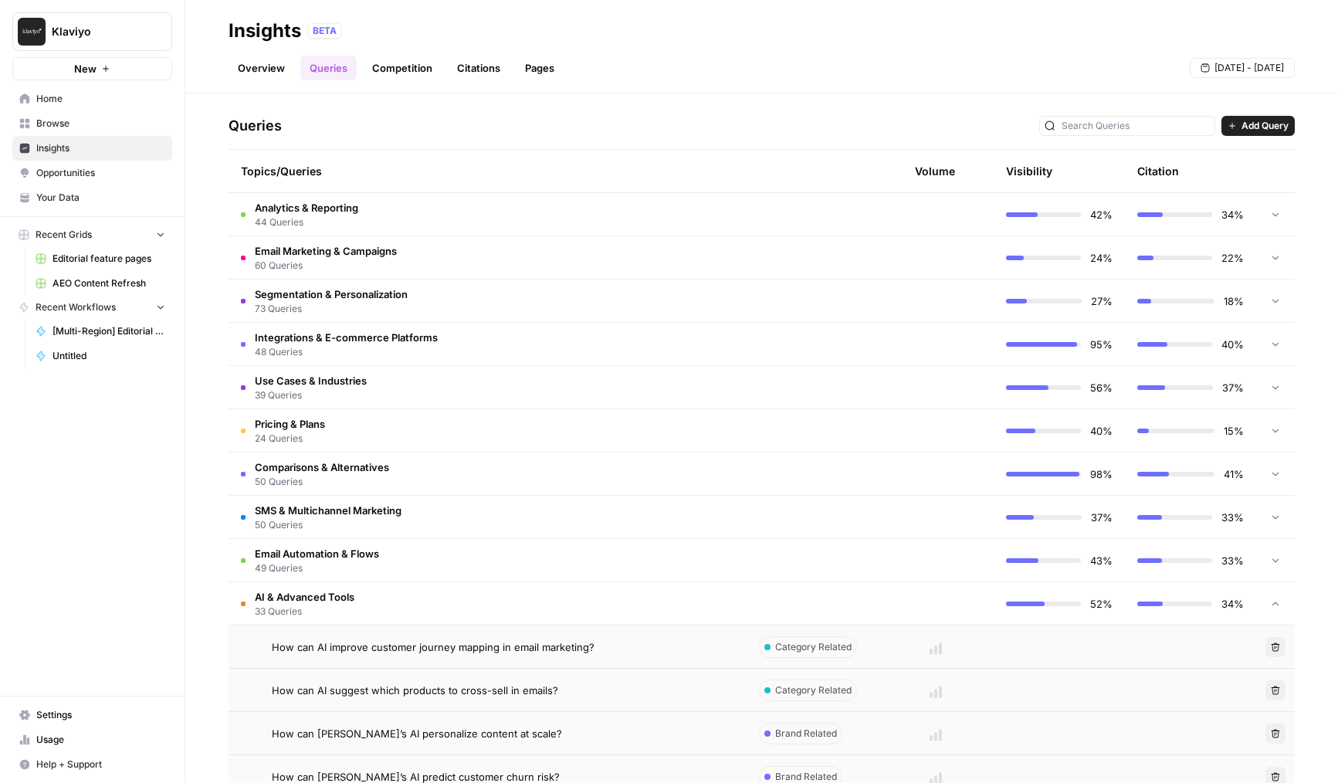
click at [893, 603] on td at bounding box center [936, 603] width 116 height 42
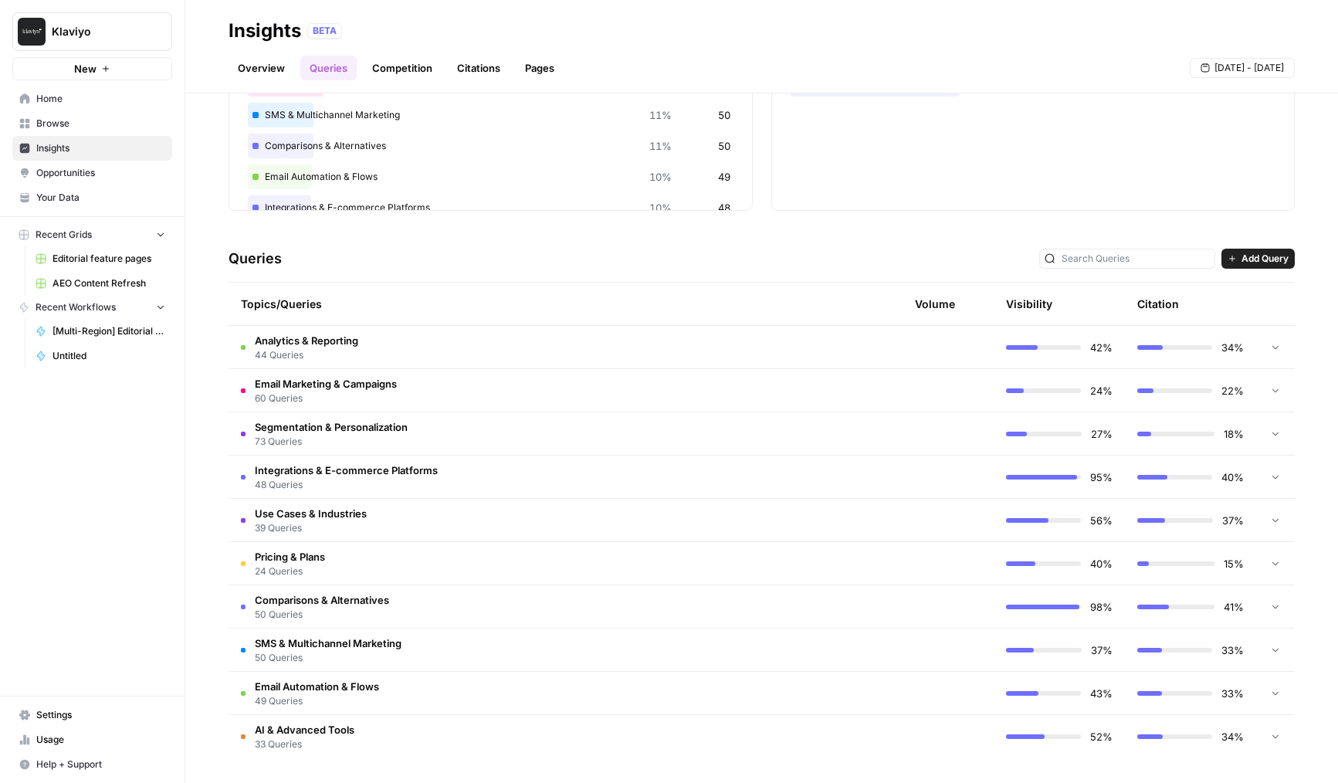
click at [229, 585] on tr "Comparisons & Alternatives 50 Queries 98% 41%" at bounding box center [762, 606] width 1066 height 43
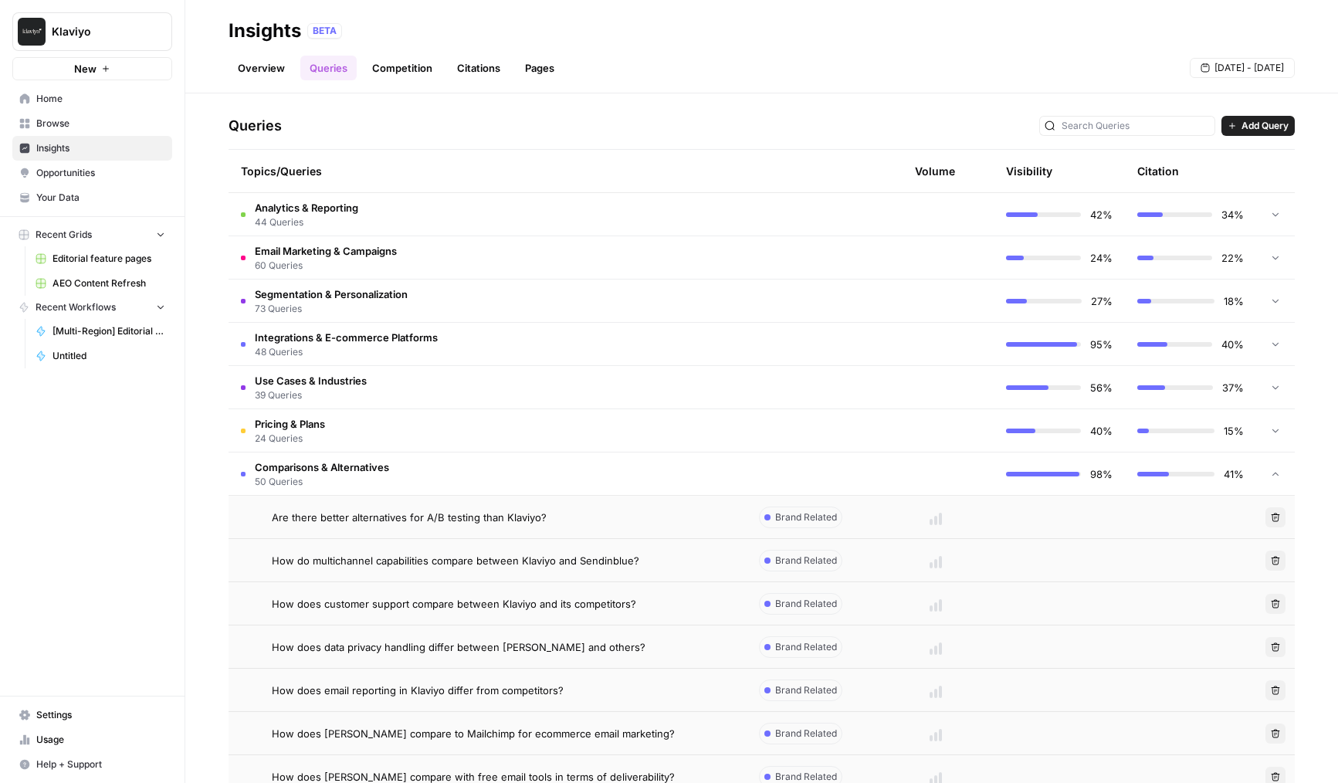
click at [415, 475] on td "Comparisons & Alternatives 50 Queries" at bounding box center [488, 473] width 518 height 42
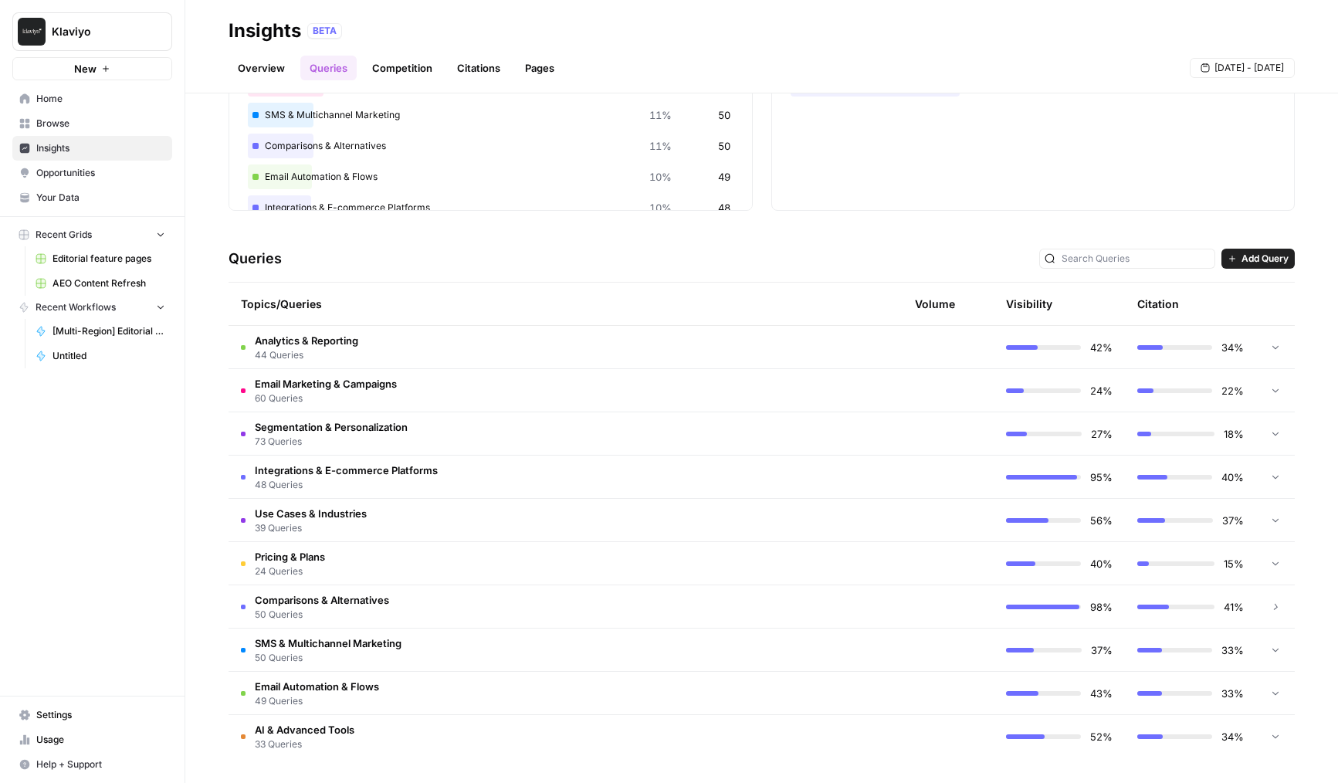
scroll to position [171, 0]
click at [382, 560] on td "Pricing & Plans 24 Queries" at bounding box center [488, 563] width 518 height 42
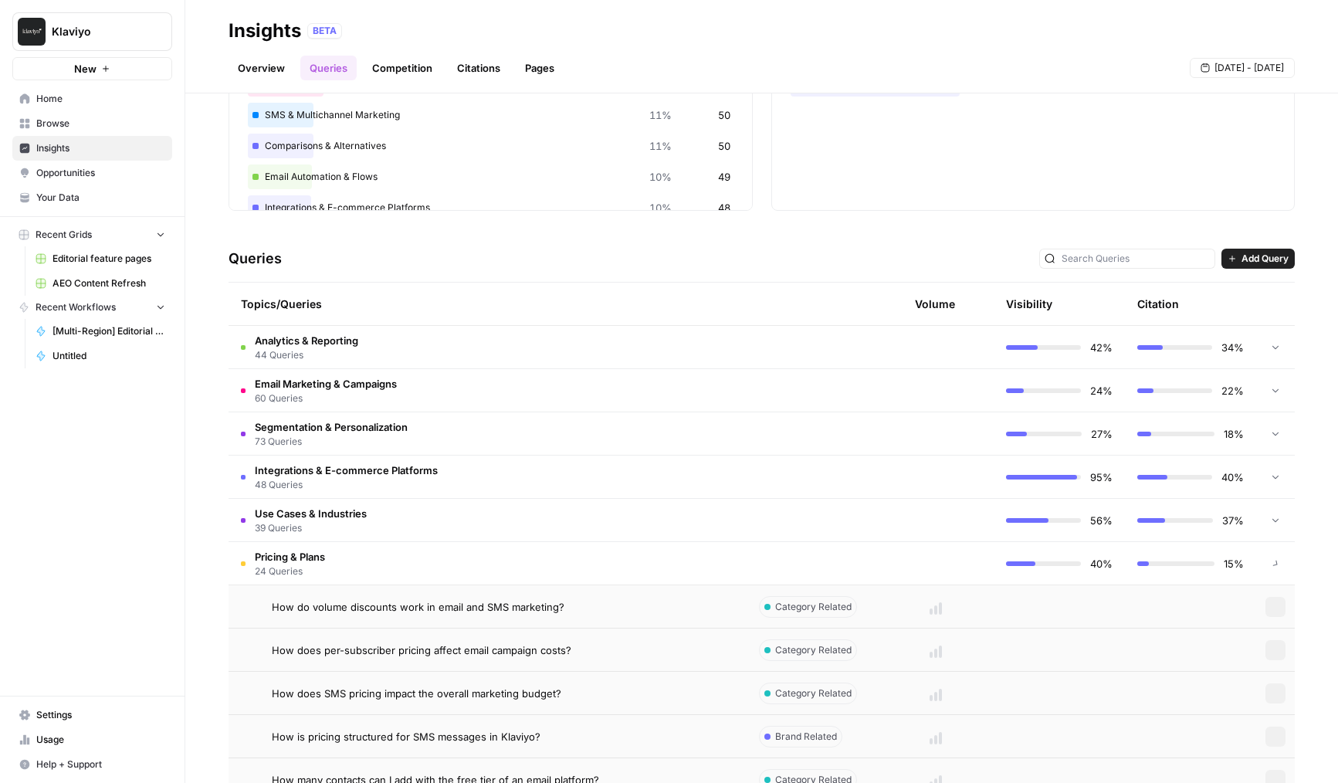
scroll to position [304, 0]
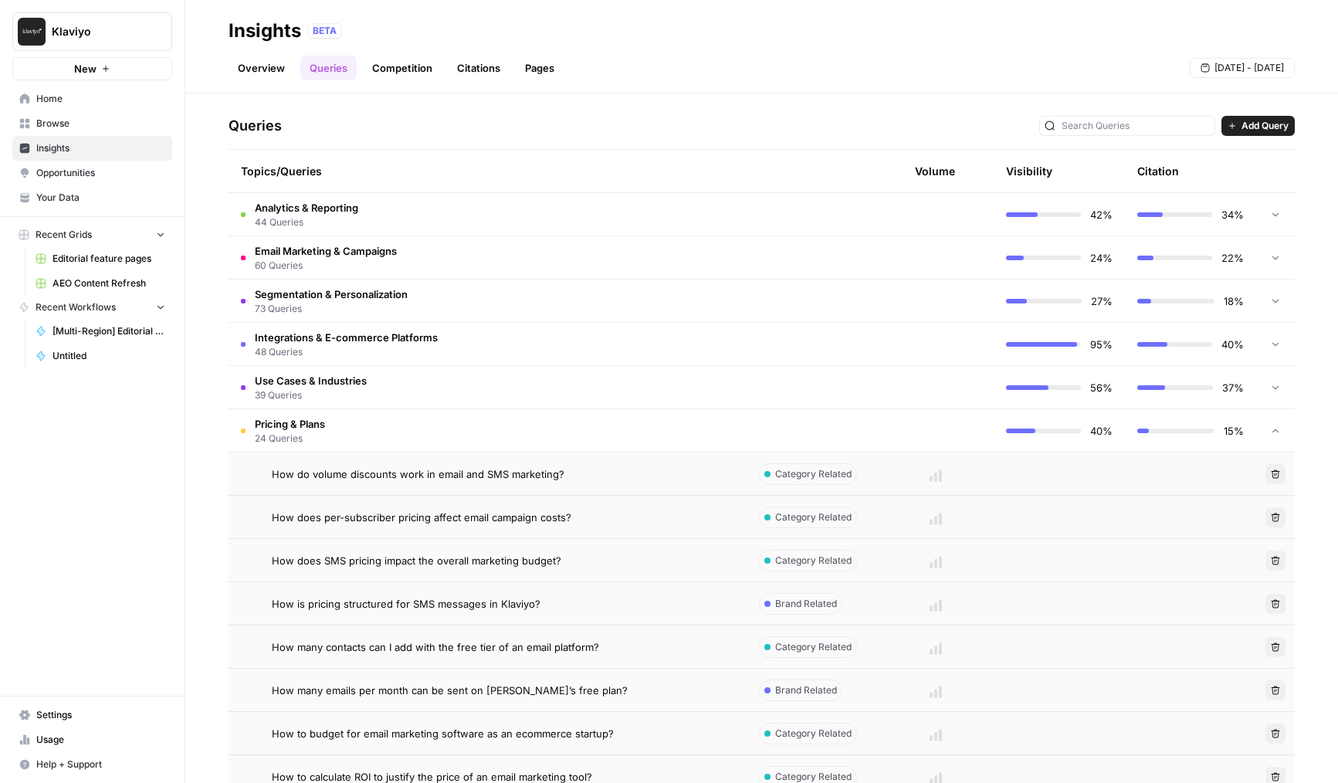
click at [469, 422] on td "Pricing & Plans 24 Queries" at bounding box center [488, 430] width 518 height 42
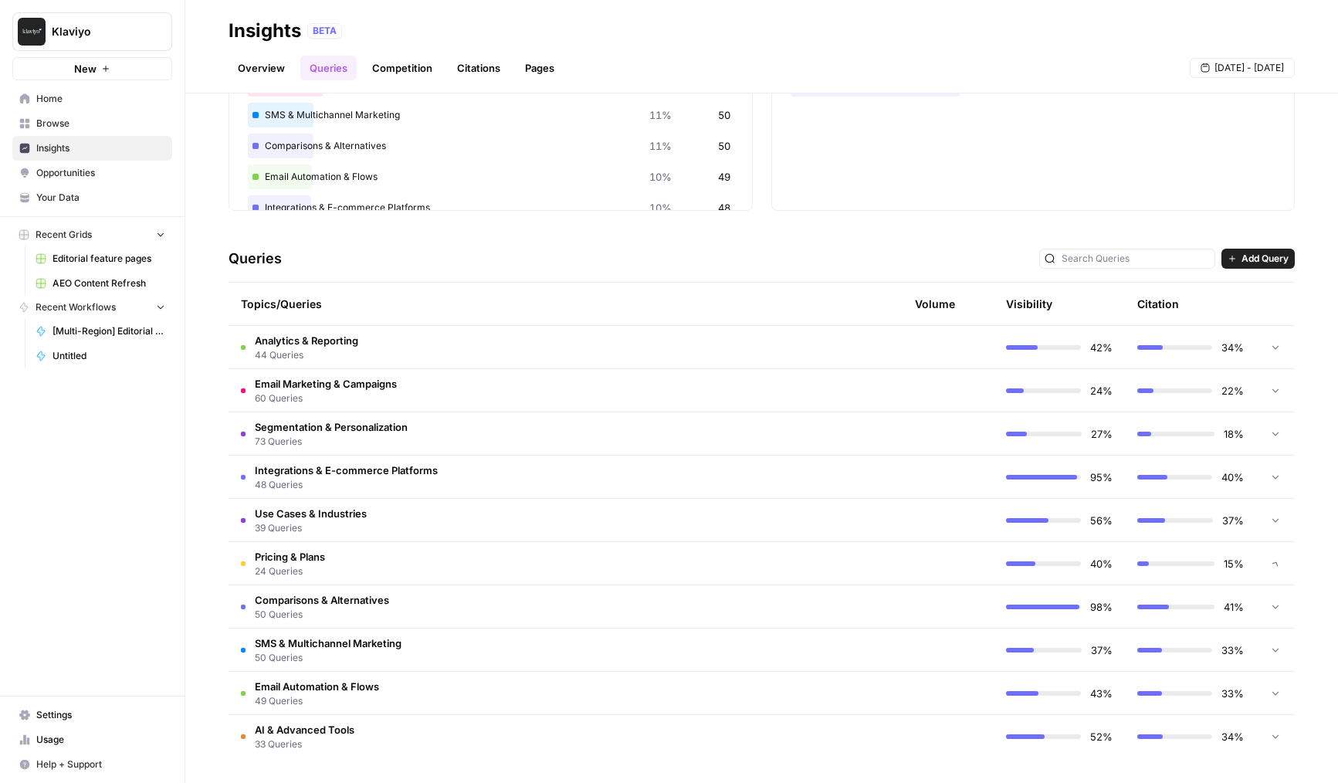
scroll to position [171, 0]
click at [349, 750] on span "33 Queries" at bounding box center [305, 744] width 100 height 14
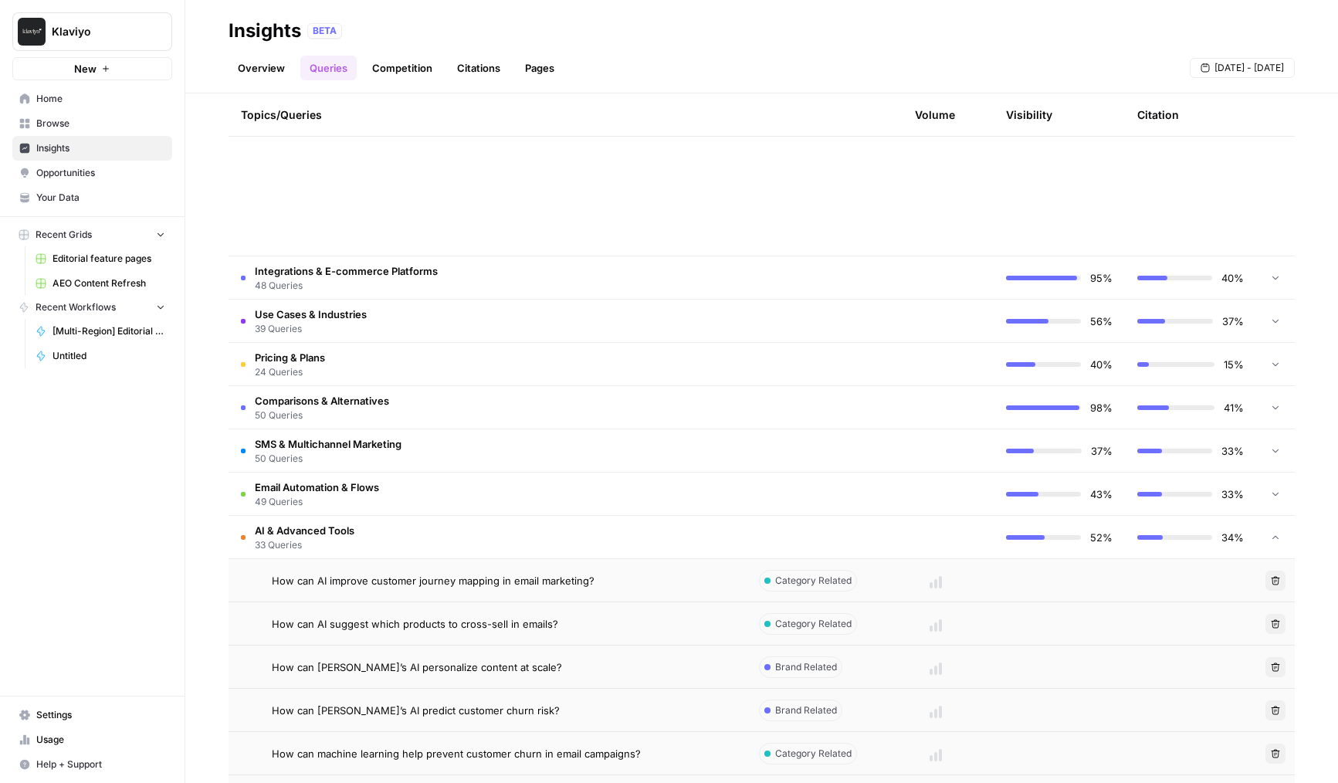
scroll to position [290, 0]
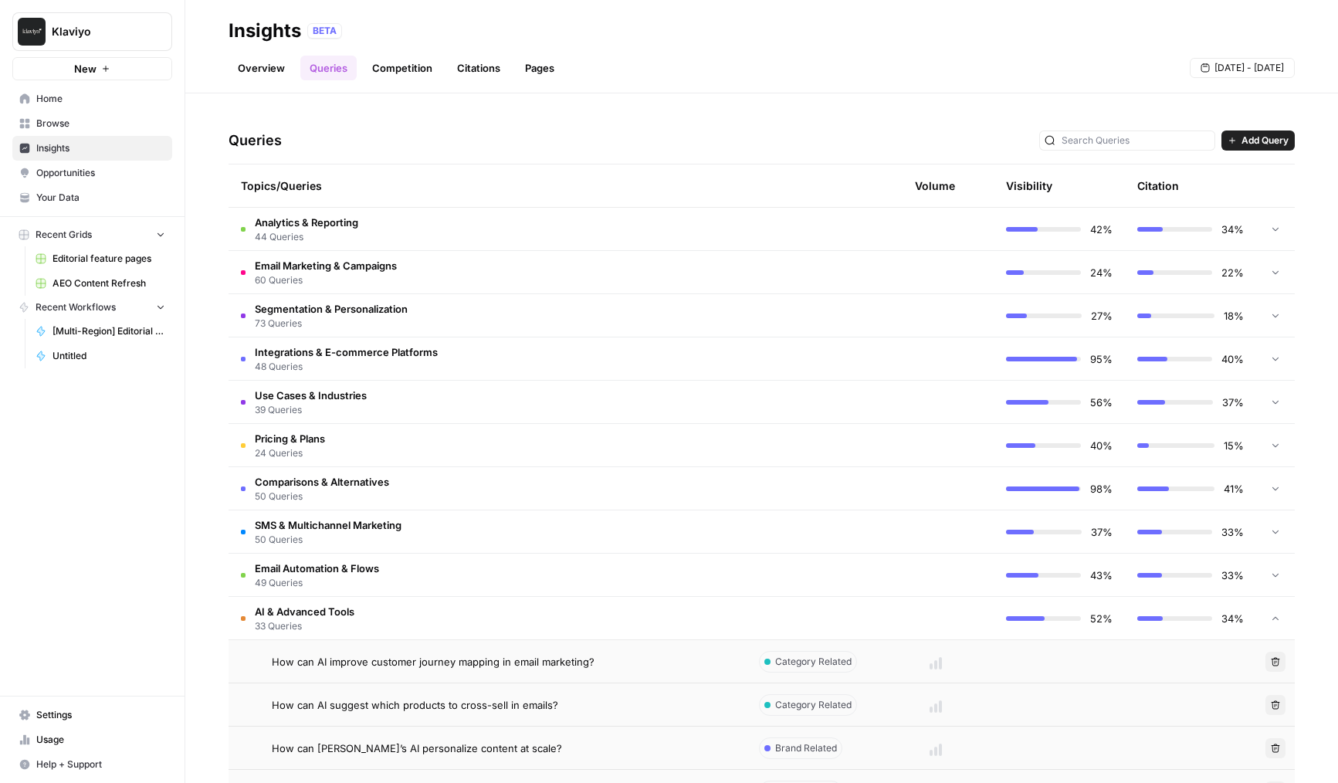
click at [620, 629] on td "AI & Advanced Tools 33 Queries" at bounding box center [488, 618] width 518 height 42
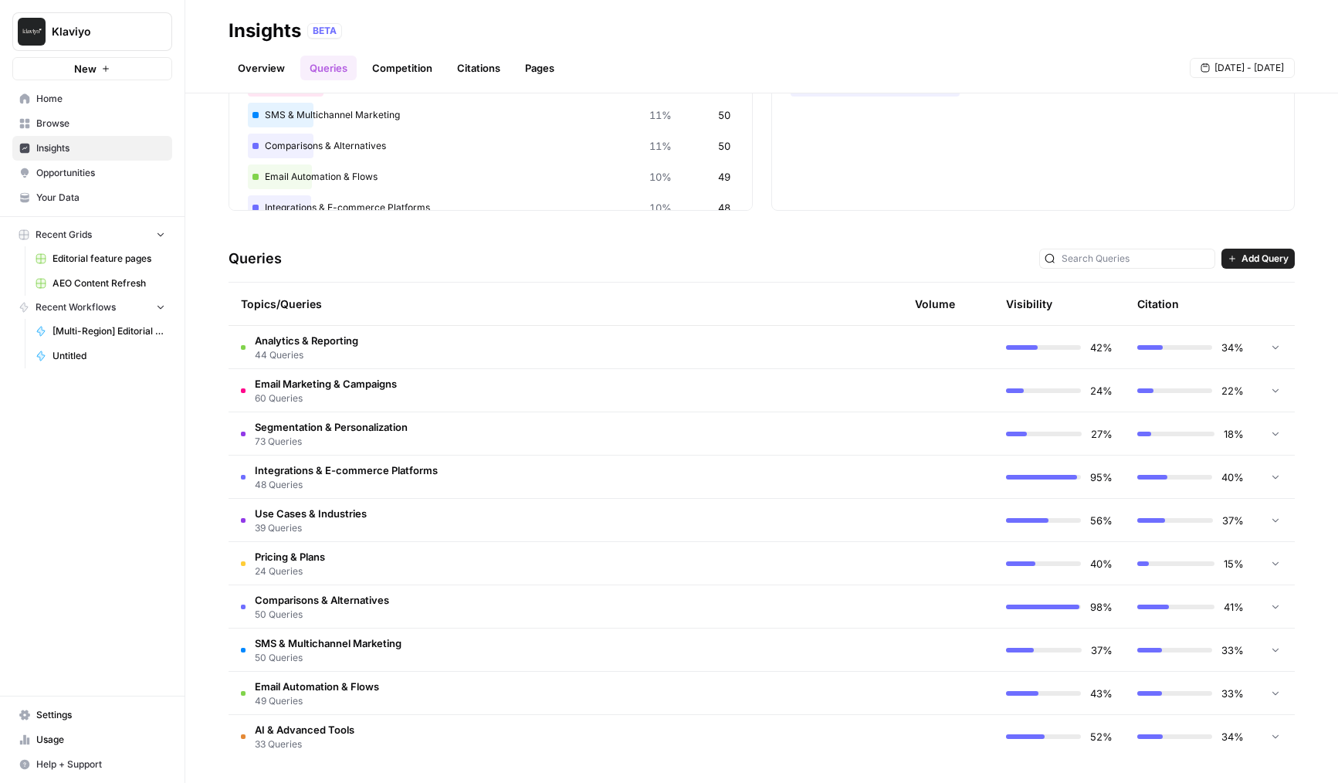
click at [453, 636] on td "SMS & Multichannel Marketing 50 Queries" at bounding box center [488, 649] width 518 height 42
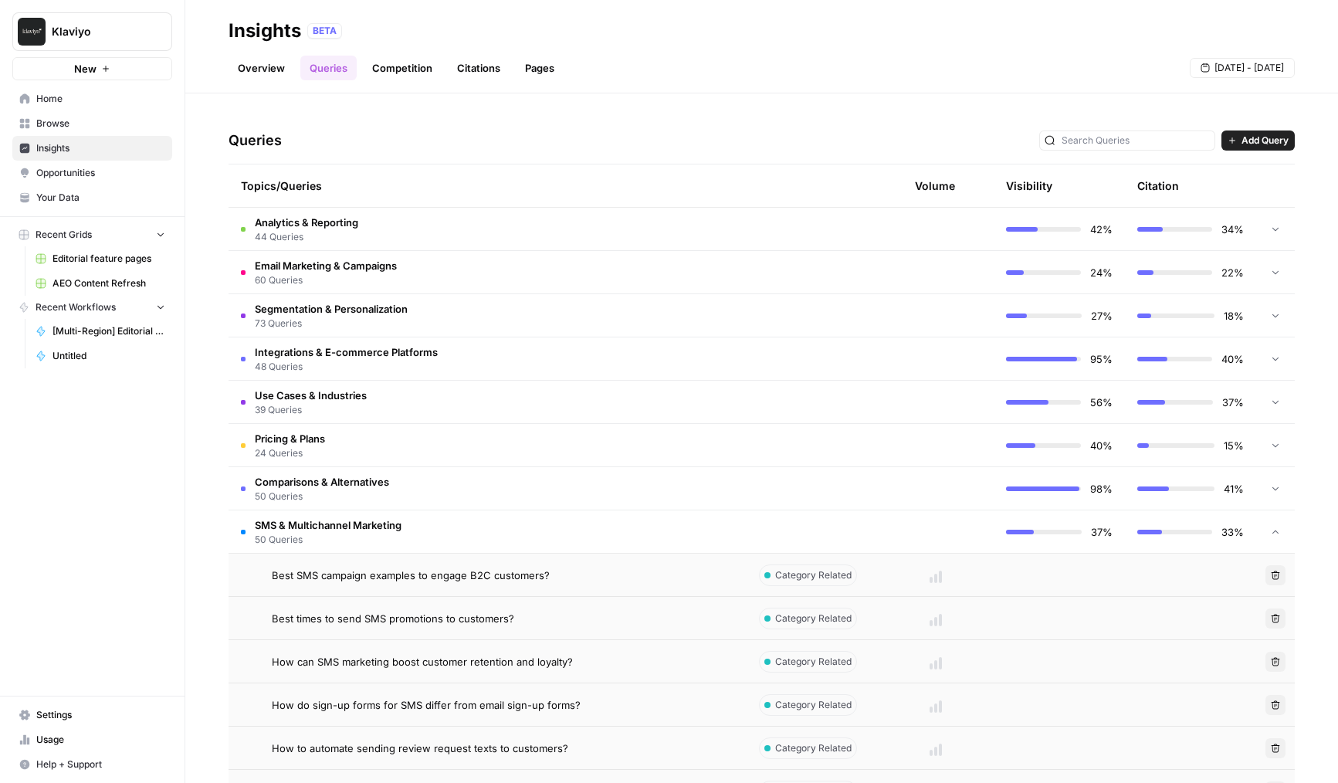
click at [489, 540] on td "SMS & Multichannel Marketing 50 Queries" at bounding box center [488, 531] width 518 height 42
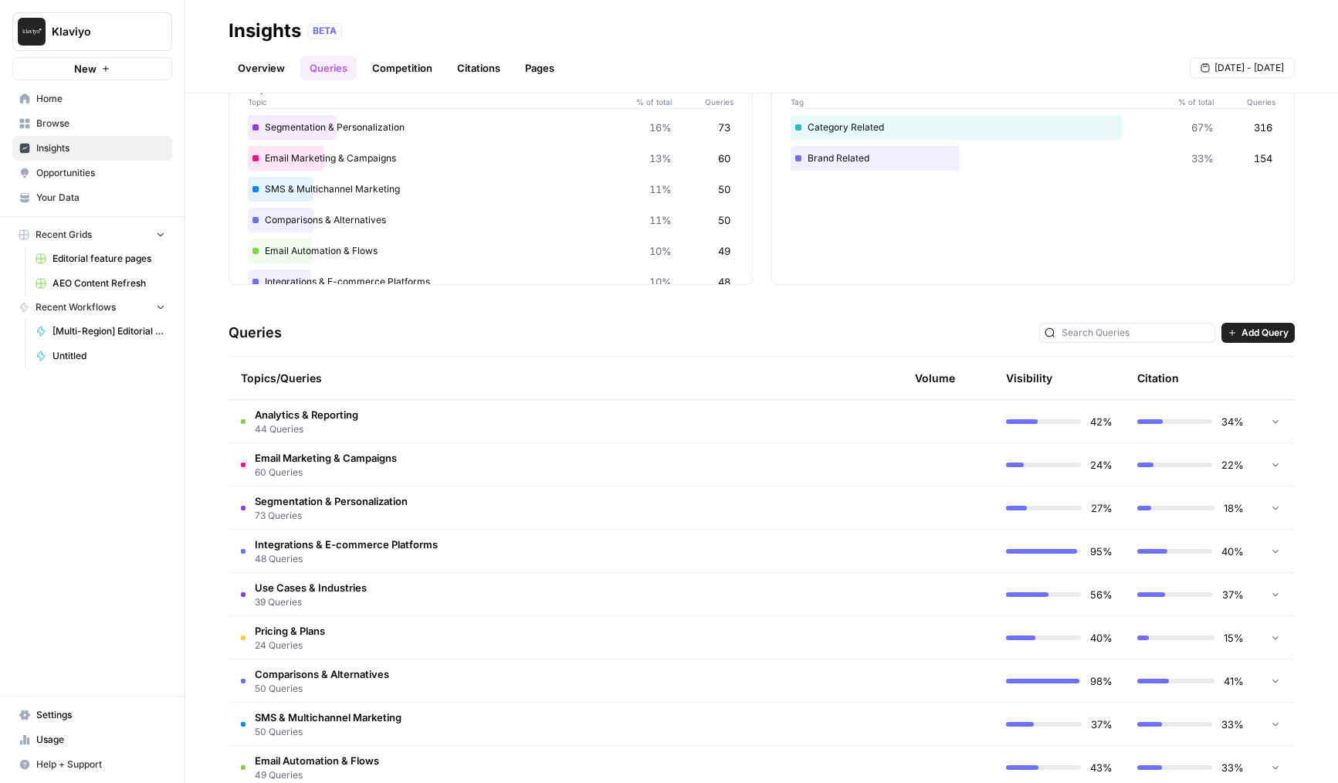
scroll to position [0, 0]
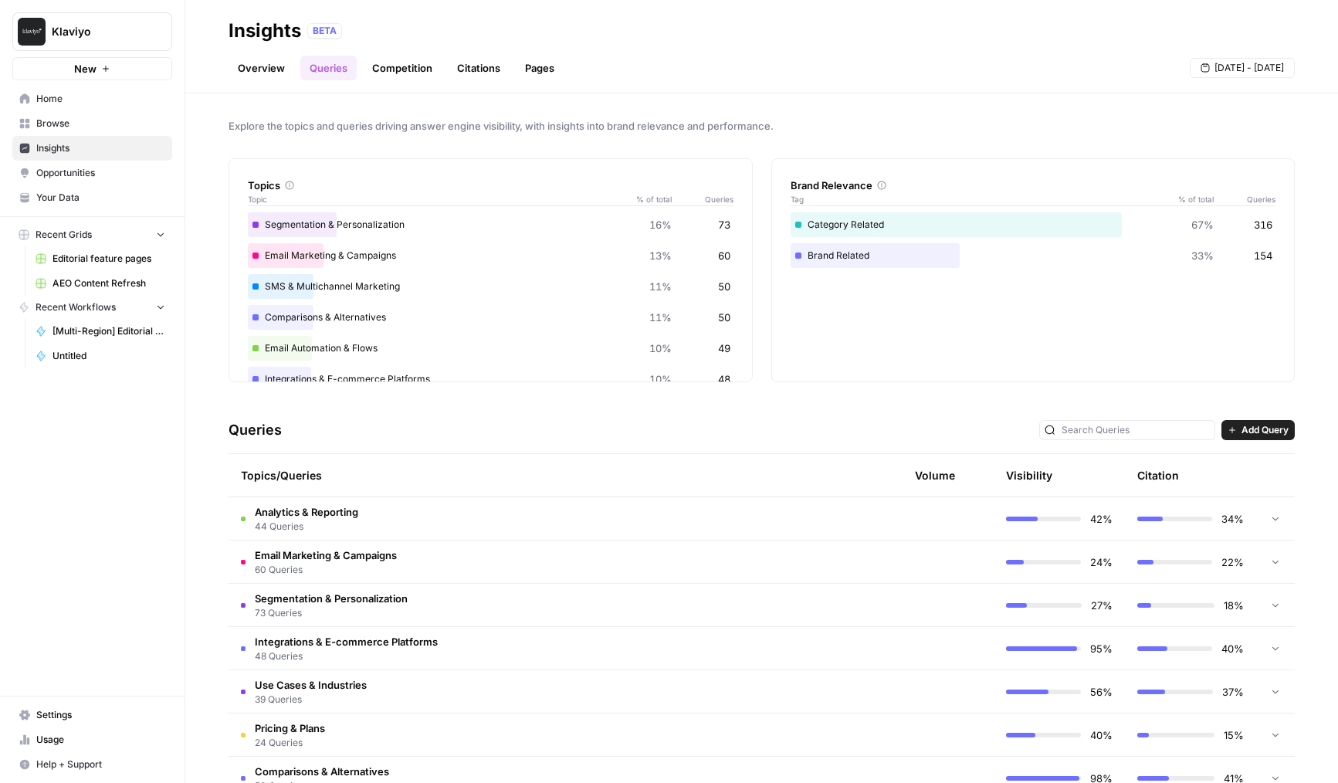
click at [381, 60] on link "Competition" at bounding box center [402, 68] width 79 height 25
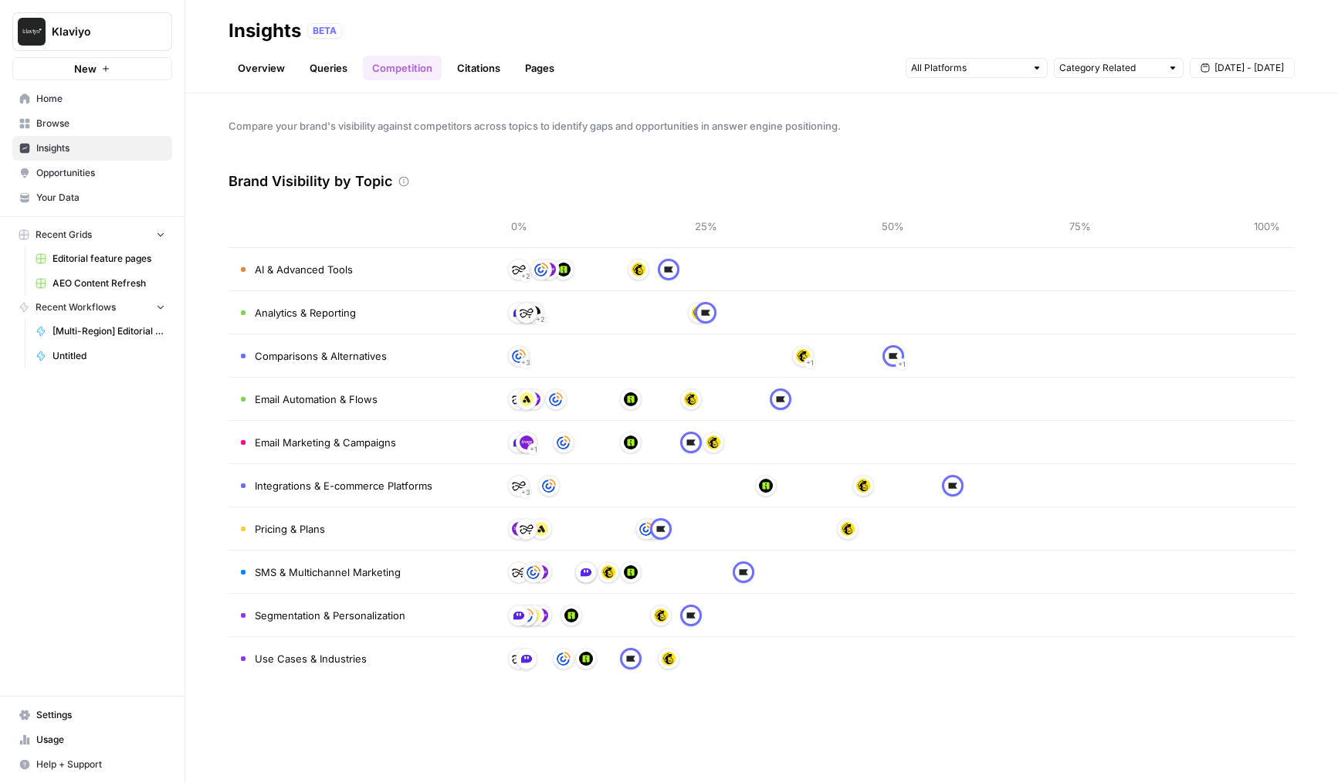
click at [459, 66] on link "Citations" at bounding box center [479, 68] width 62 height 25
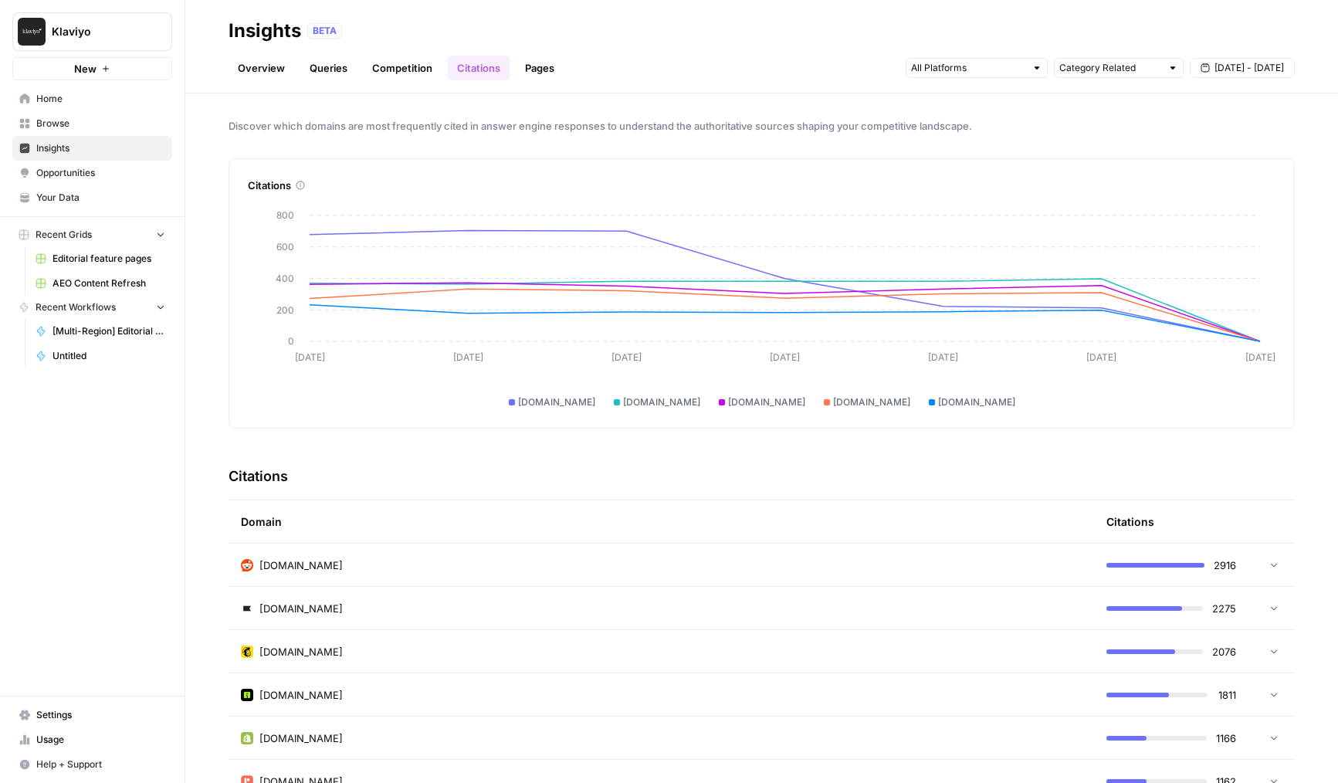
click at [541, 62] on link "Pages" at bounding box center [540, 68] width 48 height 25
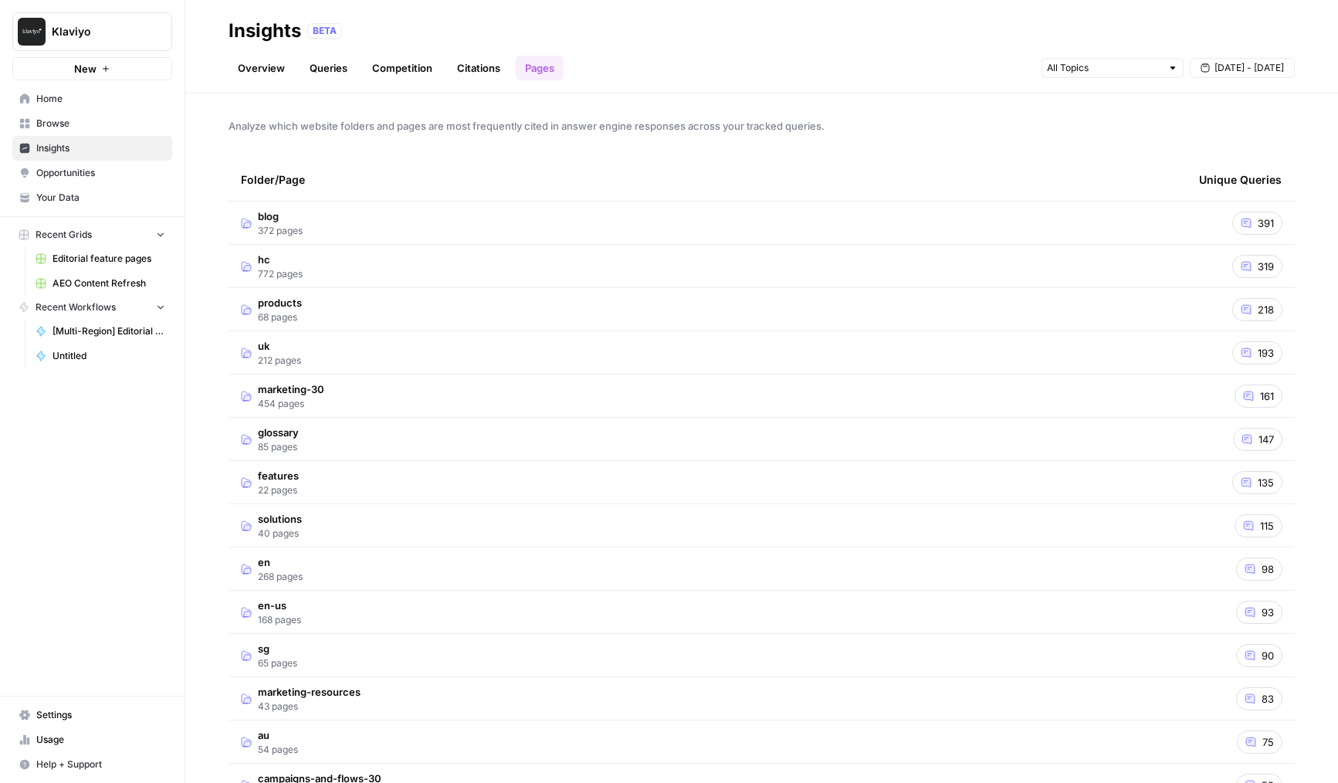
click at [350, 321] on td "products 68 pages" at bounding box center [708, 309] width 958 height 42
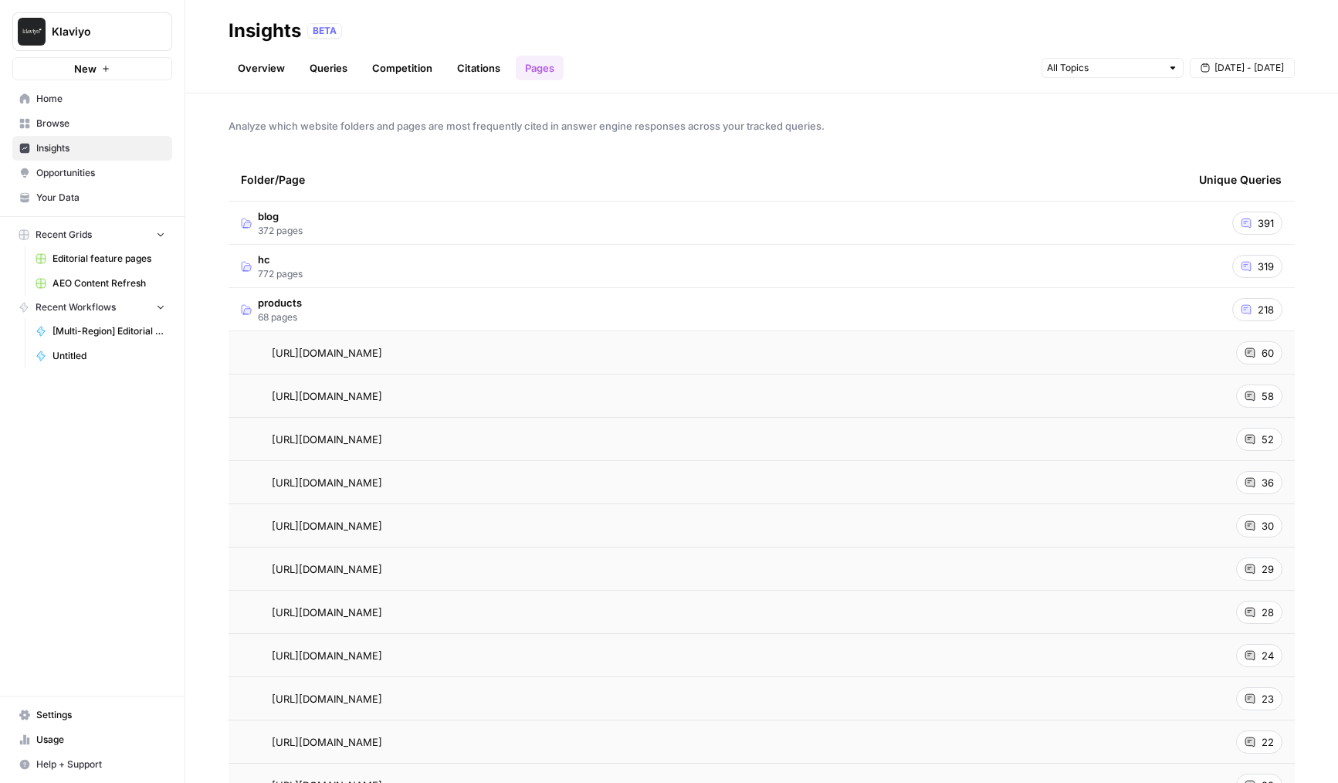
click at [350, 321] on td "products 68 pages" at bounding box center [708, 309] width 958 height 42
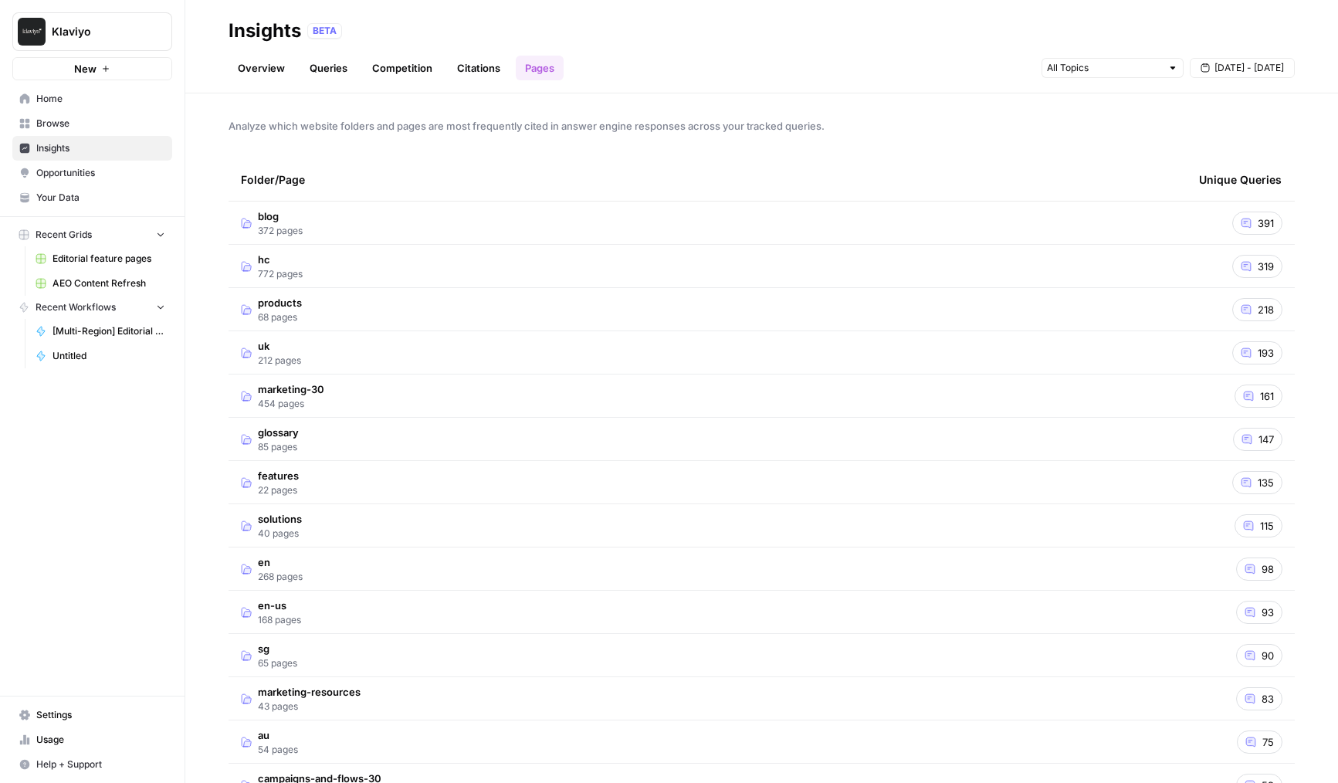
click at [466, 69] on link "Citations" at bounding box center [479, 68] width 62 height 25
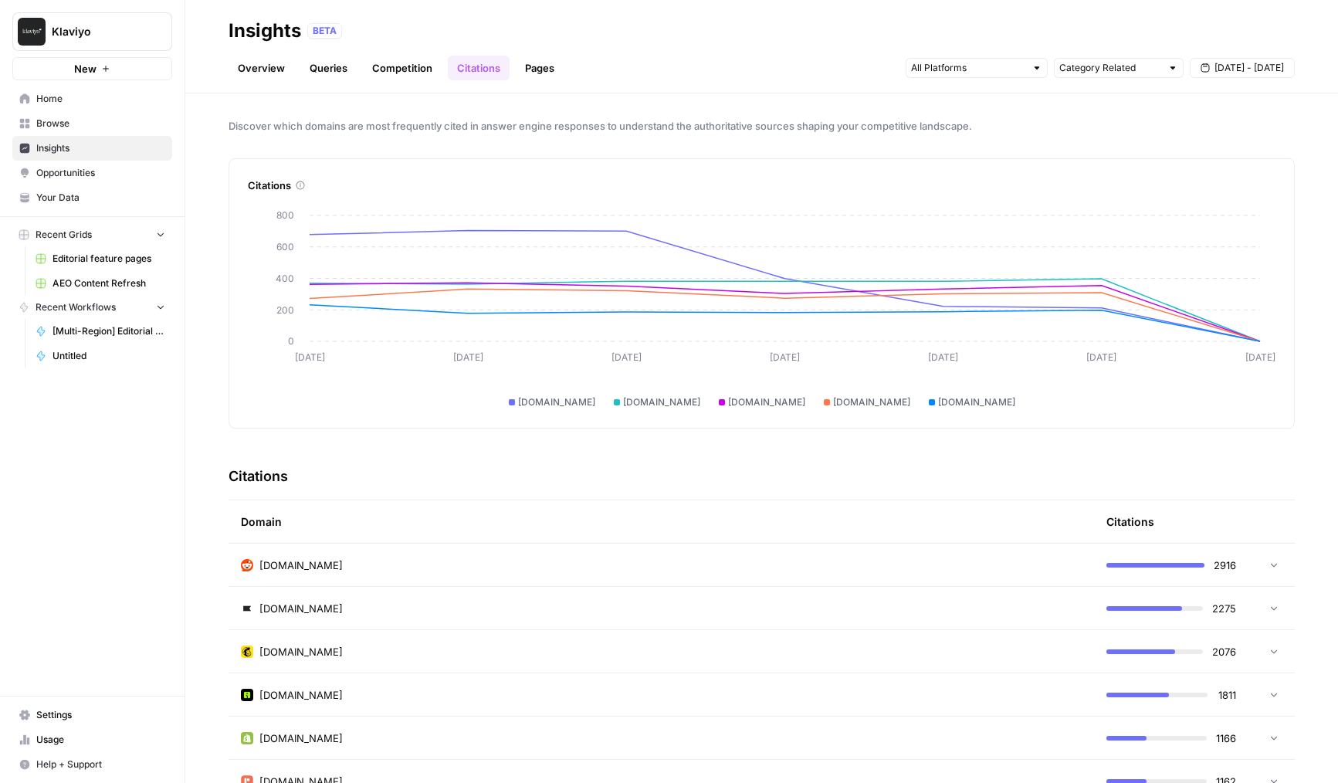
click at [90, 173] on span "Opportunities" at bounding box center [100, 173] width 129 height 14
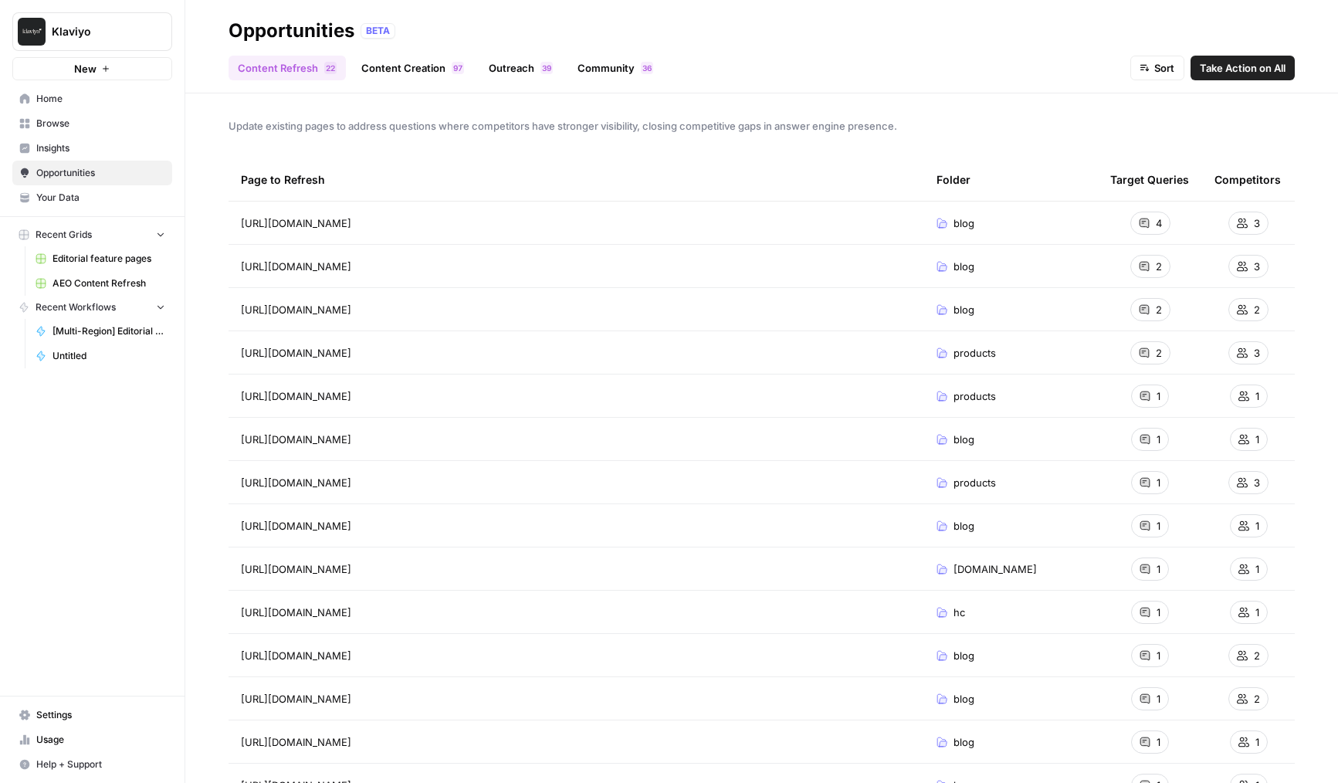
click at [387, 69] on link "Content Creation 7 9" at bounding box center [412, 68] width 121 height 25
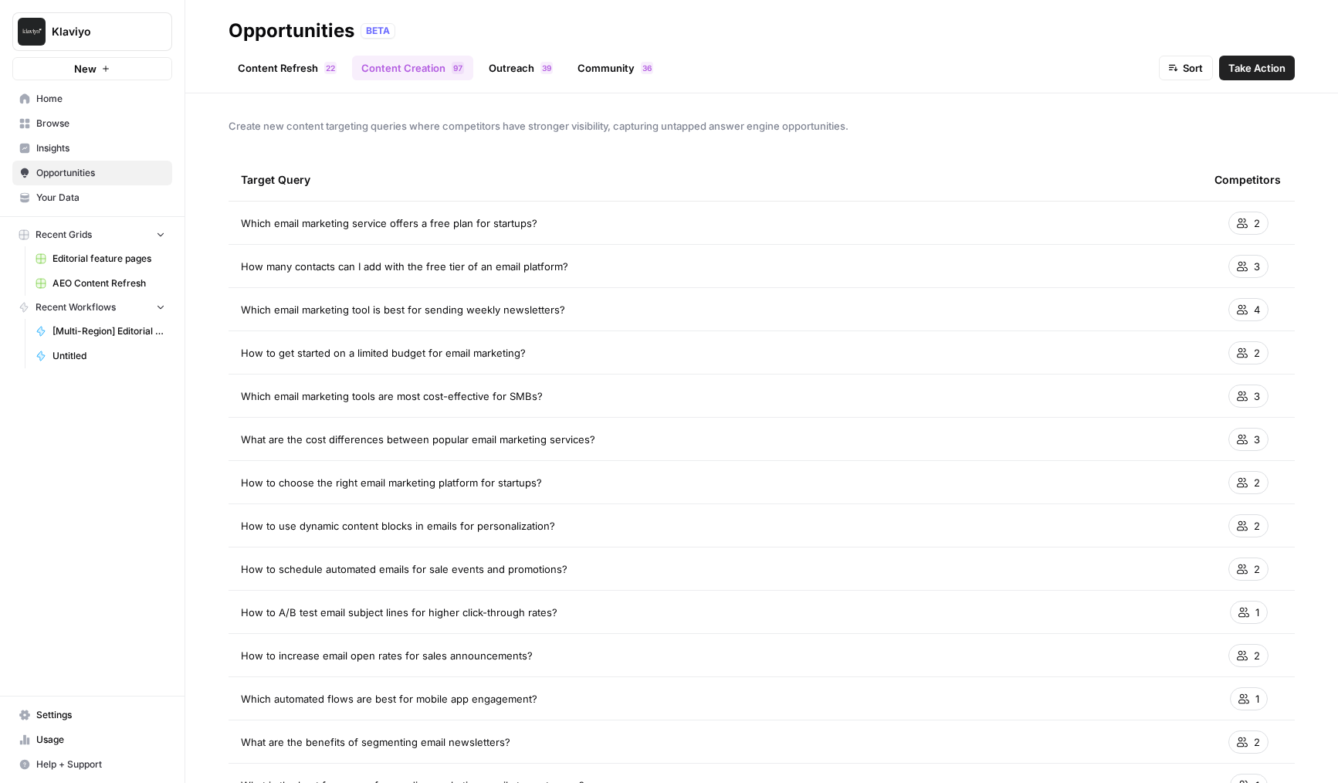
click at [520, 63] on link "Outreach 9 3" at bounding box center [520, 68] width 83 height 25
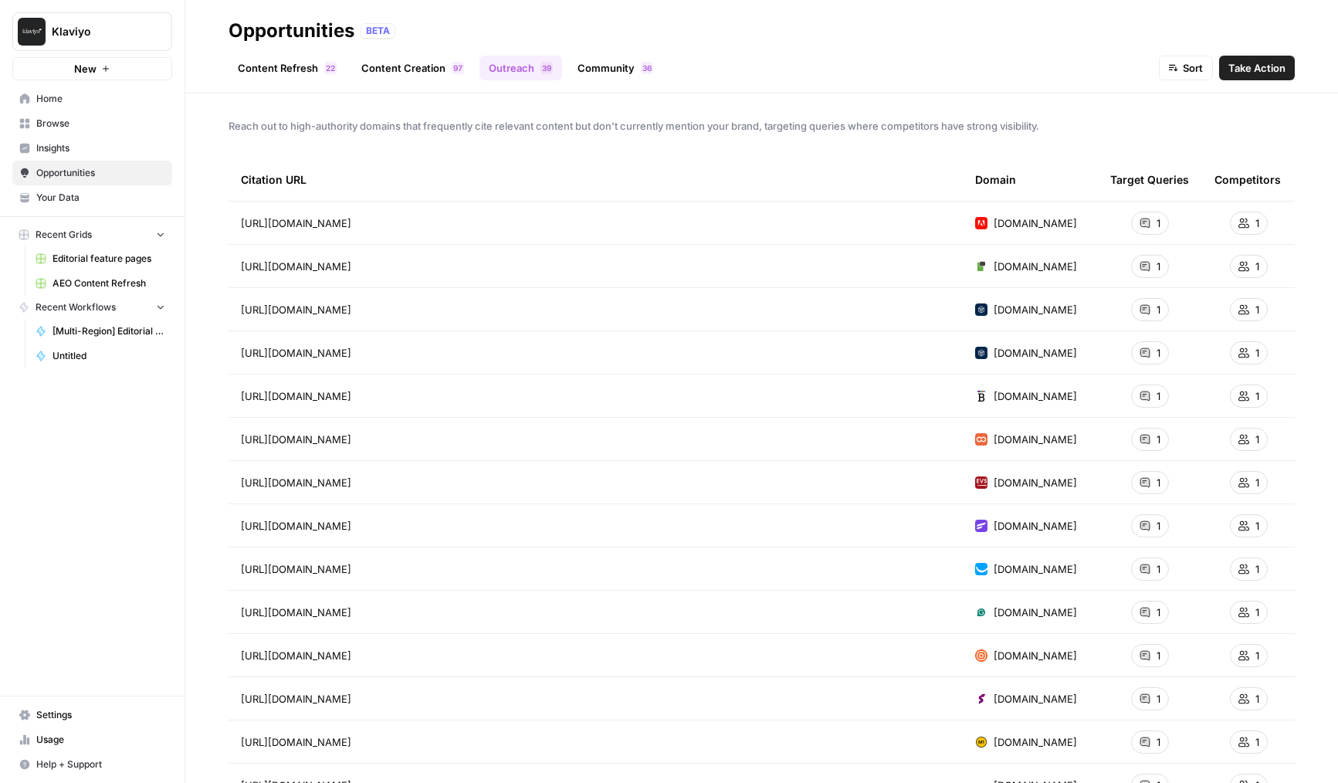
click at [585, 73] on link "Community 6 3" at bounding box center [615, 68] width 94 height 25
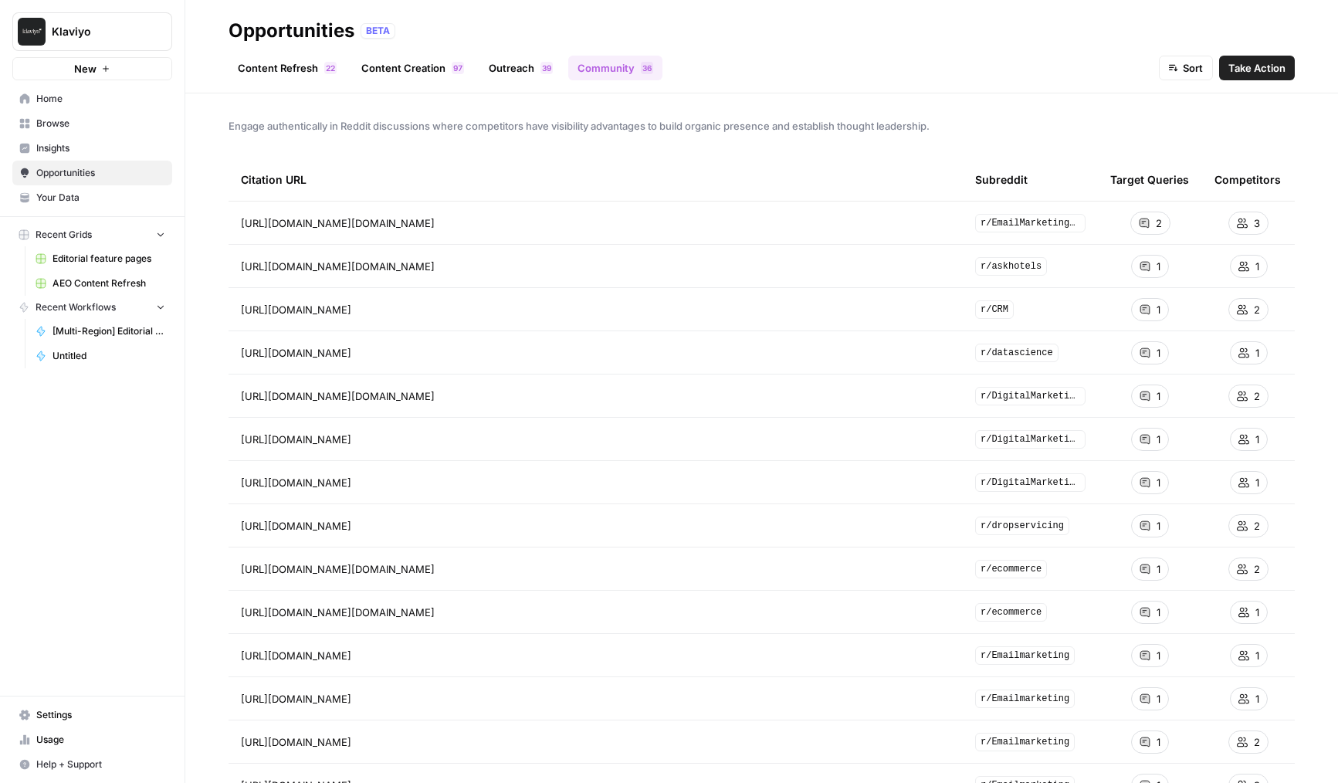
click at [287, 68] on link "Content Refresh 2 2" at bounding box center [287, 68] width 117 height 25
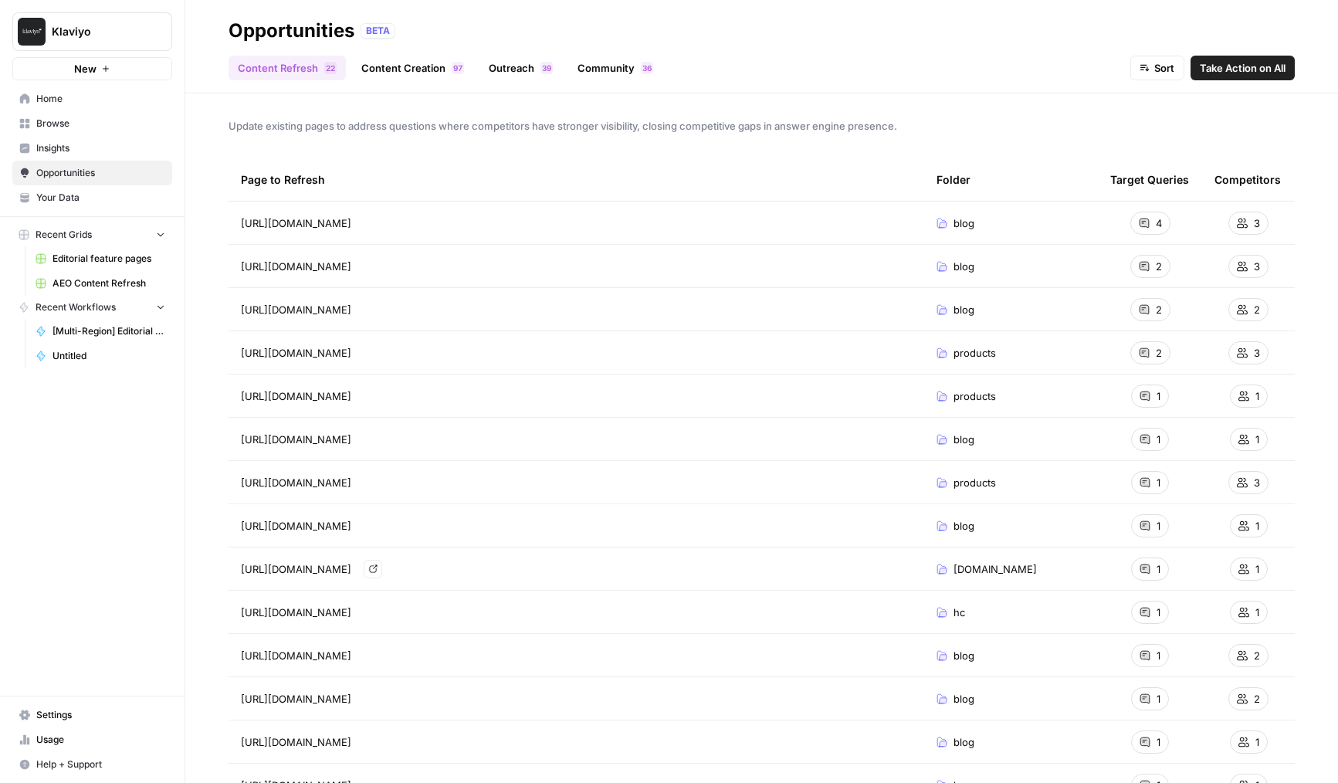
click at [259, 567] on span "[URL][DOMAIN_NAME]" at bounding box center [296, 568] width 110 height 15
click at [364, 93] on header "Opportunities BETA Content Refresh 2 2 Content Creation 7 9 Outreach 9 3 Commun…" at bounding box center [761, 46] width 1153 height 93
click at [394, 72] on link "Content Creation 7 9" at bounding box center [412, 68] width 121 height 25
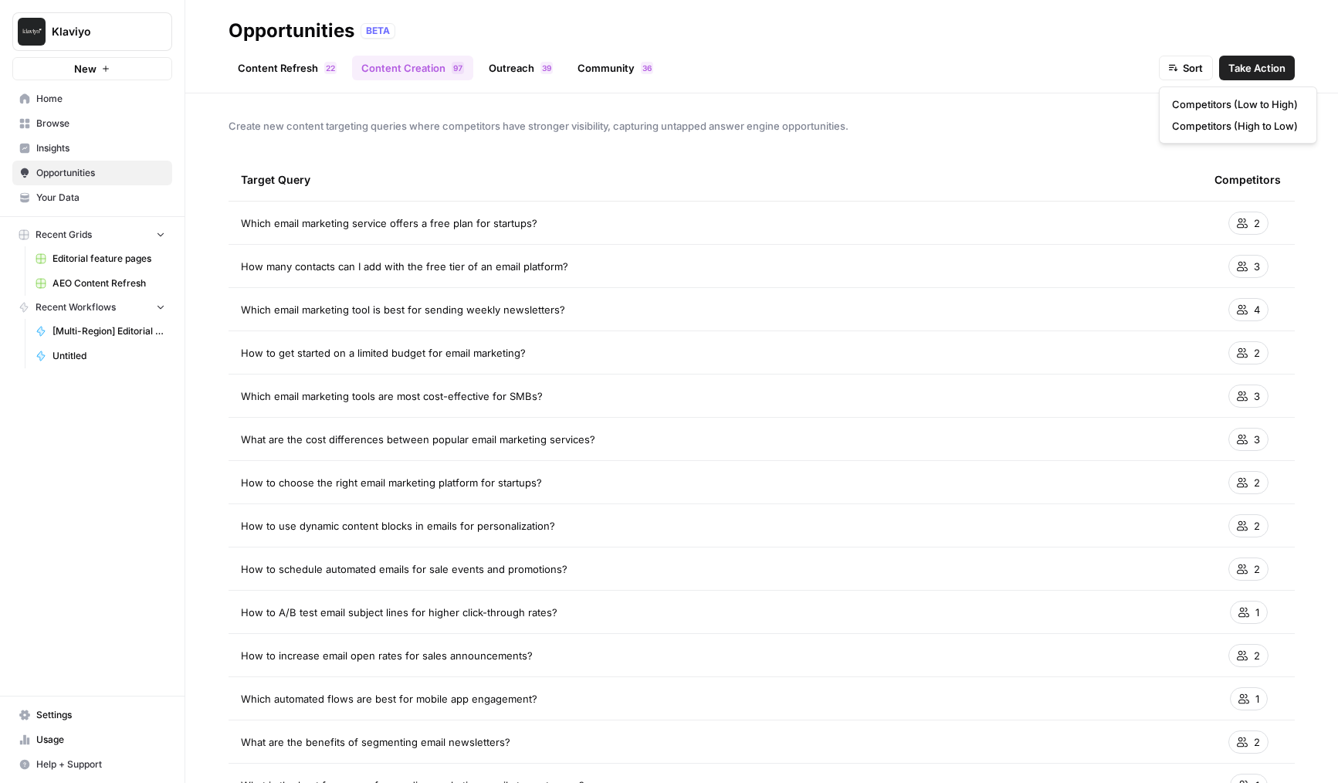
click at [1170, 71] on icon "button" at bounding box center [1173, 68] width 9 height 10
click at [611, 99] on div "Create new content targeting queries where competitors have stronger visibility…" at bounding box center [761, 437] width 1153 height 689
click at [315, 66] on link "Content Refresh 2 2" at bounding box center [287, 68] width 117 height 25
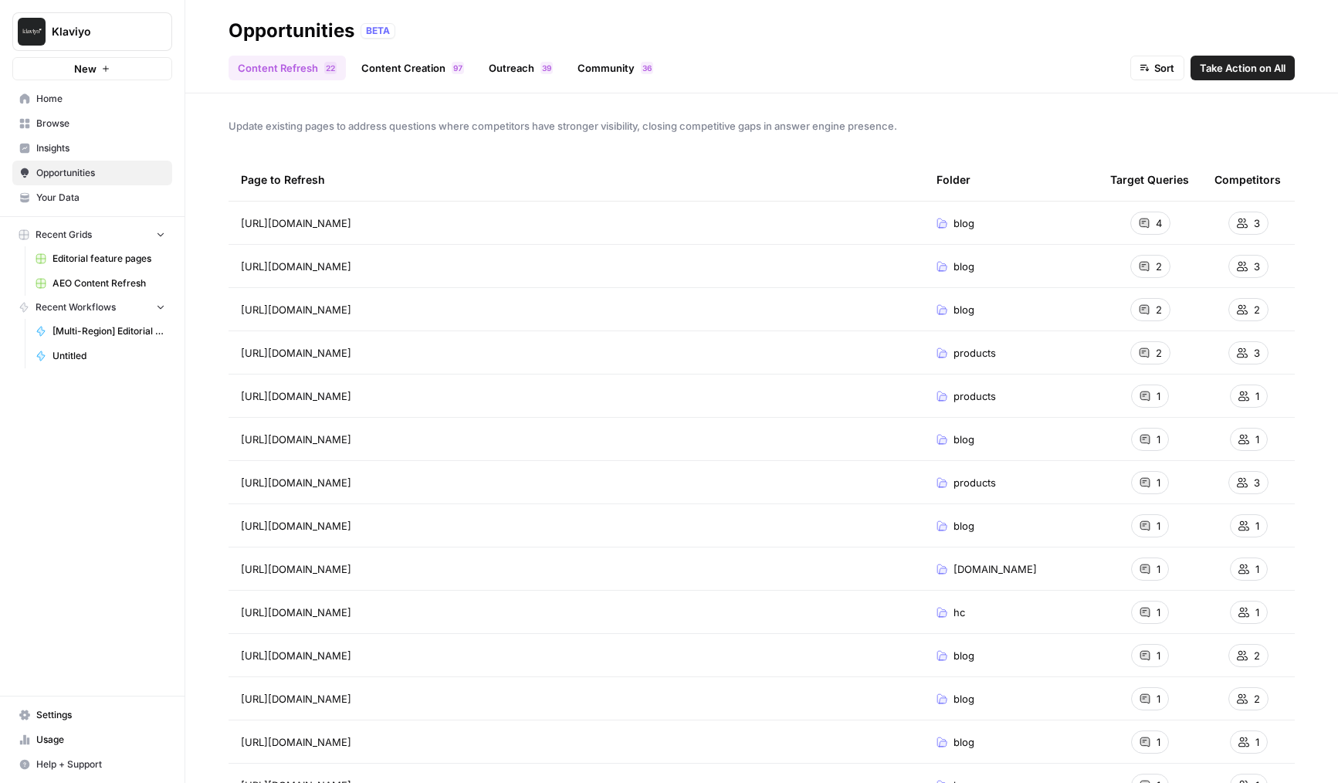
click at [1138, 78] on button "Sort" at bounding box center [1157, 68] width 54 height 25
click at [1183, 170] on span "Questions (High to Low)" at bounding box center [1205, 168] width 126 height 15
click at [568, 68] on link "Community 6 3" at bounding box center [615, 68] width 94 height 25
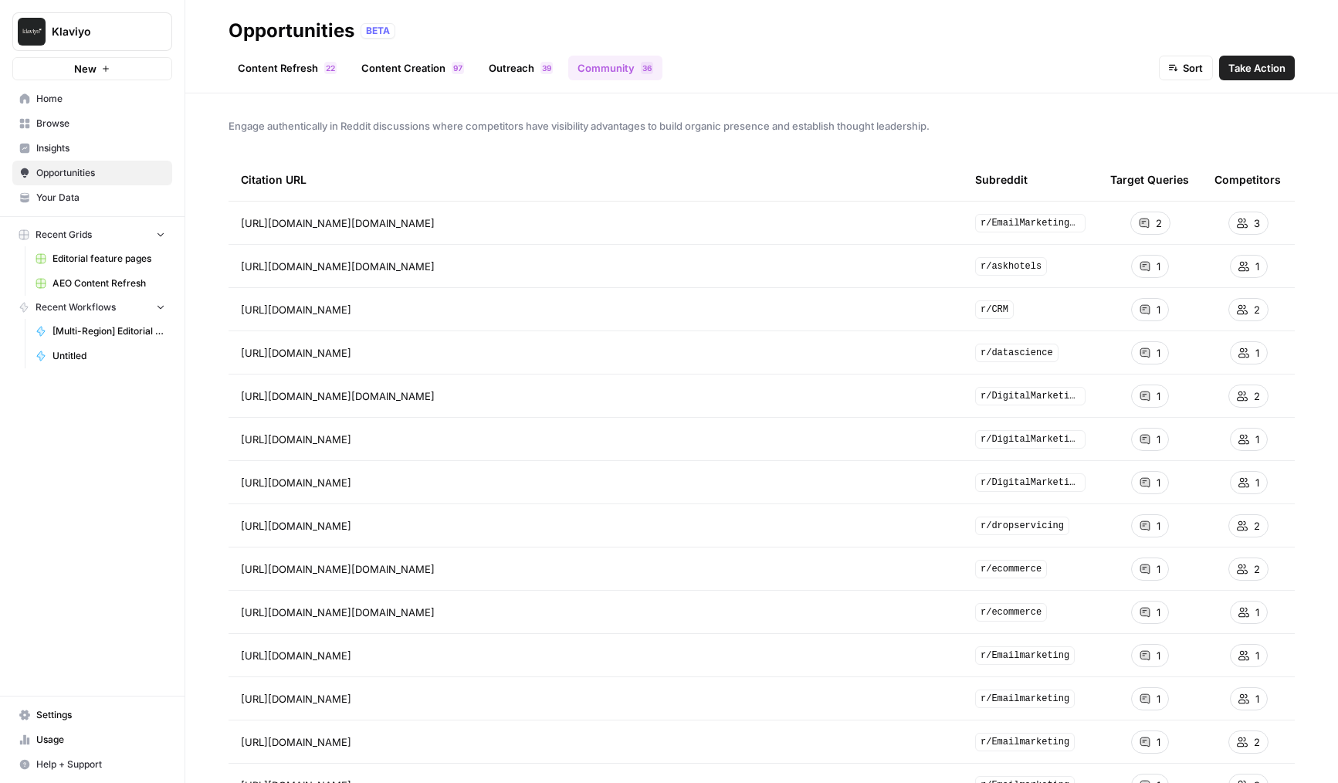
click at [507, 74] on link "Outreach 9 3" at bounding box center [520, 68] width 83 height 25
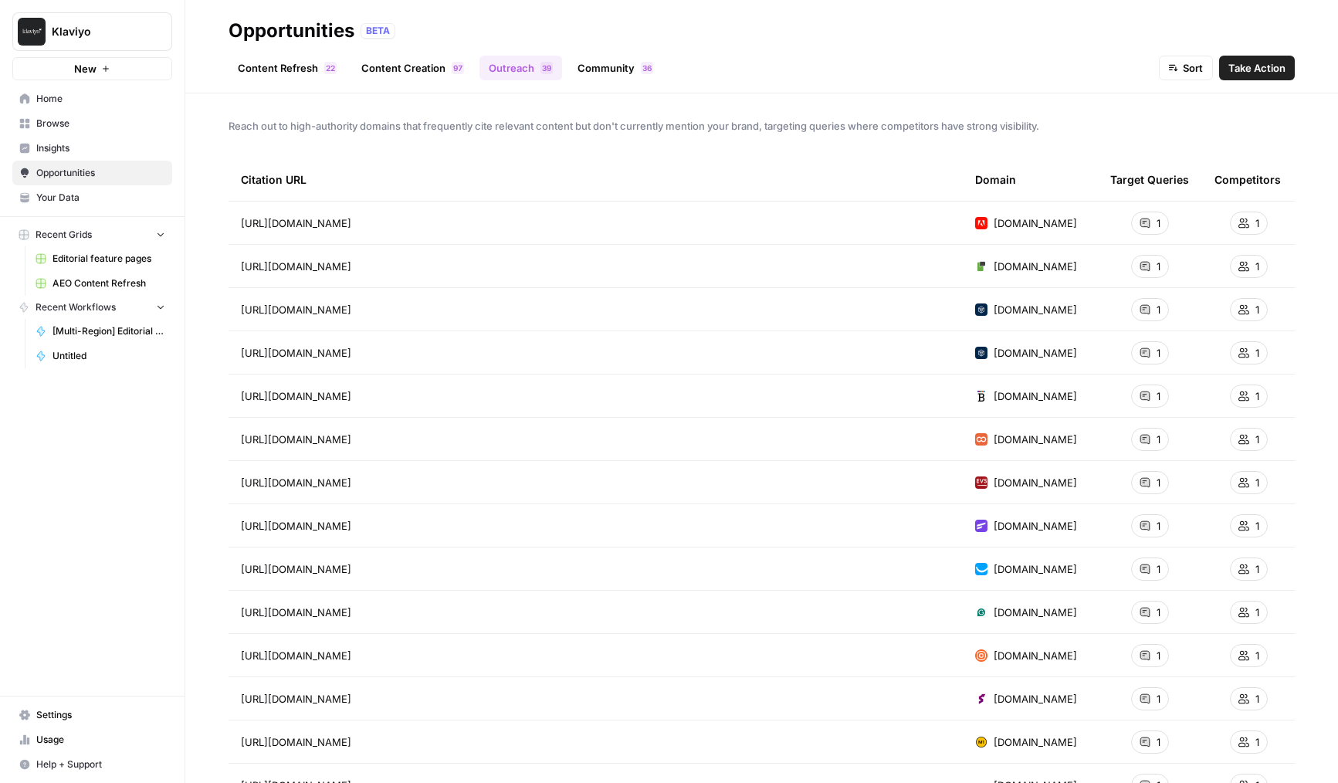
click at [591, 68] on link "Community 6 3" at bounding box center [615, 68] width 94 height 25
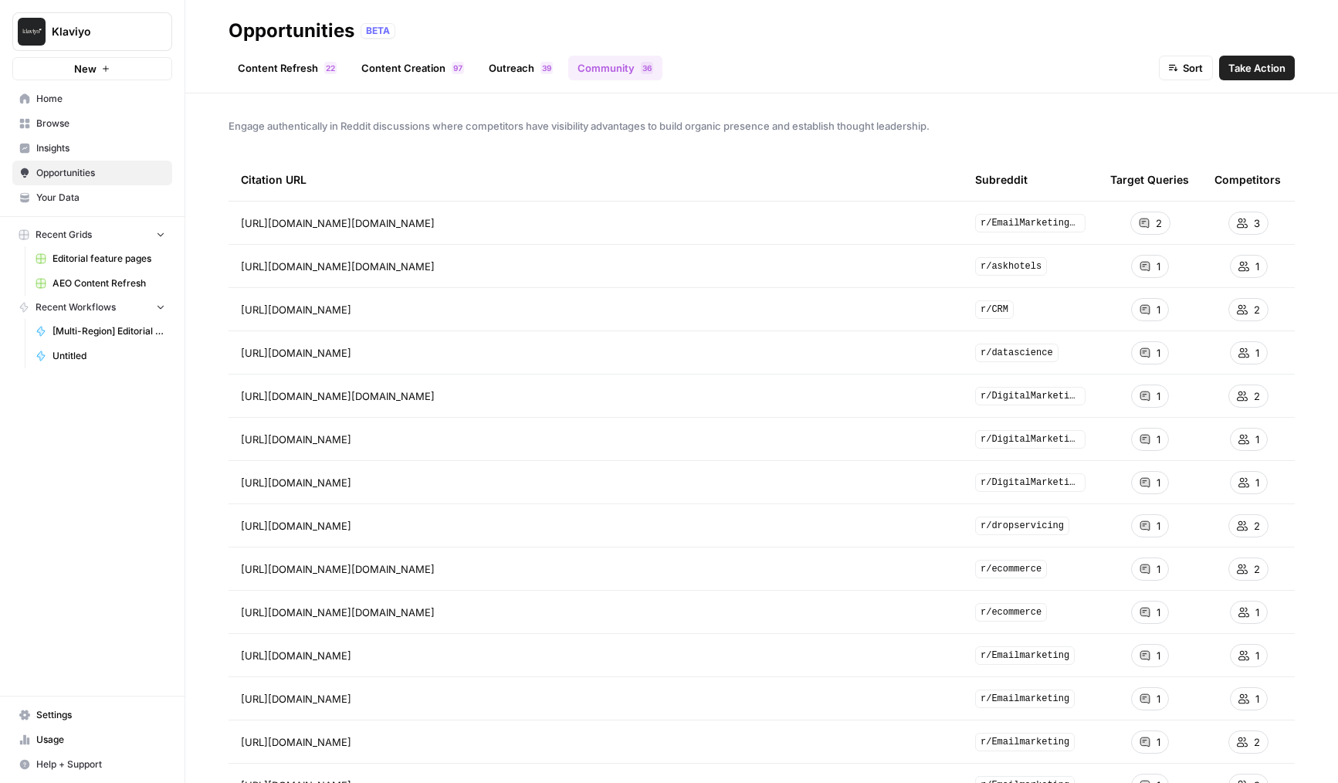
click at [474, 59] on ul "Content Refresh 2 2 Content Creation 7 9 Outreach 9 3 Community 6 3" at bounding box center [446, 68] width 434 height 25
click at [432, 66] on link "Content Creation 7 9" at bounding box center [412, 68] width 121 height 25
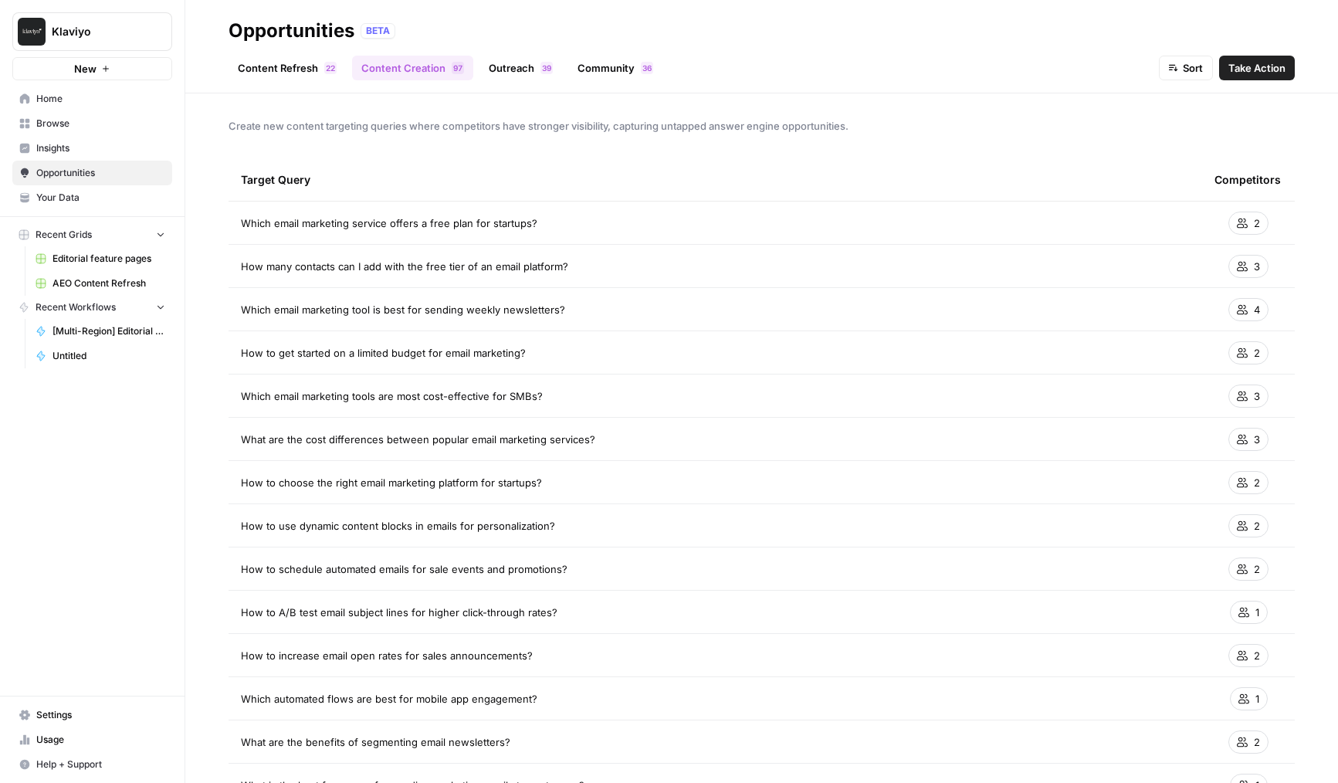
click at [290, 65] on link "Content Refresh 2 2" at bounding box center [287, 68] width 117 height 25
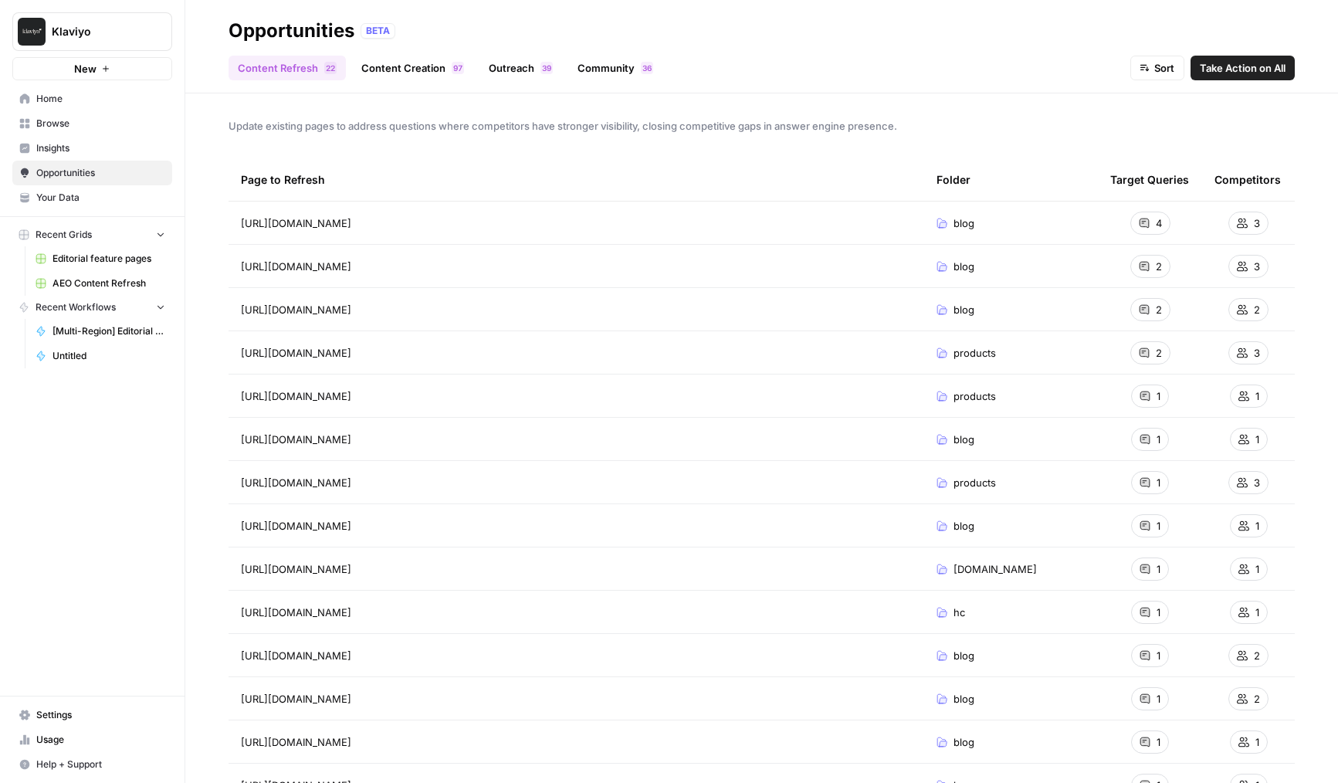
click at [110, 151] on span "Insights" at bounding box center [100, 148] width 129 height 14
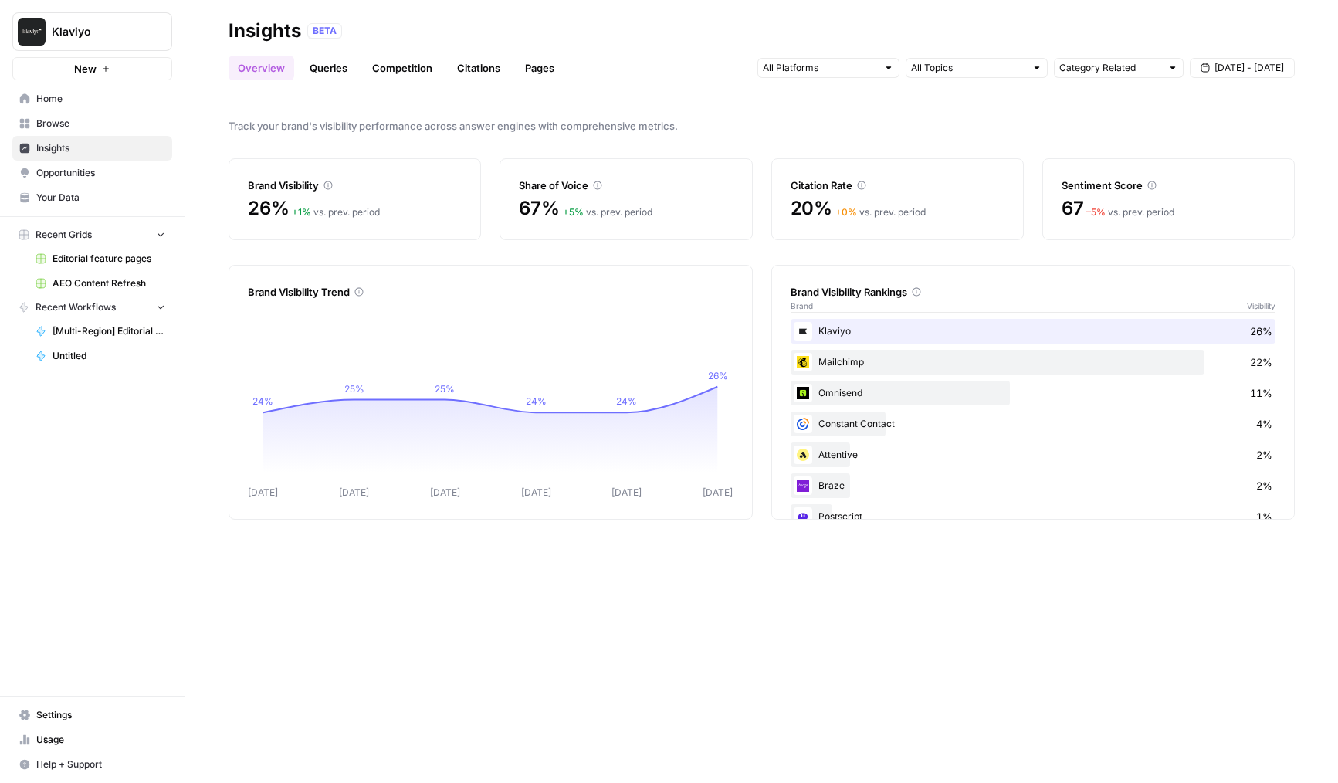
click at [473, 77] on link "Citations" at bounding box center [479, 68] width 62 height 25
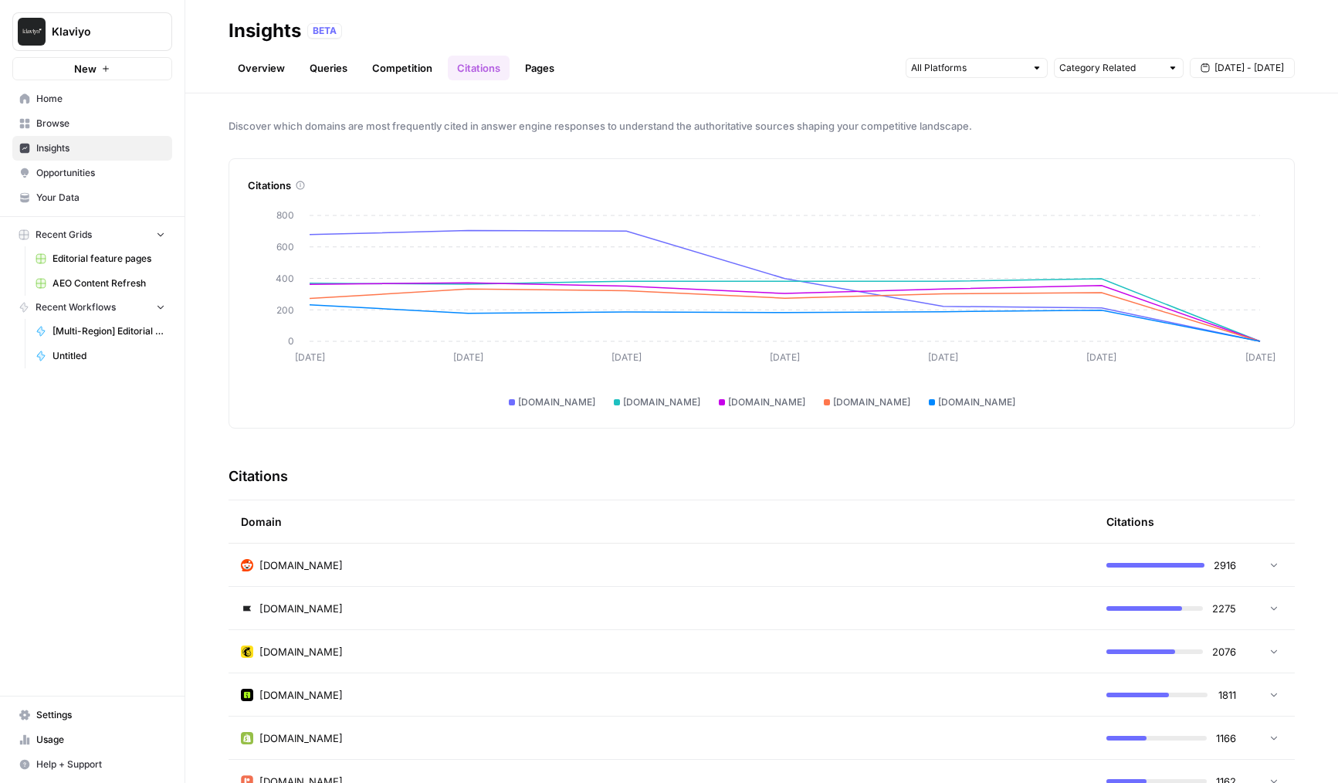
click at [392, 72] on link "Competition" at bounding box center [402, 68] width 79 height 25
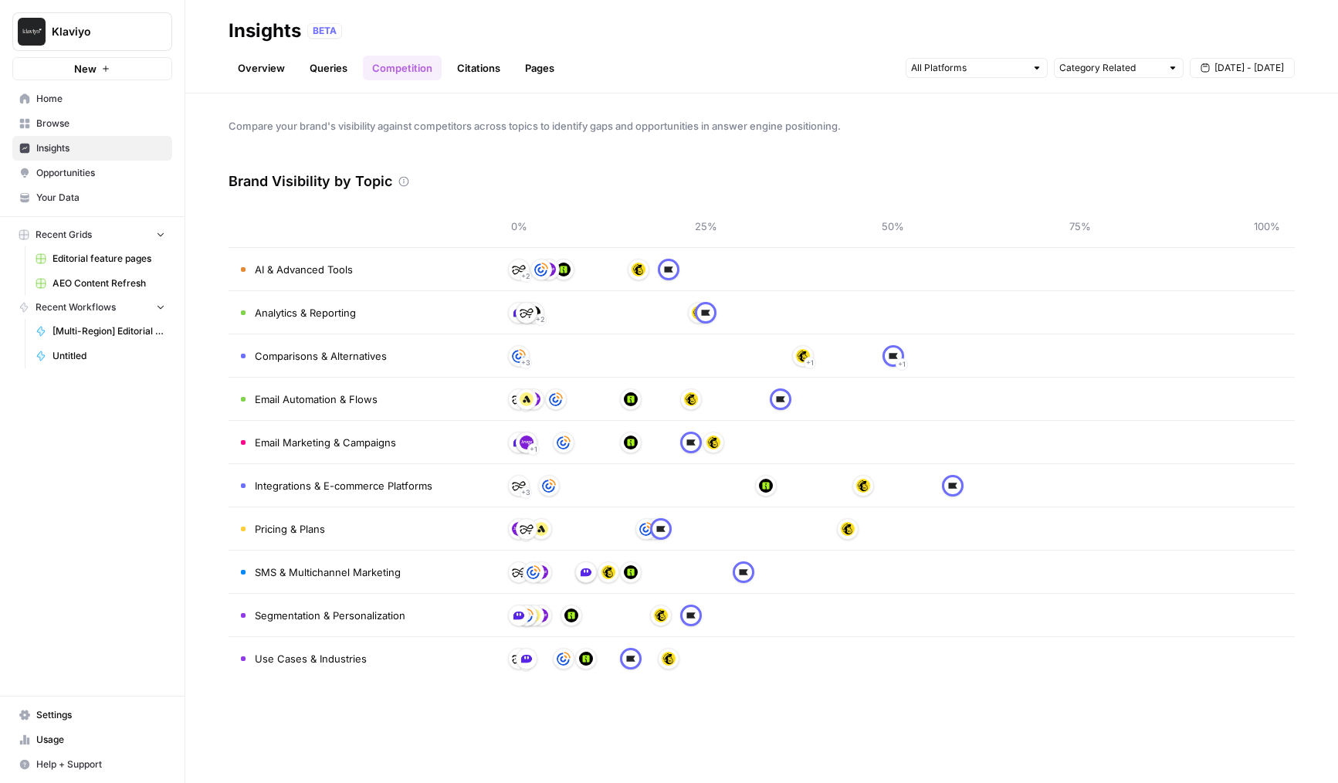
click at [270, 40] on div "Insights" at bounding box center [265, 31] width 73 height 25
click at [269, 63] on link "Overview" at bounding box center [262, 68] width 66 height 25
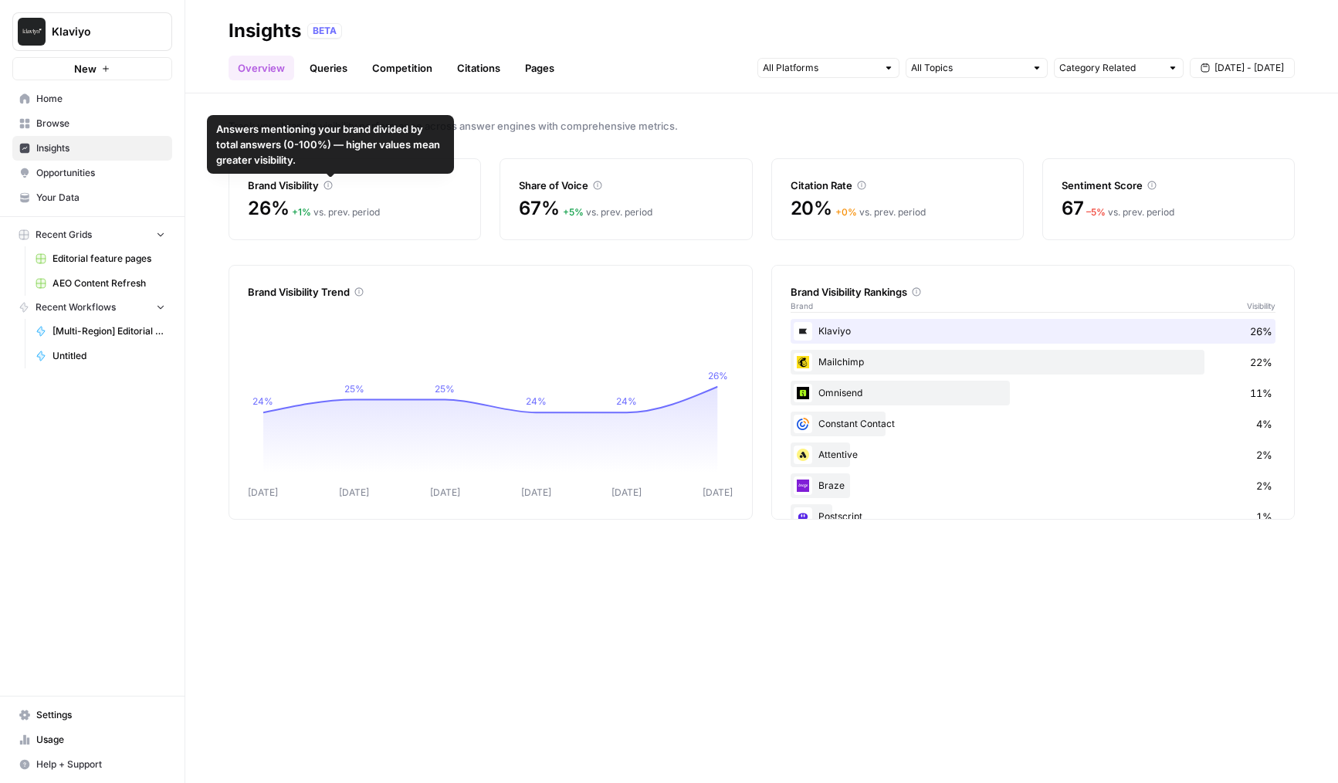
click at [405, 71] on link "Competition" at bounding box center [402, 68] width 79 height 25
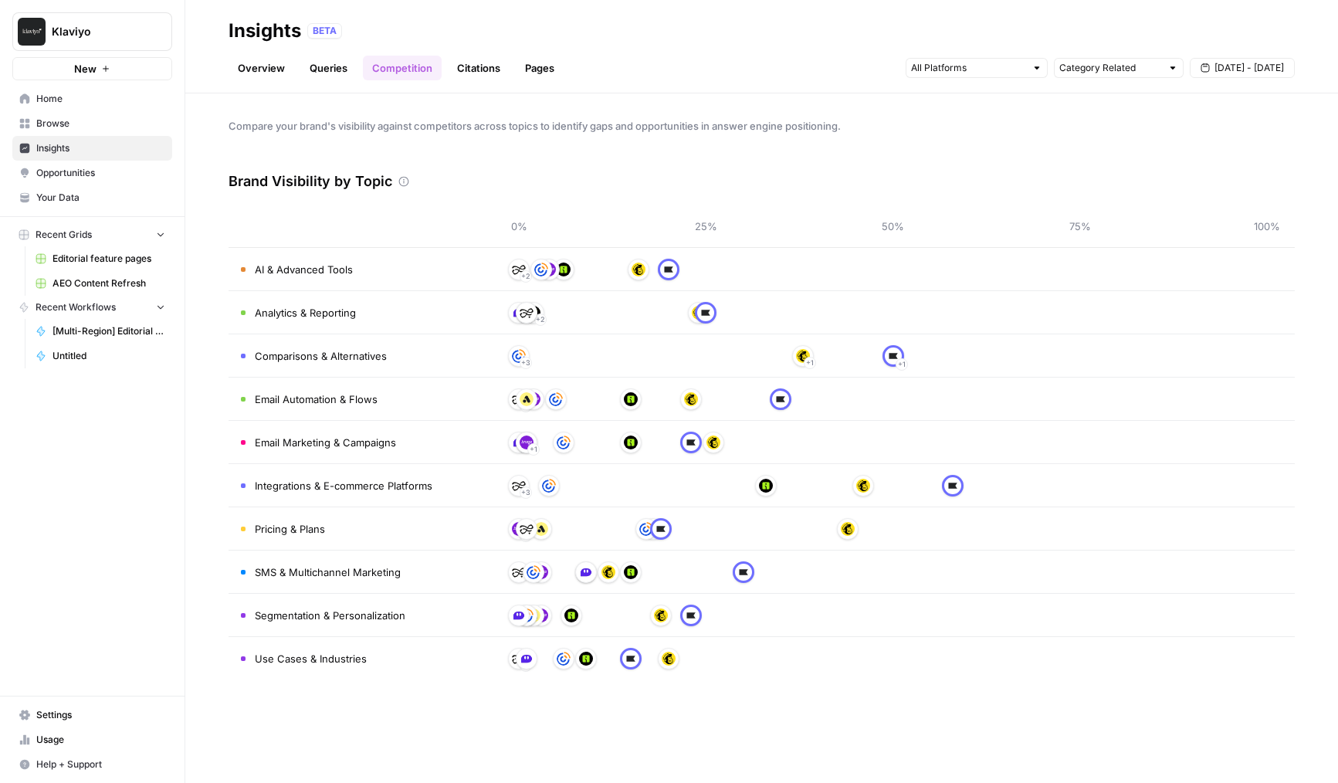
click at [466, 64] on link "Citations" at bounding box center [479, 68] width 62 height 25
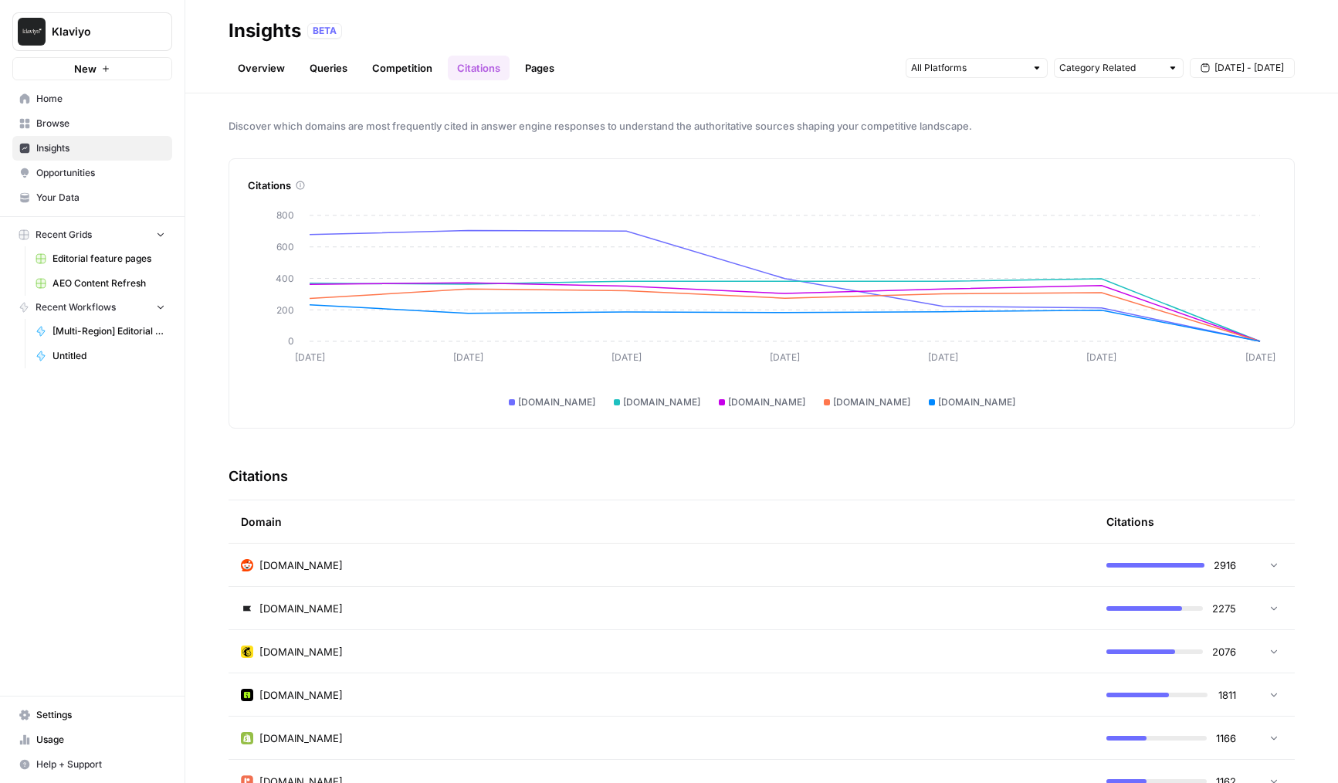
click at [248, 79] on link "Overview" at bounding box center [262, 68] width 66 height 25
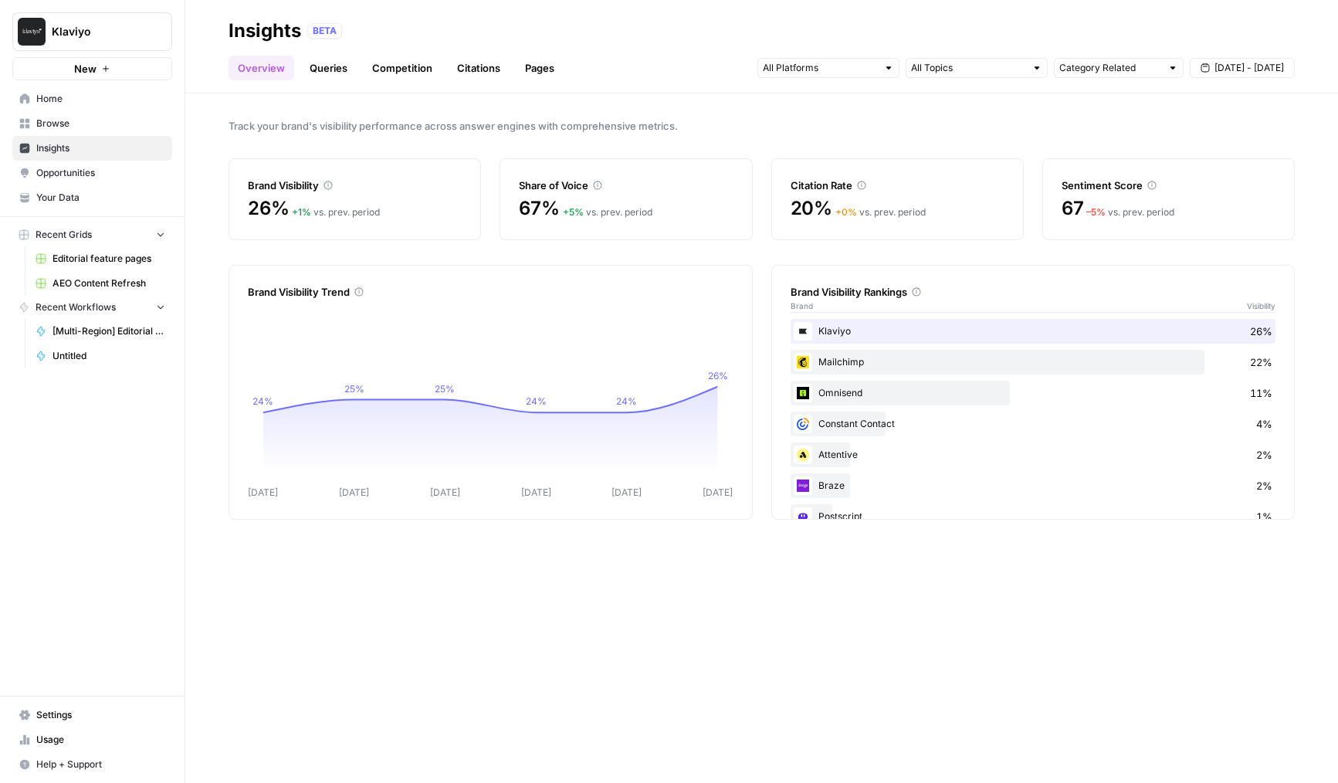
click at [127, 167] on span "Opportunities" at bounding box center [100, 173] width 129 height 14
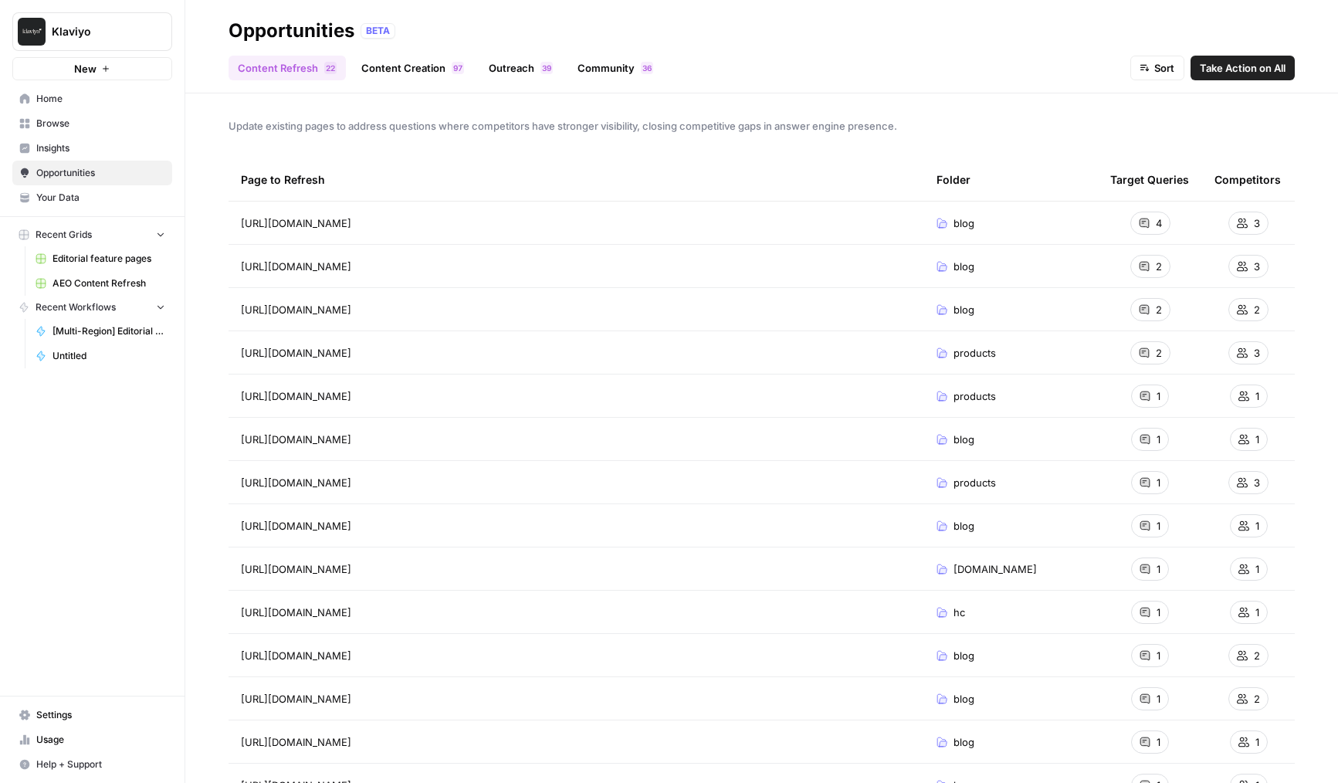
click at [137, 158] on link "Insights" at bounding box center [92, 148] width 160 height 25
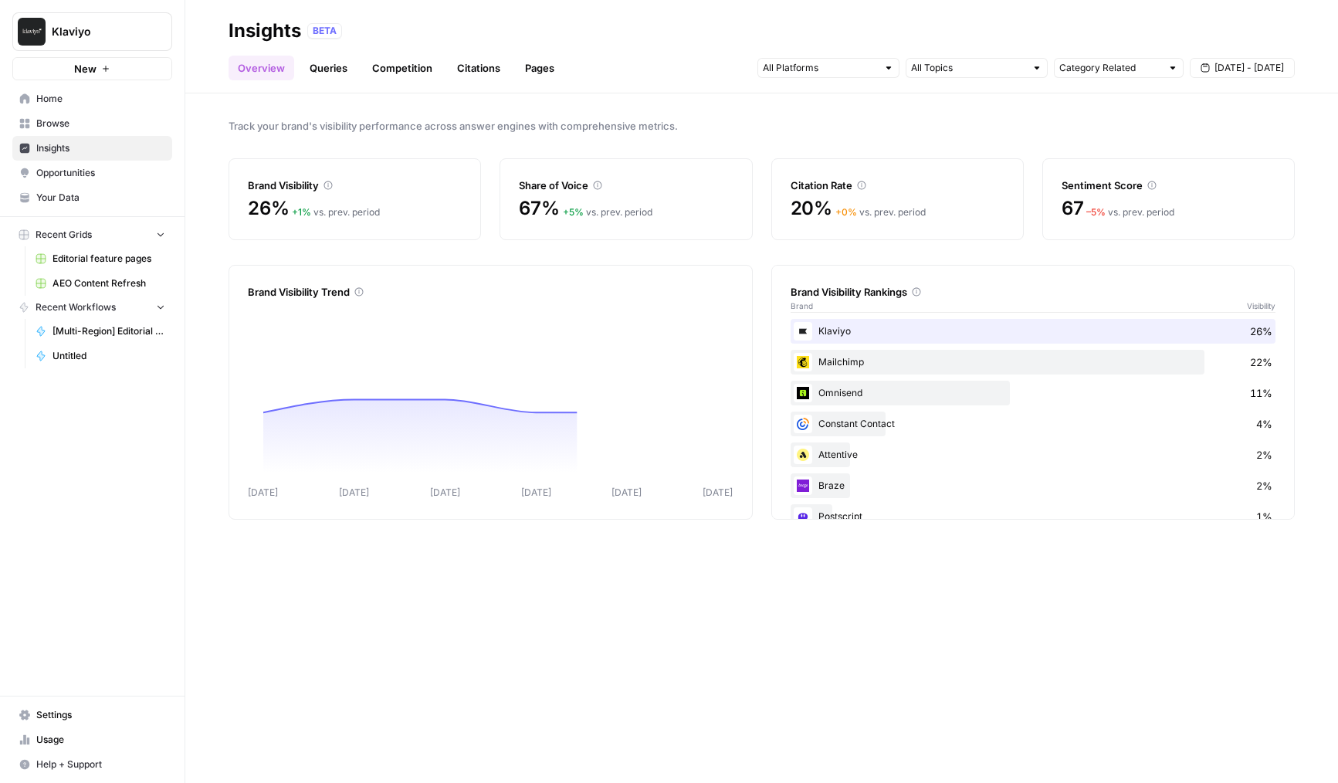
click at [452, 69] on link "Citations" at bounding box center [479, 68] width 62 height 25
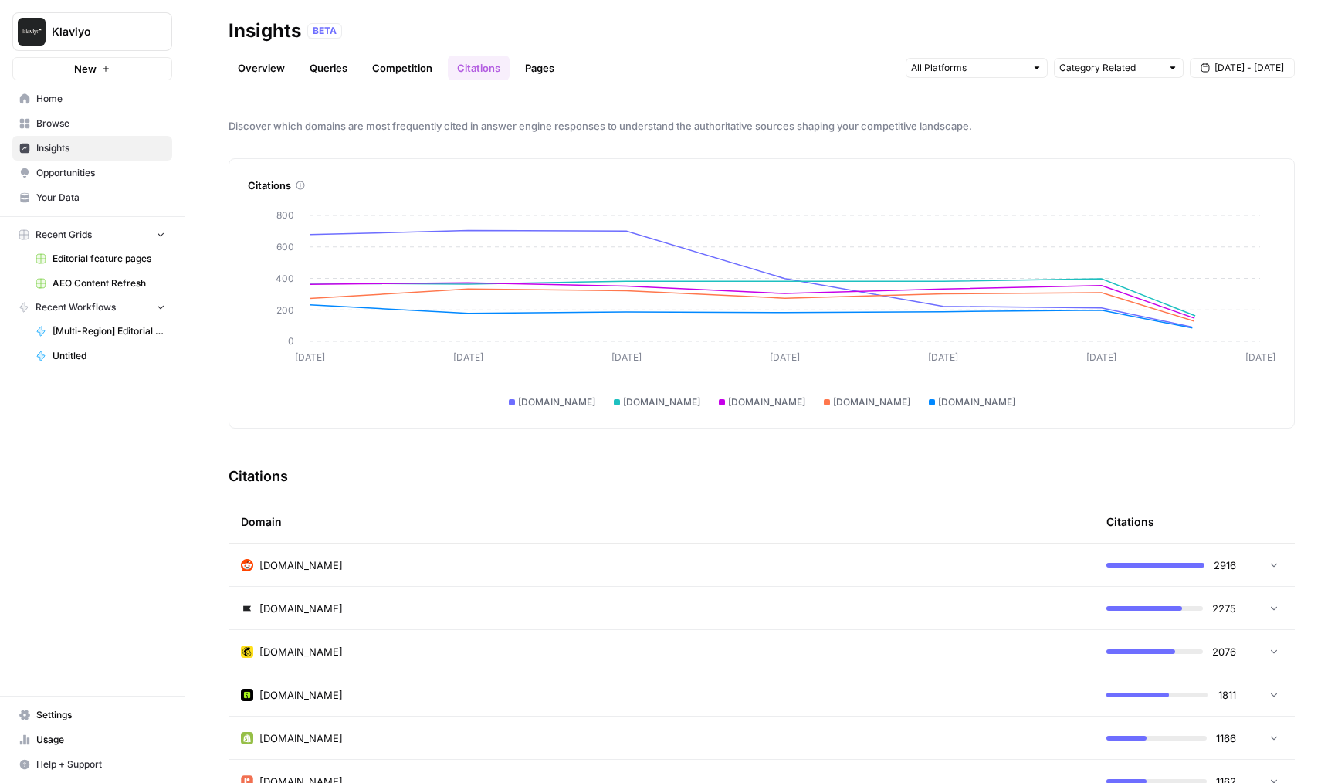
click at [516, 75] on link "Pages" at bounding box center [540, 68] width 48 height 25
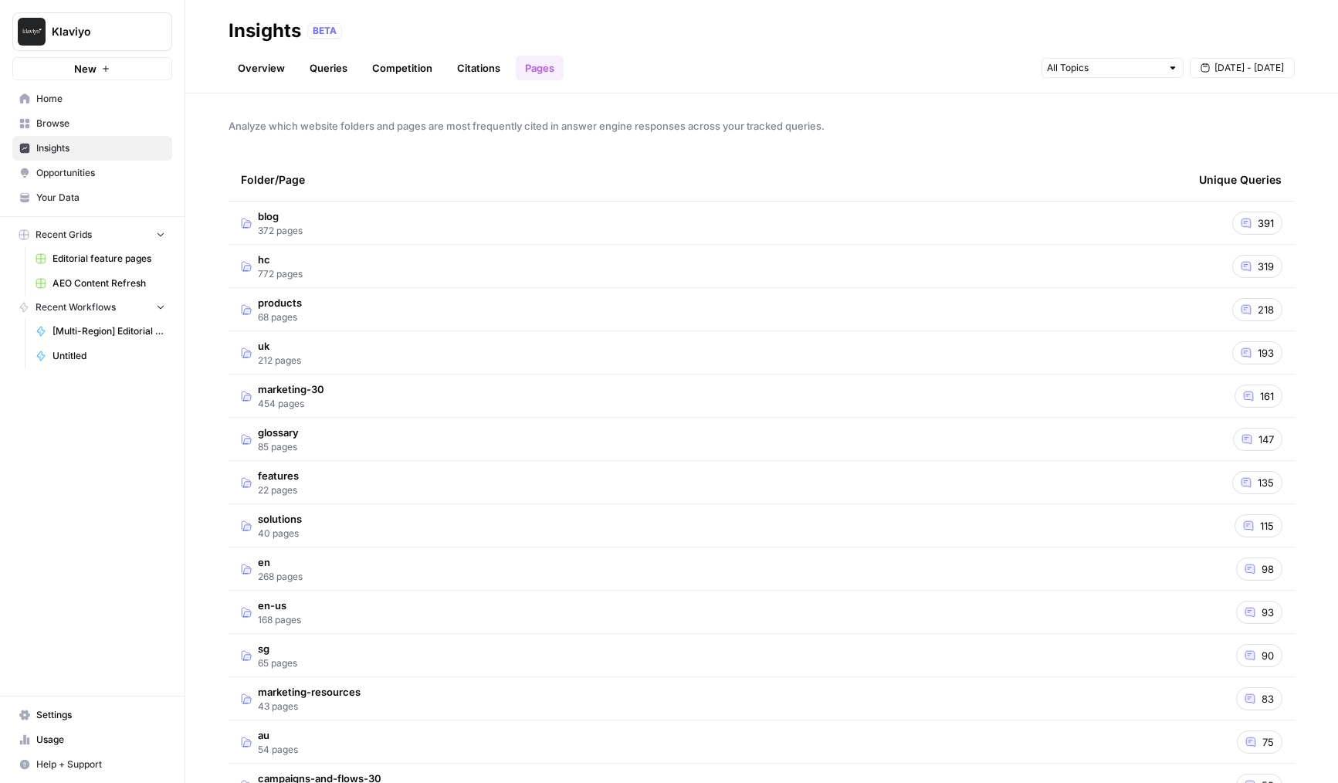
click at [387, 225] on td "blog 372 pages" at bounding box center [708, 222] width 958 height 42
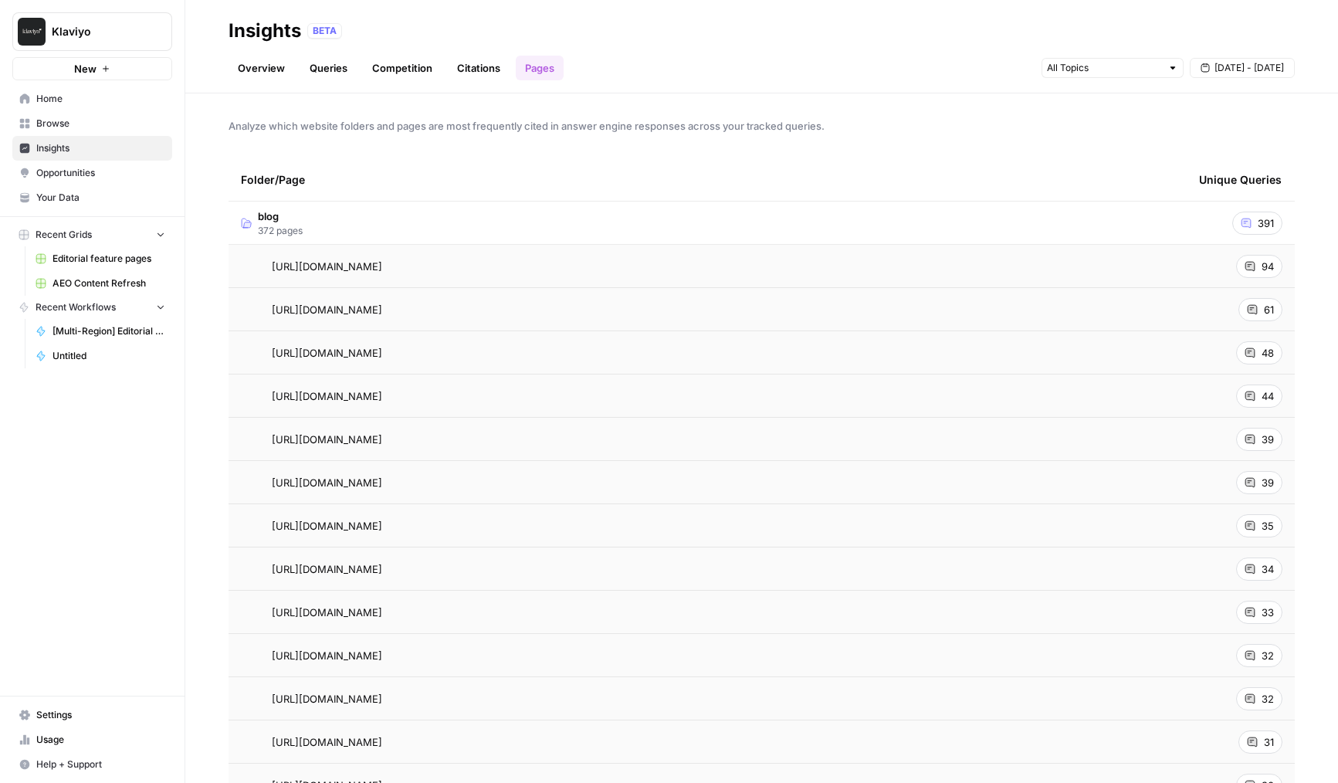
click at [387, 225] on td "blog 372 pages" at bounding box center [708, 222] width 958 height 42
